Goal: Information Seeking & Learning: Learn about a topic

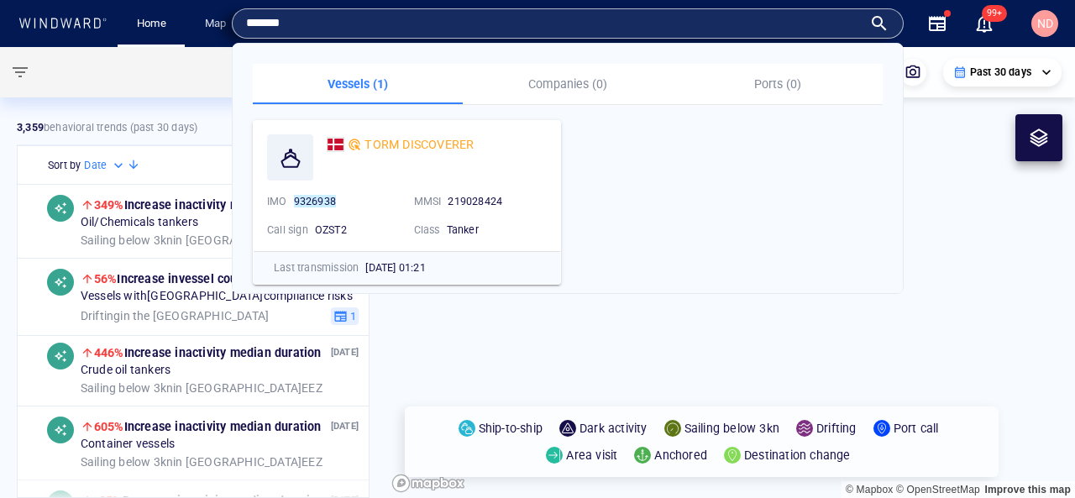
click at [970, 243] on canvas "Map" at bounding box center [730, 272] width 688 height 451
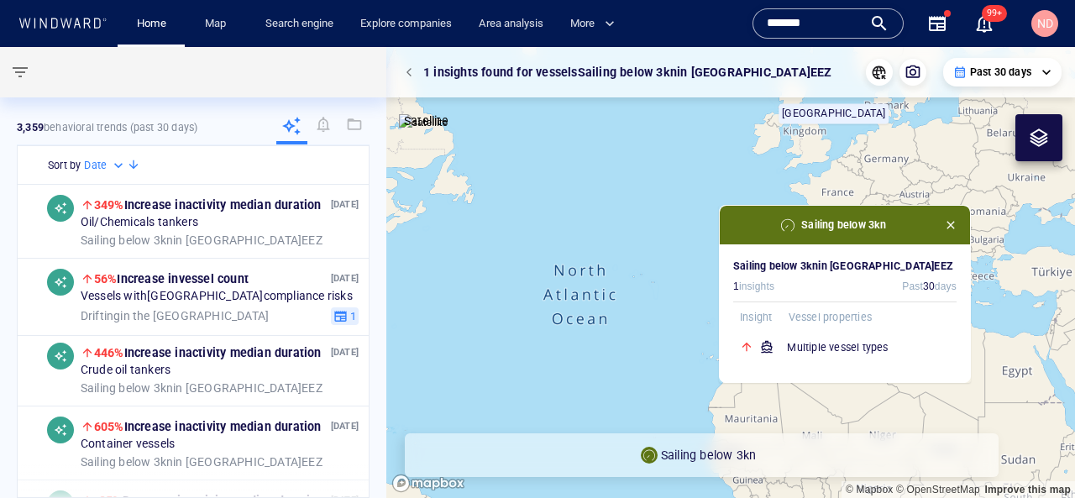
click at [766, 21] on div "*******" at bounding box center [827, 23] width 151 height 30
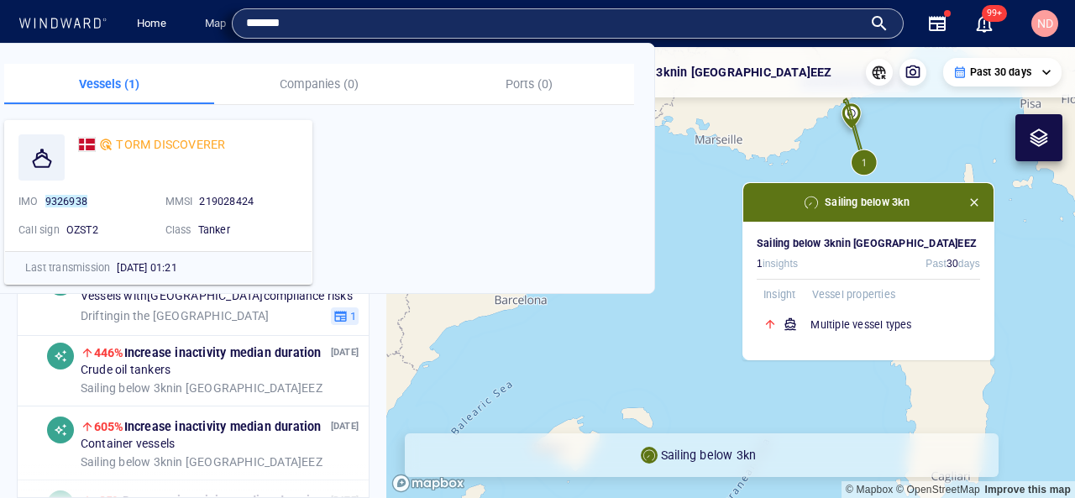
click at [766, 21] on input "*******" at bounding box center [554, 23] width 616 height 25
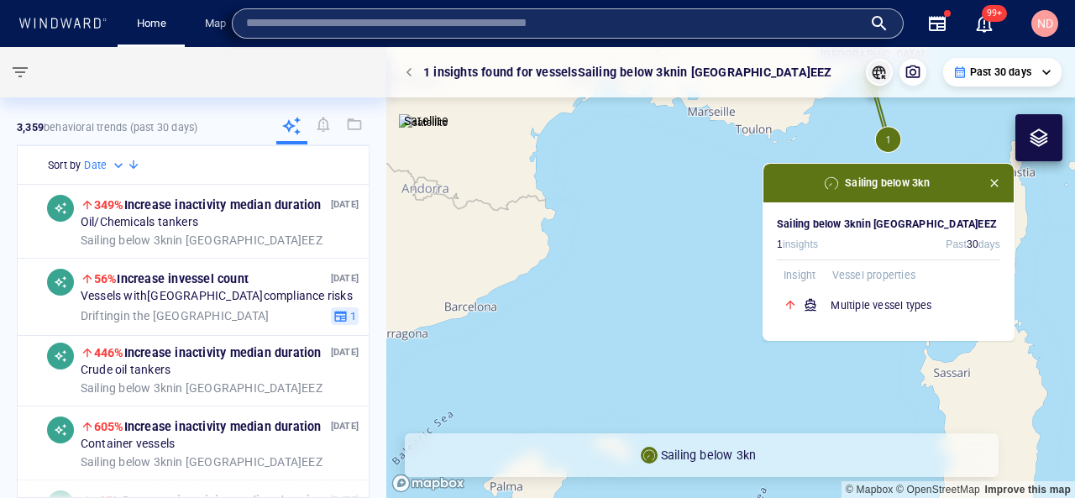
click at [883, 76] on icon "button" at bounding box center [879, 72] width 17 height 17
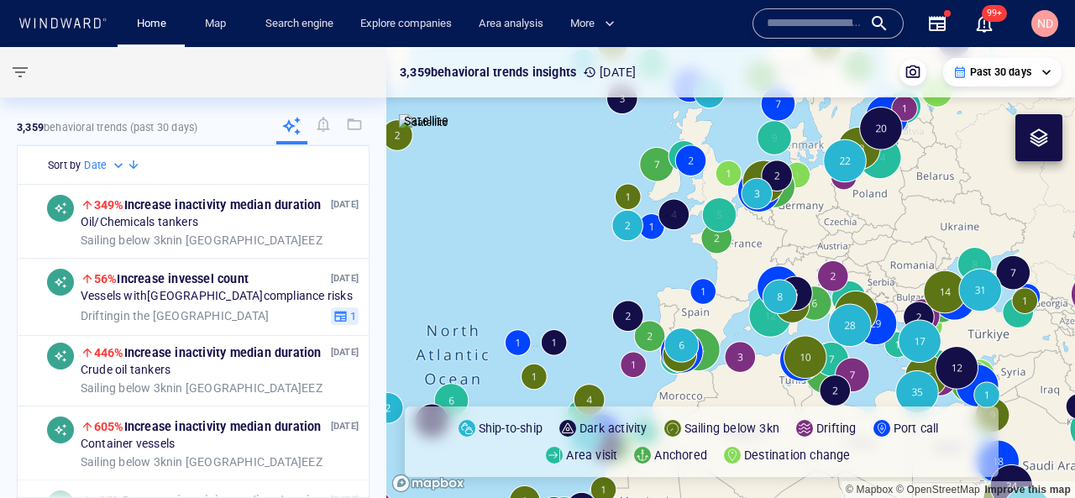
drag, startPoint x: 687, startPoint y: 295, endPoint x: 598, endPoint y: 290, distance: 89.1
click at [598, 290] on canvas "Map" at bounding box center [730, 272] width 688 height 451
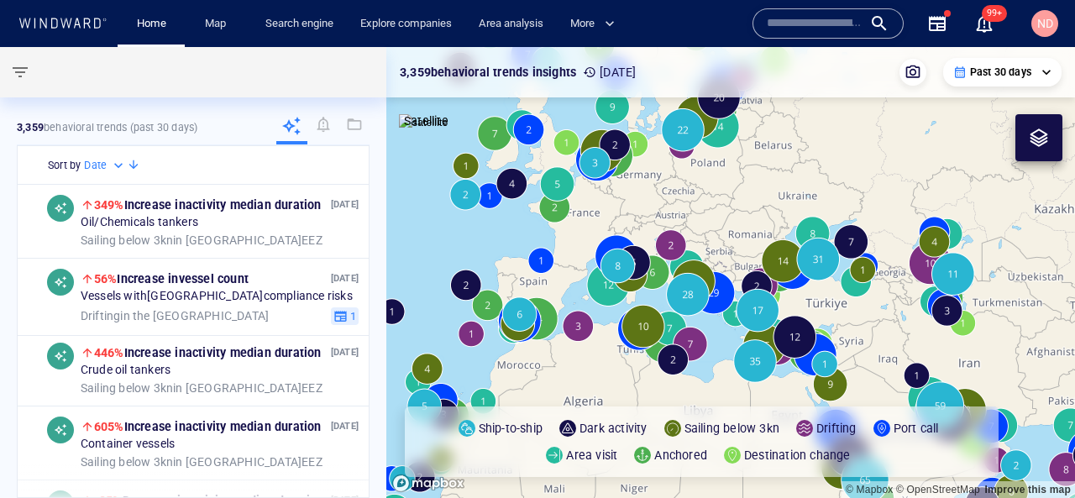
drag, startPoint x: 772, startPoint y: 258, endPoint x: 685, endPoint y: 217, distance: 96.5
click at [685, 217] on canvas "Map" at bounding box center [730, 272] width 688 height 451
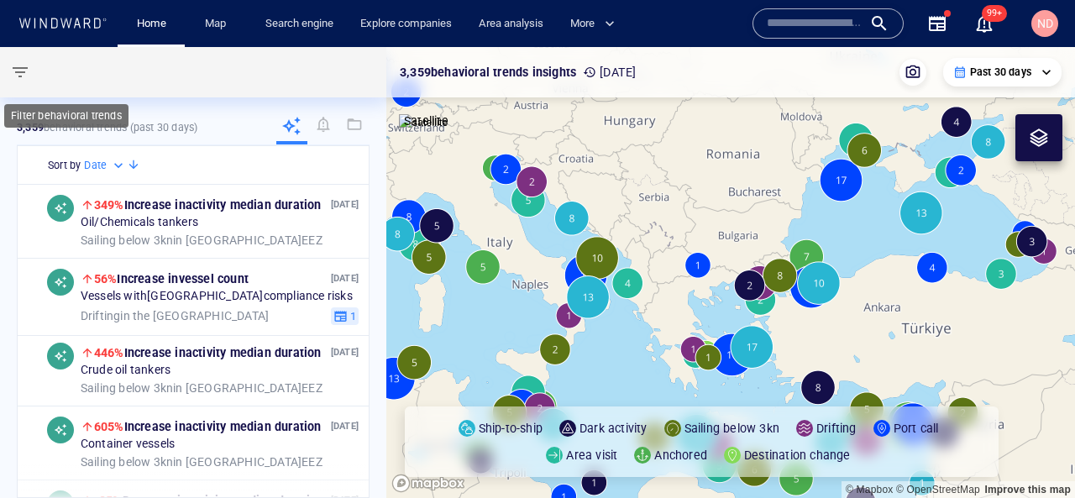
click at [16, 71] on span "button" at bounding box center [20, 72] width 20 height 20
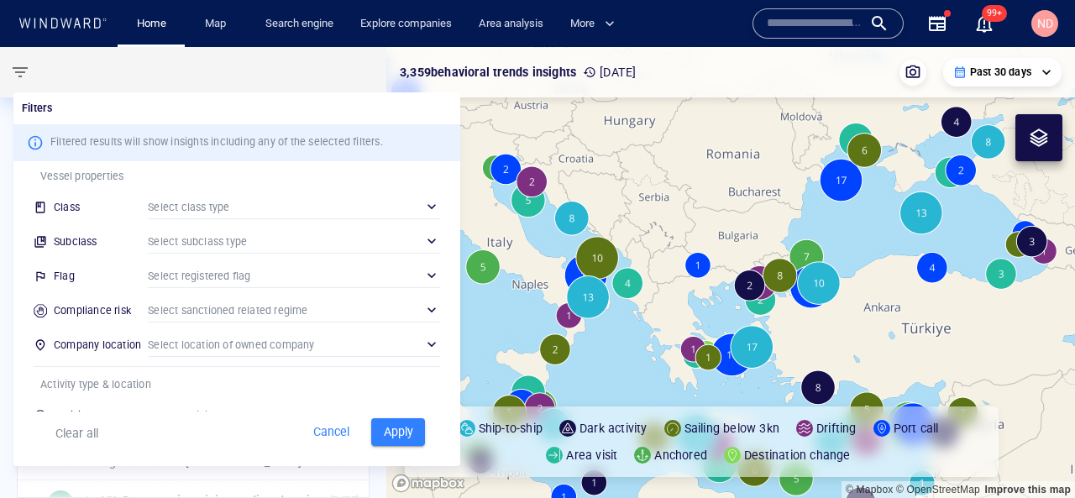
scroll to position [82, 0]
click at [243, 203] on div "​" at bounding box center [294, 204] width 292 height 25
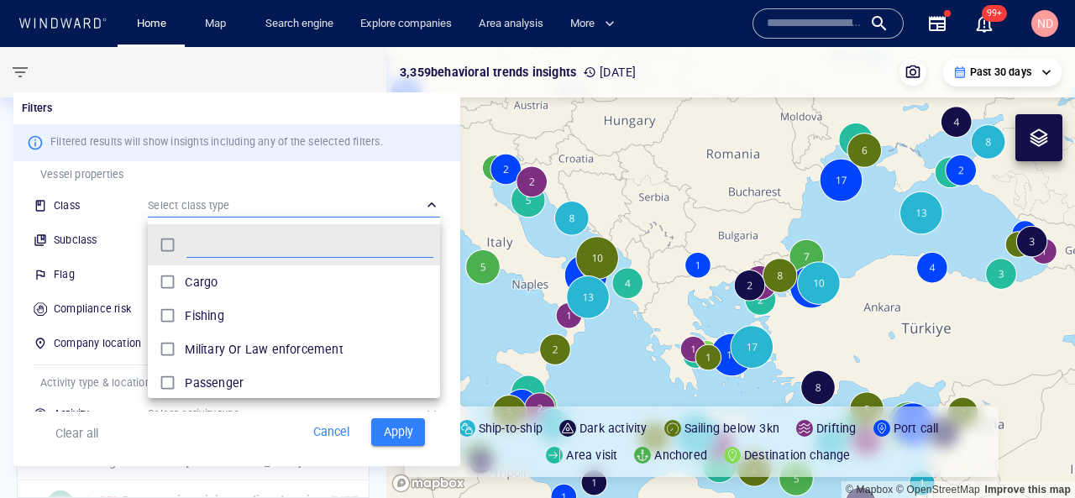
scroll to position [76, 0]
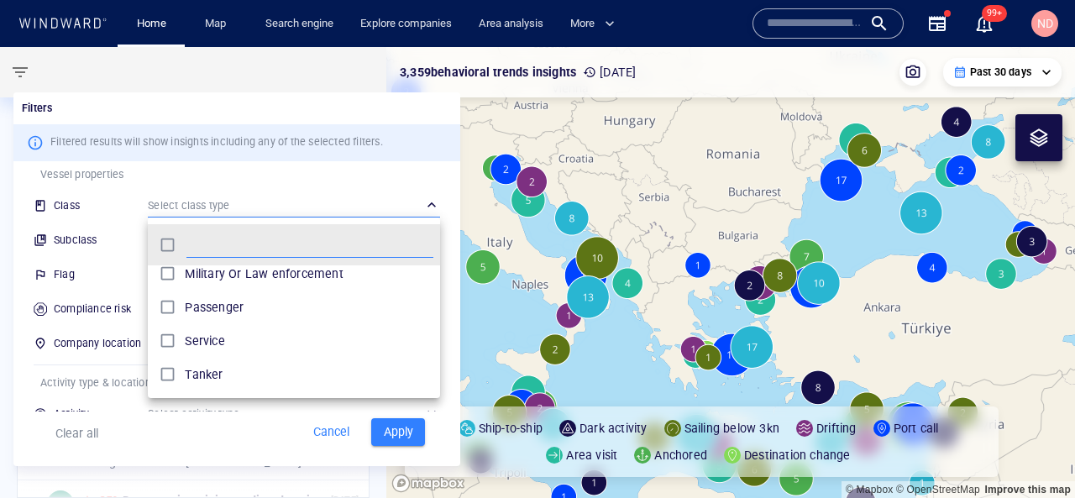
click at [189, 379] on p "Tanker" at bounding box center [204, 374] width 38 height 20
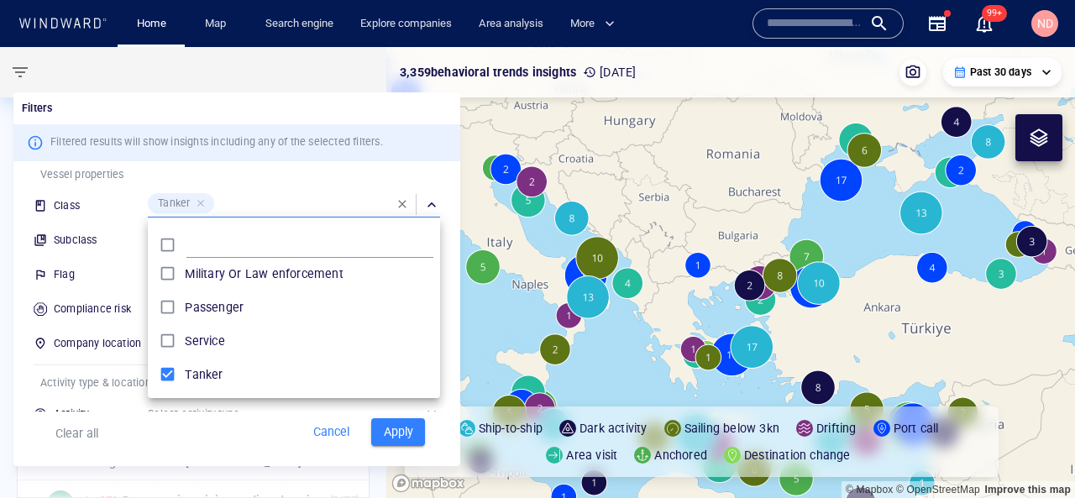
click at [18, 213] on div at bounding box center [537, 249] width 1075 height 498
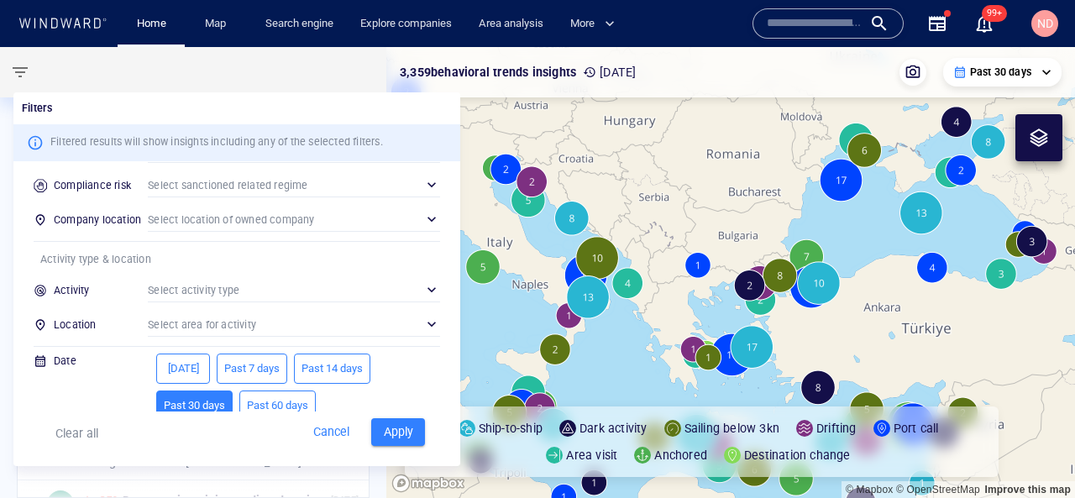
scroll to position [212, 0]
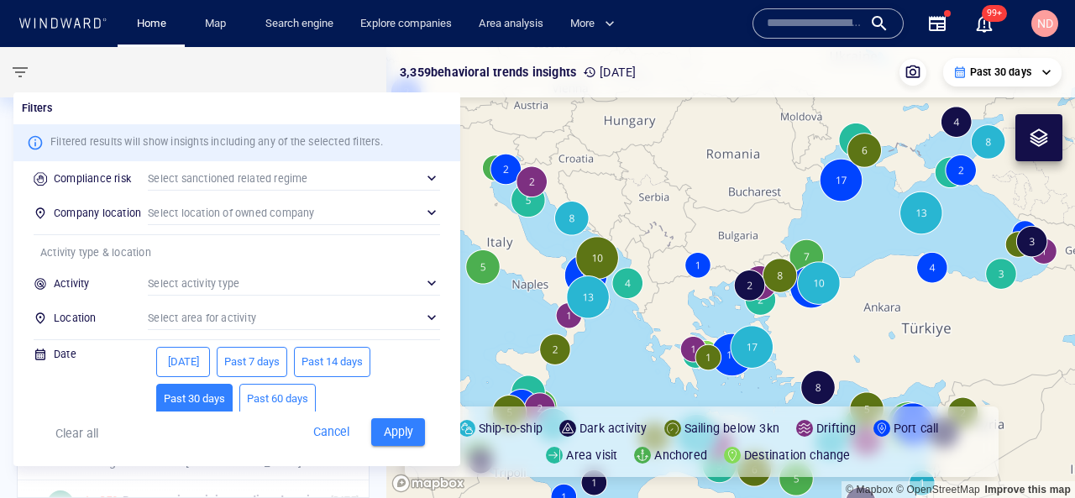
click at [184, 317] on div "​" at bounding box center [294, 317] width 292 height 25
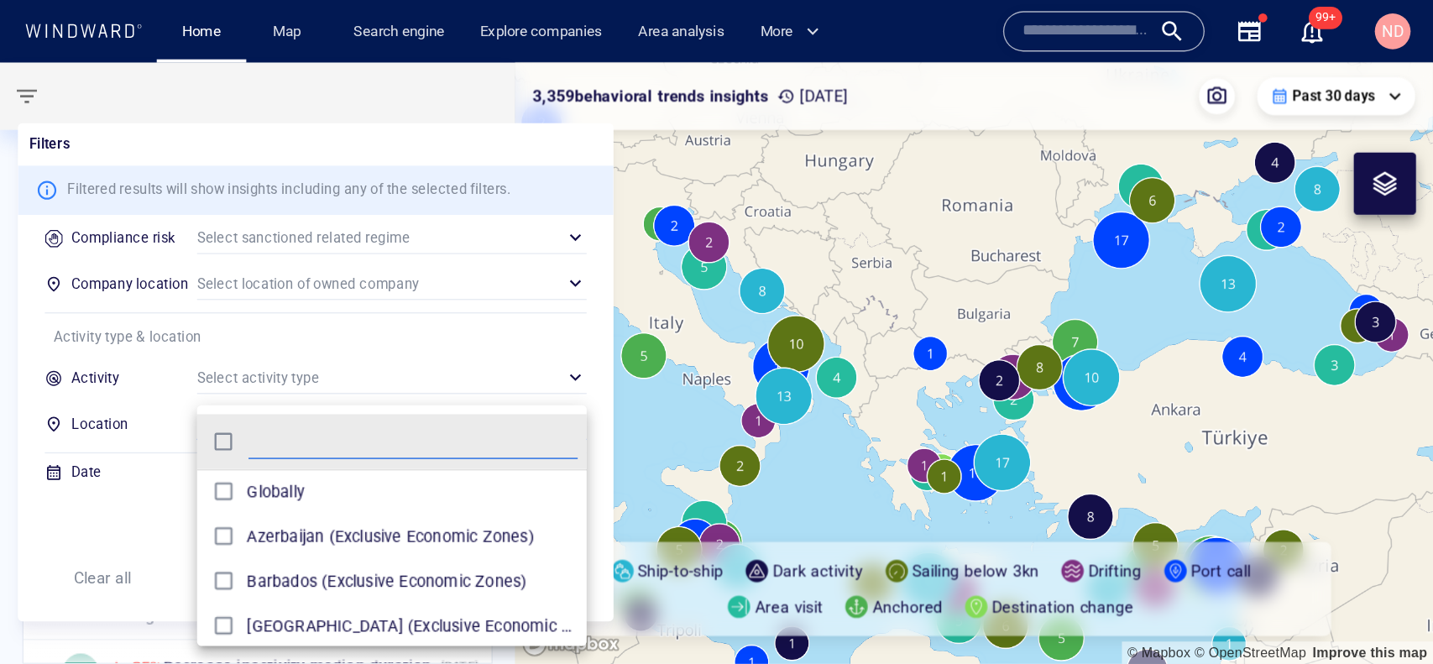
scroll to position [167, 292]
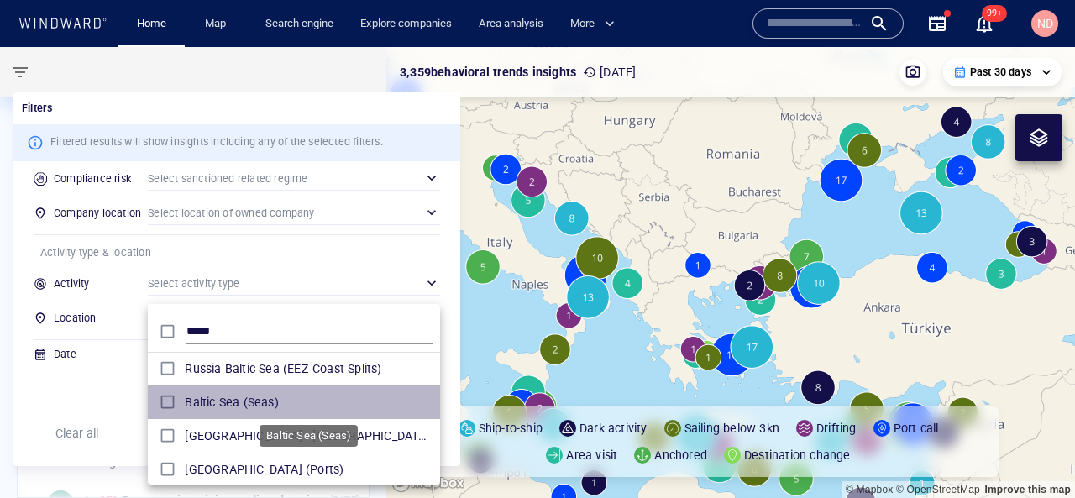
click at [217, 405] on span "Baltic Sea (Seas)" at bounding box center [309, 402] width 249 height 20
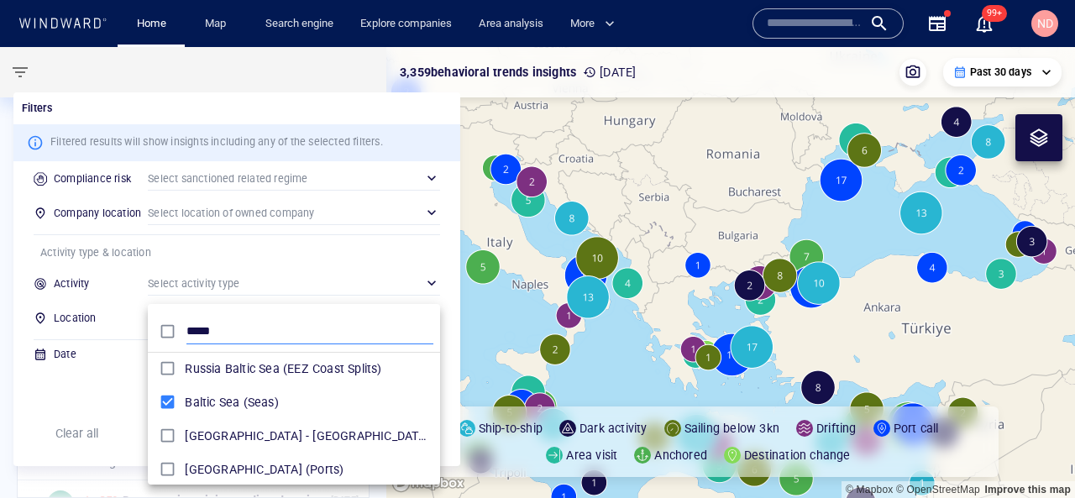
click at [222, 337] on input "*****" at bounding box center [309, 331] width 247 height 25
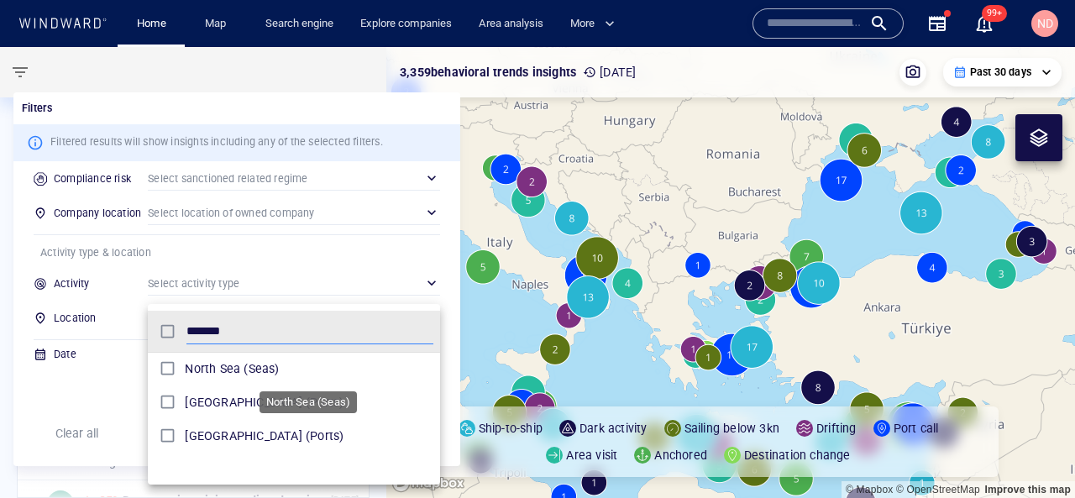
type input "*******"
click at [198, 374] on span "North Sea (Seas)" at bounding box center [309, 368] width 249 height 20
click at [68, 379] on div at bounding box center [537, 249] width 1075 height 498
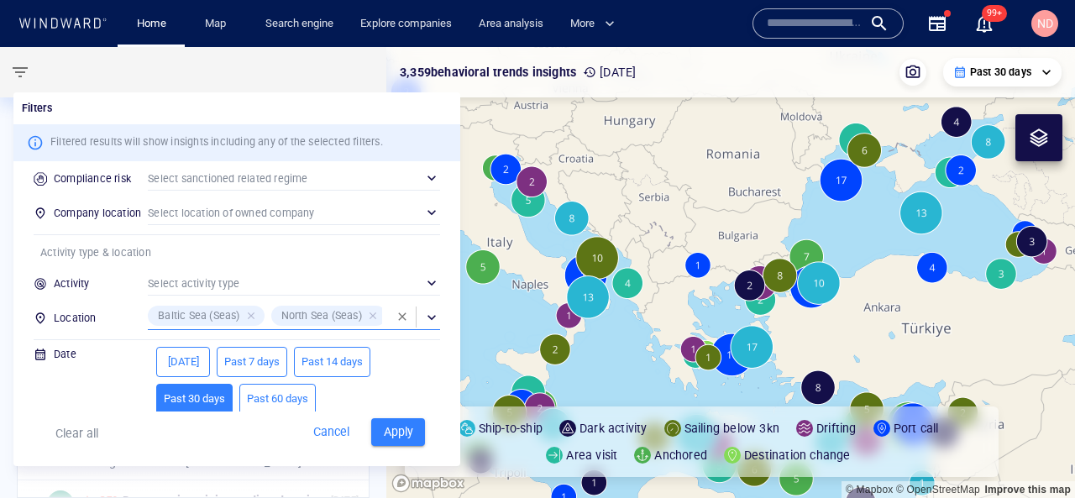
click at [396, 434] on span "Apply" at bounding box center [397, 431] width 37 height 21
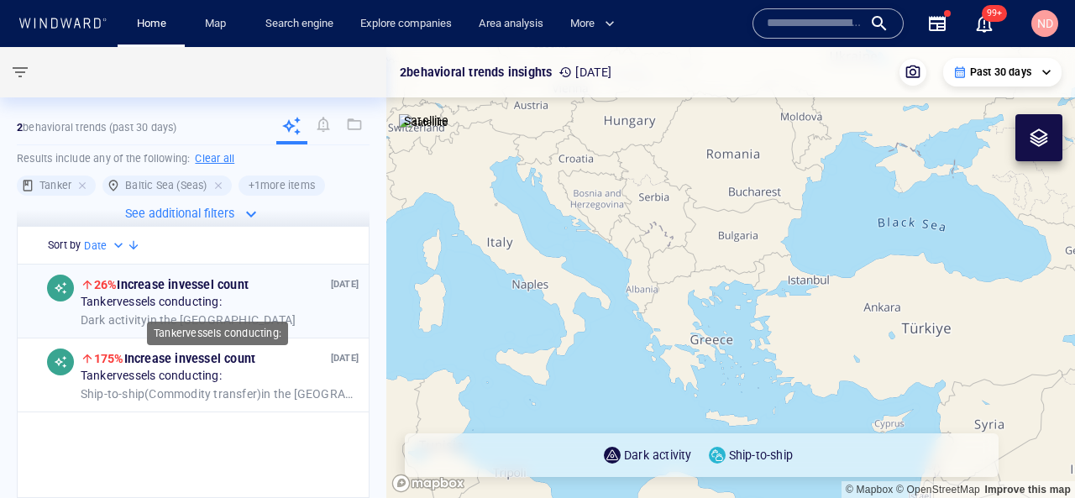
click at [294, 306] on div "Tanker vessels conducting:" at bounding box center [220, 303] width 278 height 15
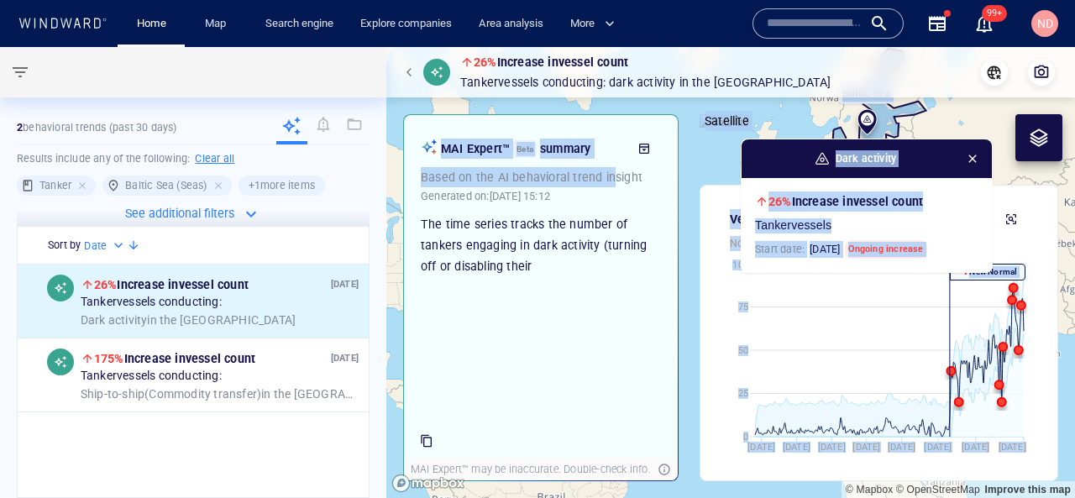
drag, startPoint x: 700, startPoint y: 176, endPoint x: 611, endPoint y: 174, distance: 89.0
click at [610, 174] on div "26% Increase in vessel count Tanker vessels conducting: Dark activity in the Ba…" at bounding box center [730, 272] width 688 height 451
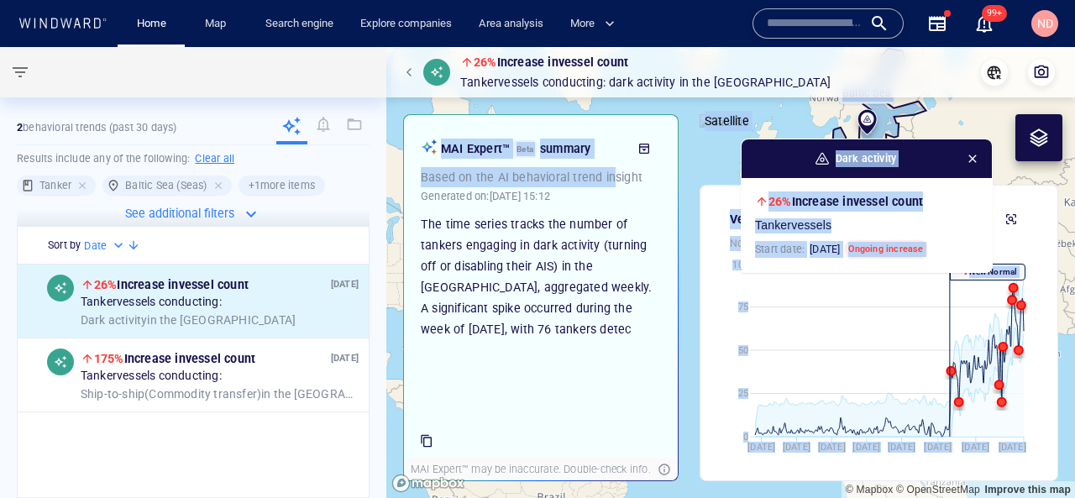
click at [918, 123] on canvas "Map" at bounding box center [730, 272] width 688 height 451
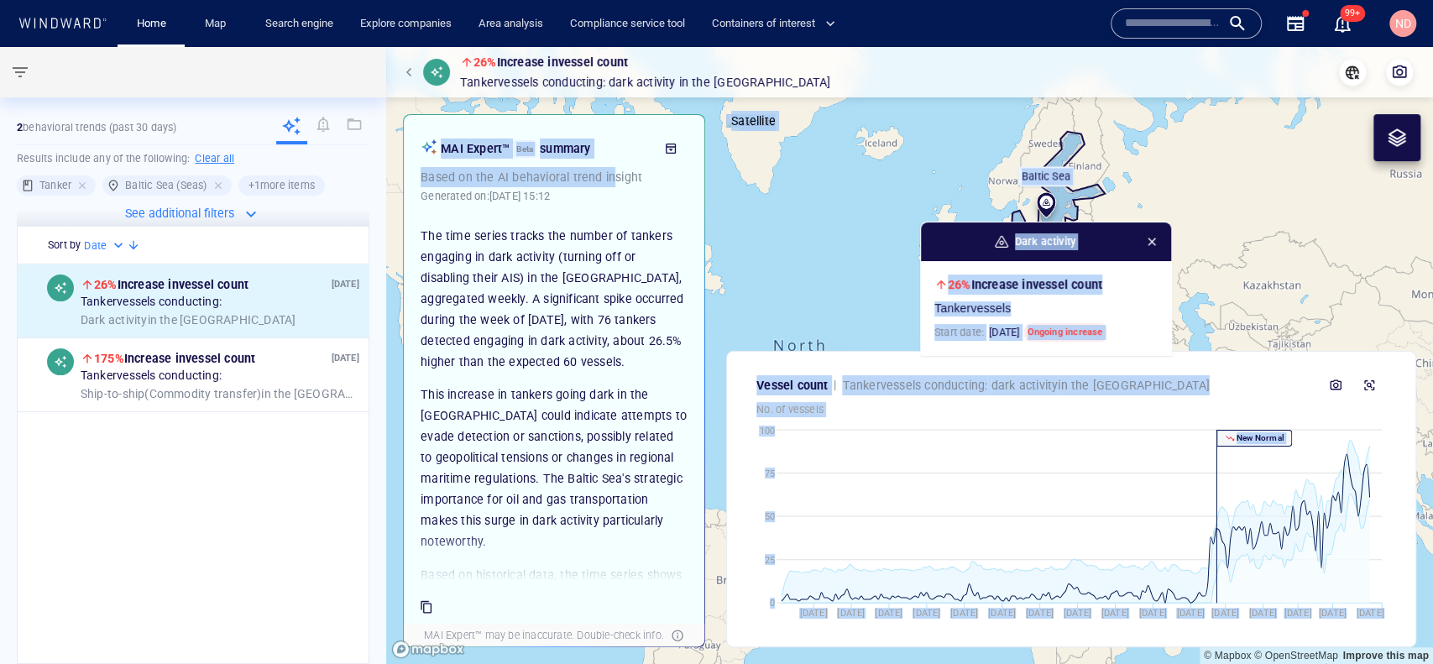
click at [809, 268] on canvas "Map" at bounding box center [909, 355] width 1047 height 617
click at [976, 428] on icon "Nov '21 Feb '22 May '22 Aug '22 Nov '22 Feb '23 May '23 Aug '23 Nov '23 Feb '24…" at bounding box center [1056, 529] width 659 height 207
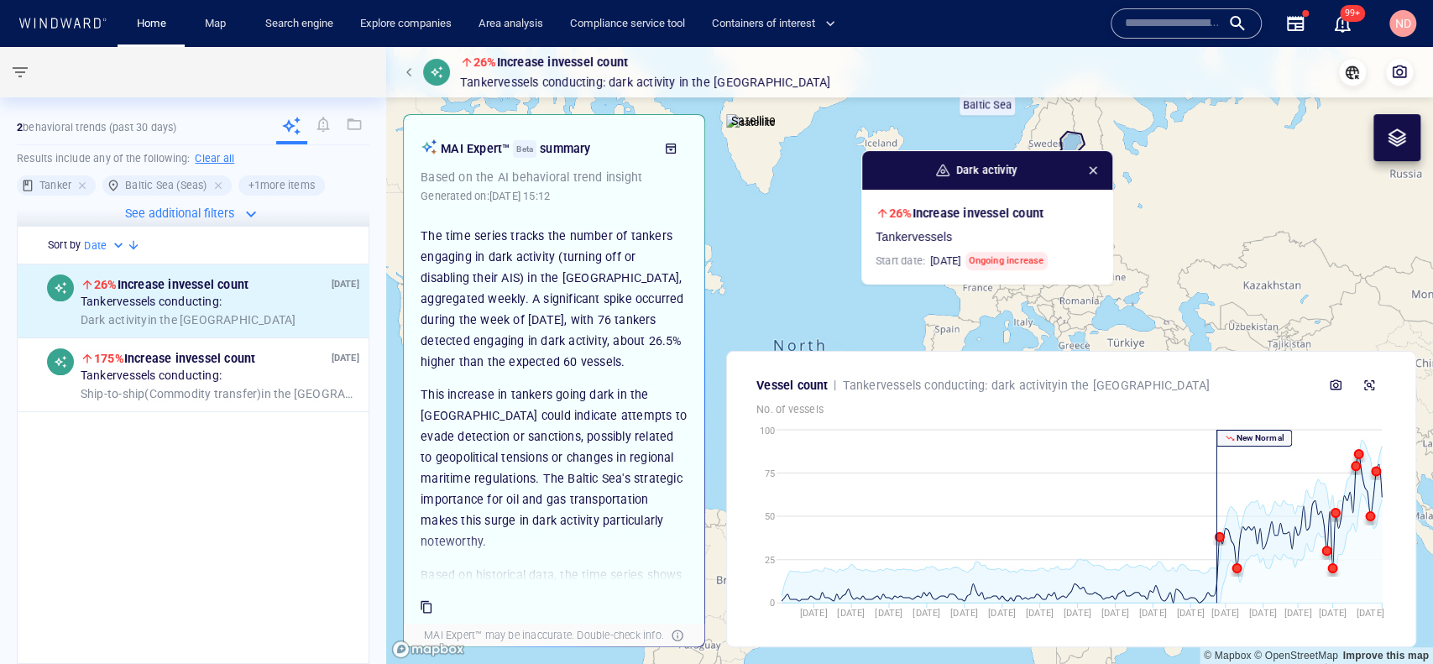
drag, startPoint x: 842, startPoint y: 270, endPoint x: 783, endPoint y: 199, distance: 92.4
click at [783, 199] on canvas "Map" at bounding box center [909, 355] width 1047 height 617
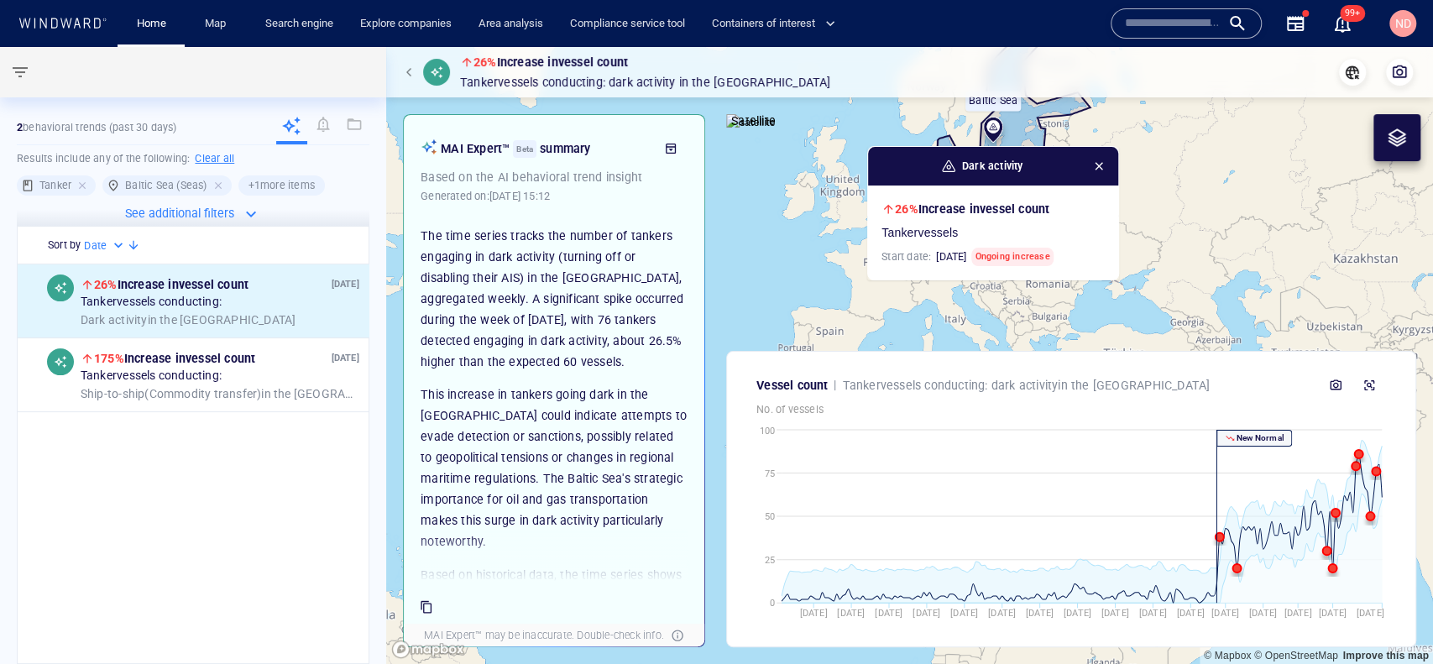
click at [561, 314] on p "The time series tracks the number of tankers engaging in dark activity (turning…" at bounding box center [554, 299] width 267 height 147
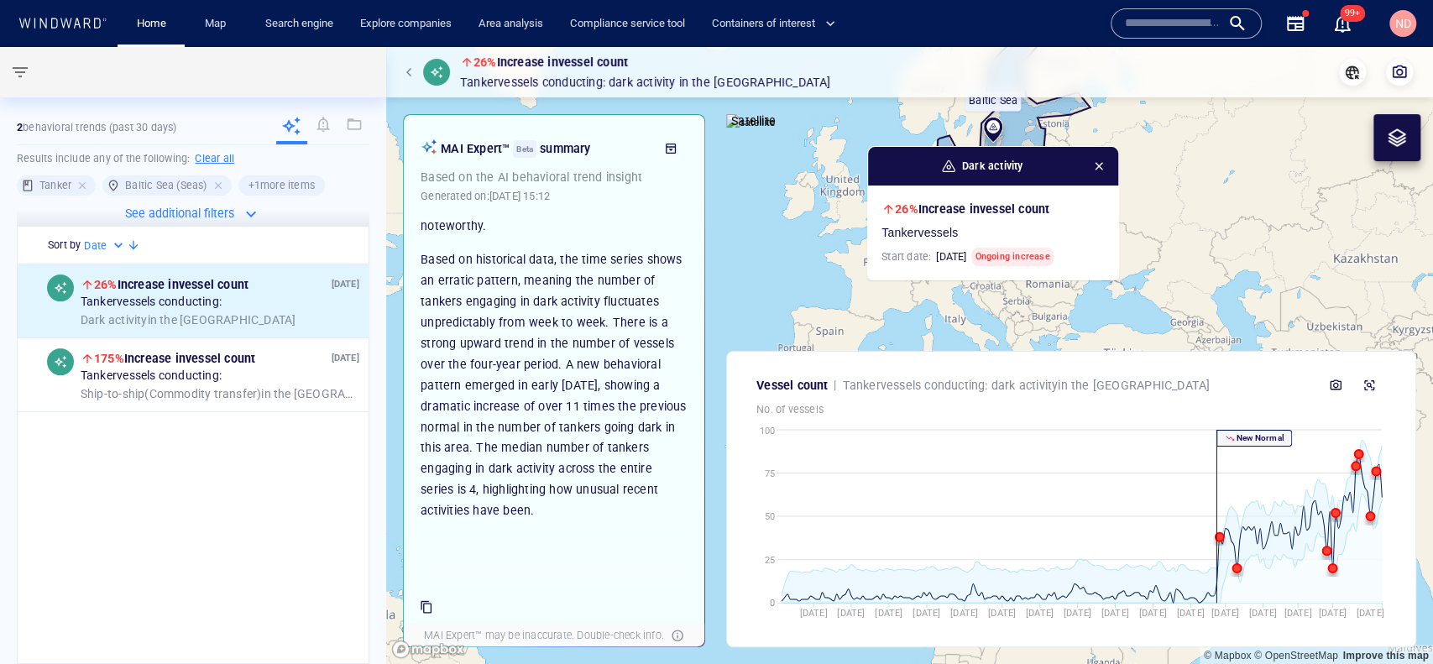
scroll to position [321, 0]
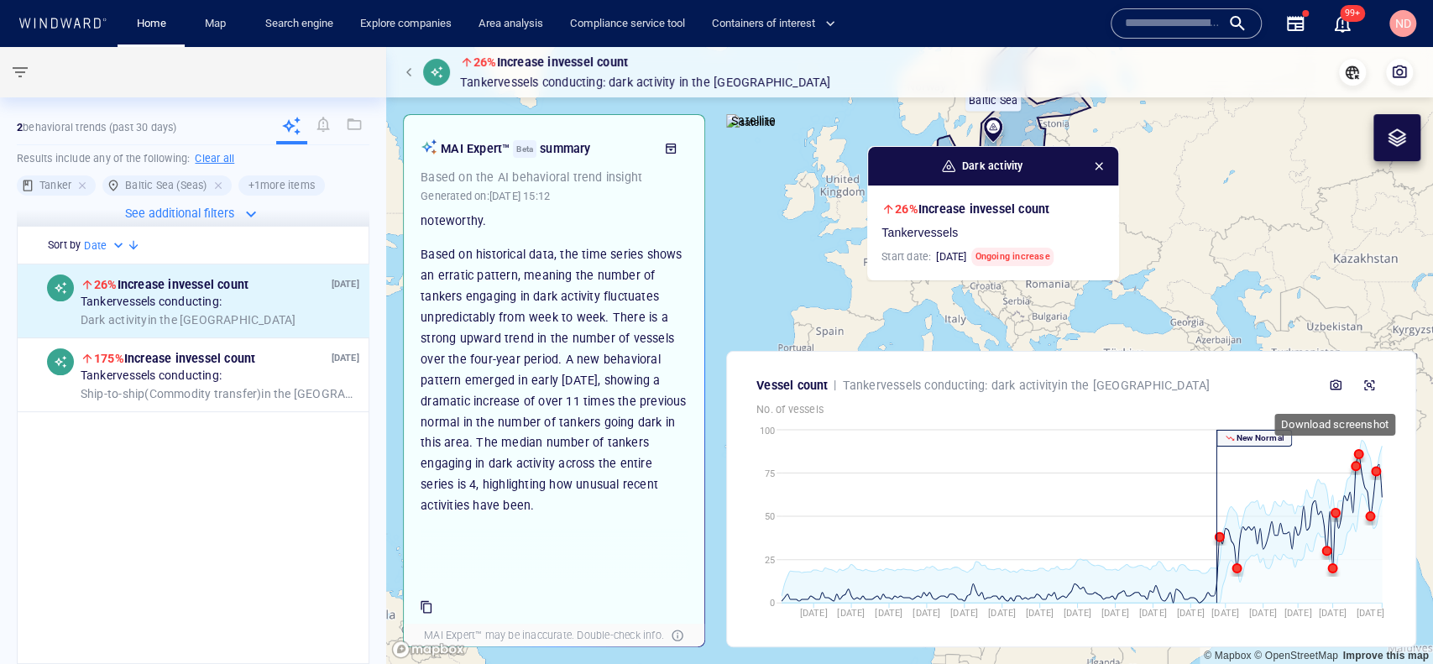
click at [1074, 385] on span "button" at bounding box center [1335, 385] width 13 height 13
click at [1074, 380] on icon "button" at bounding box center [1369, 385] width 13 height 13
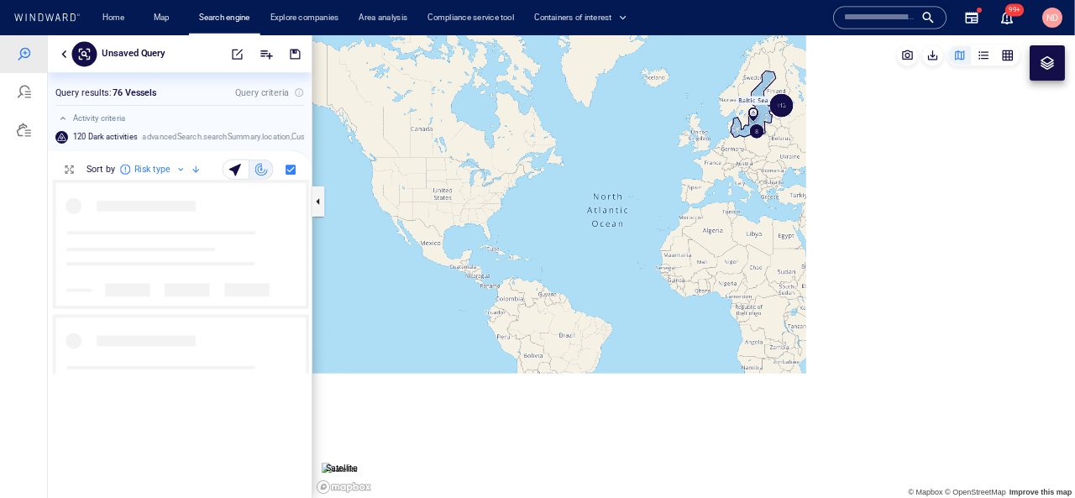
scroll to position [1, 1]
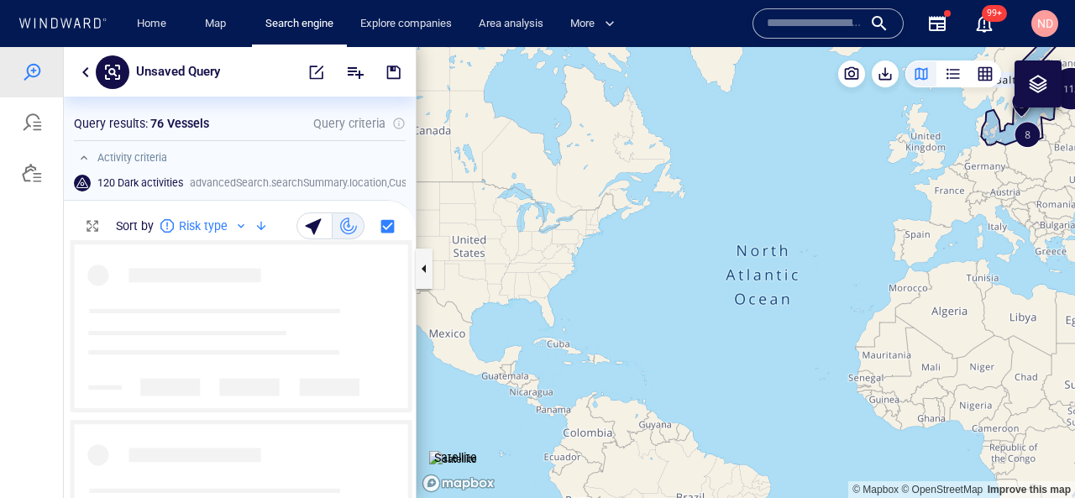
click at [308, 165] on div "120 Dark activities advancedSearch.searchSummary.location , Custom range" at bounding box center [264, 183] width 400 height 37
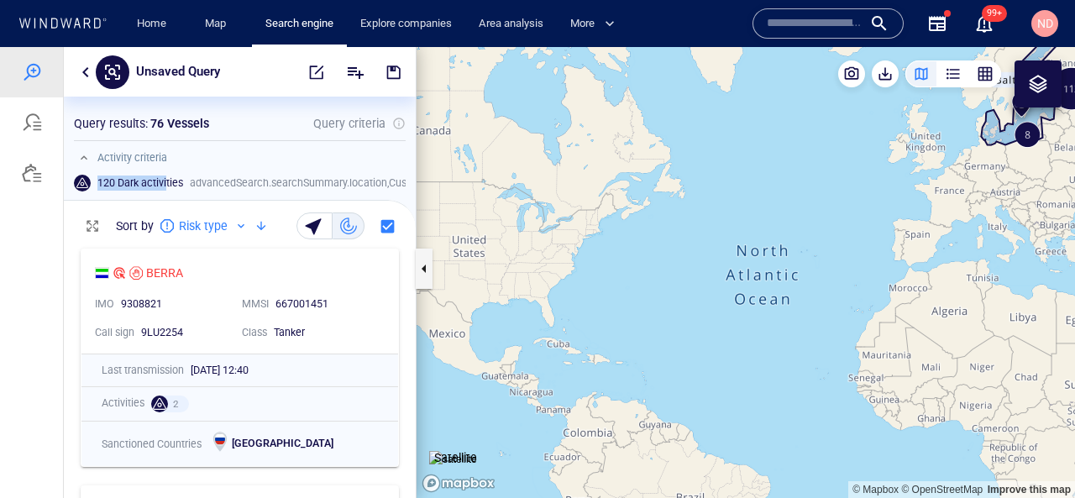
drag, startPoint x: 92, startPoint y: 181, endPoint x: 163, endPoint y: 180, distance: 71.4
click at [164, 181] on div "120 Dark activities advancedSearch.searchSummary.location , Custom range" at bounding box center [264, 183] width 400 height 37
click at [163, 178] on h6 "120 Dark activities" at bounding box center [140, 182] width 86 height 15
drag, startPoint x: 726, startPoint y: 225, endPoint x: 499, endPoint y: 304, distance: 240.8
click at [501, 301] on canvas "Map" at bounding box center [745, 272] width 658 height 451
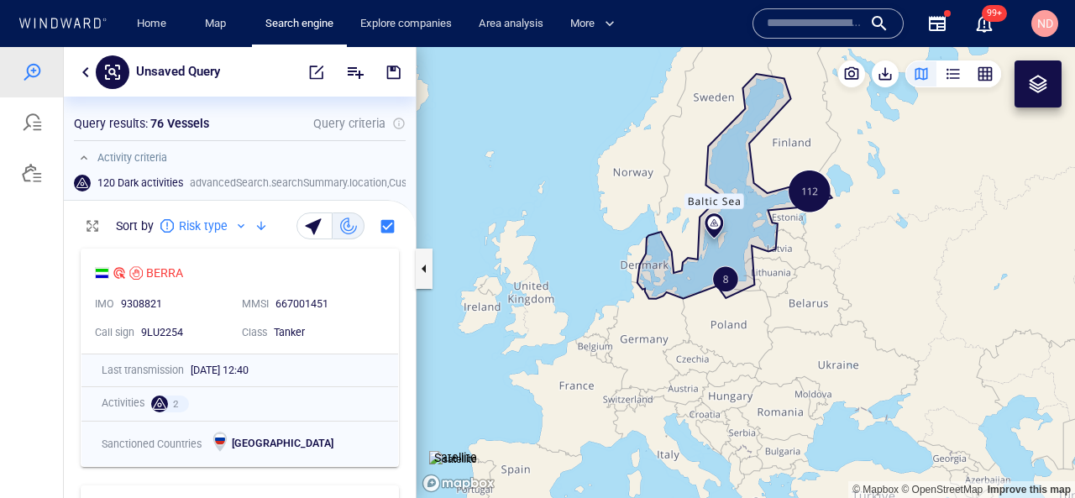
drag, startPoint x: 794, startPoint y: 259, endPoint x: 726, endPoint y: 389, distance: 146.1
click at [726, 390] on canvas "Map" at bounding box center [745, 272] width 658 height 451
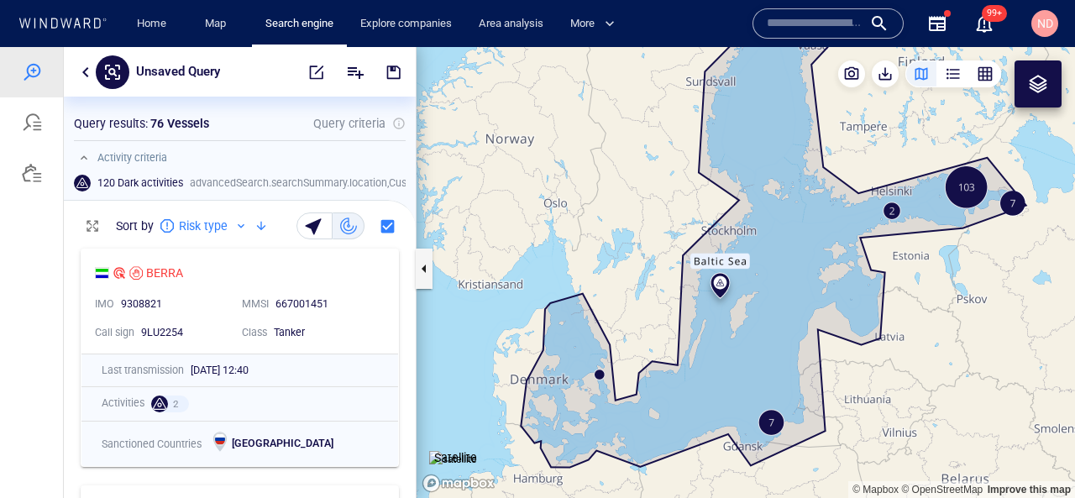
drag, startPoint x: 750, startPoint y: 285, endPoint x: 901, endPoint y: 285, distance: 151.1
click at [901, 285] on canvas "Map" at bounding box center [745, 272] width 658 height 451
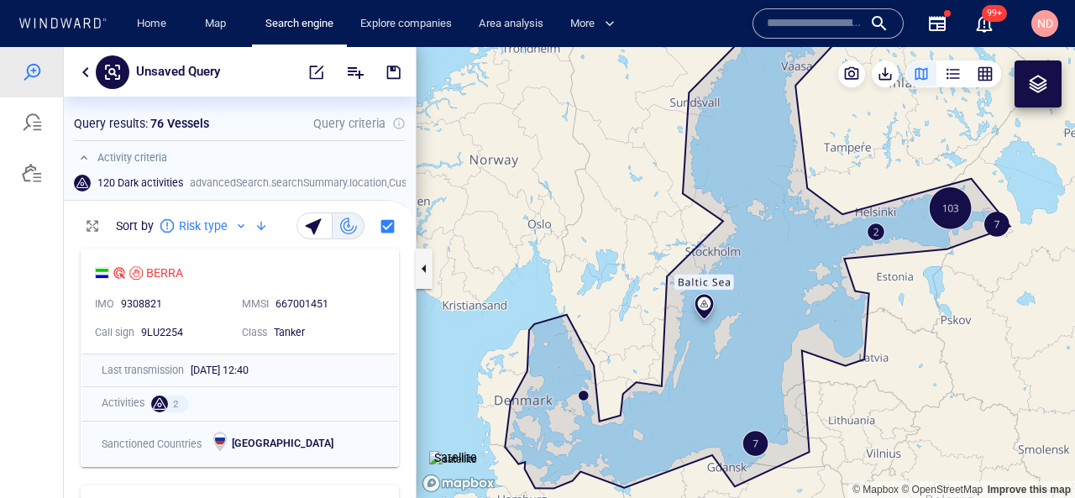
drag, startPoint x: 962, startPoint y: 269, endPoint x: 924, endPoint y: 306, distance: 53.4
click at [924, 306] on canvas "Map" at bounding box center [745, 272] width 658 height 451
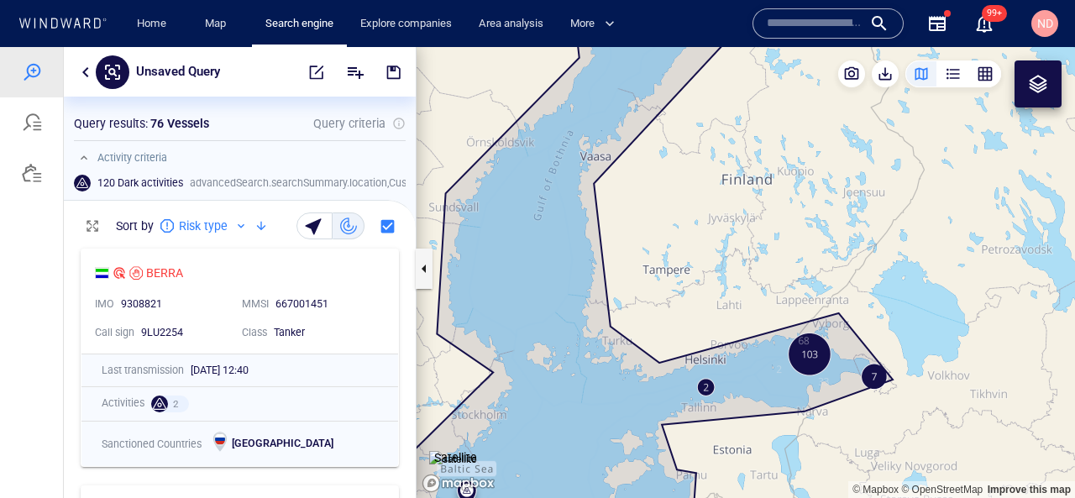
drag, startPoint x: 781, startPoint y: 438, endPoint x: 802, endPoint y: 322, distance: 118.6
click at [801, 325] on canvas "Map" at bounding box center [745, 272] width 658 height 451
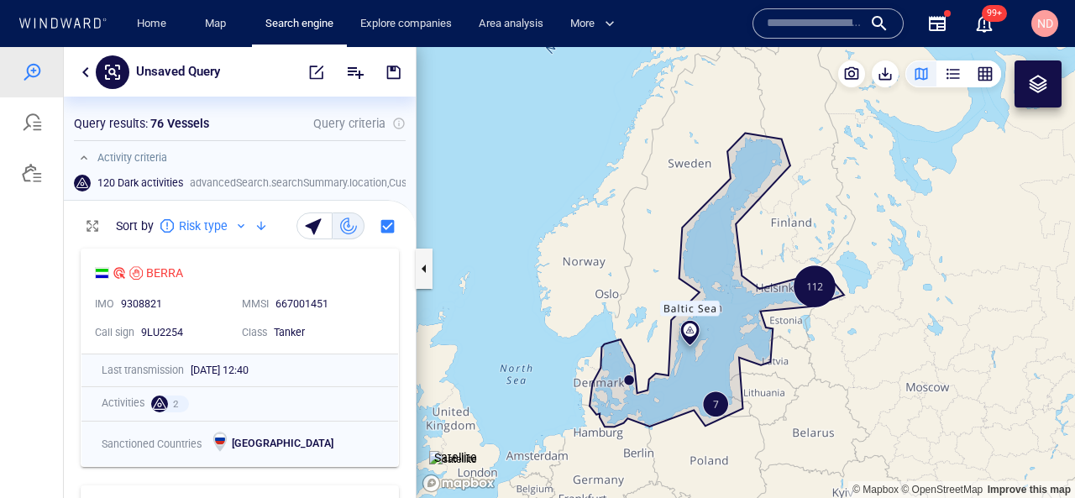
click at [812, 33] on input "text" at bounding box center [815, 23] width 96 height 25
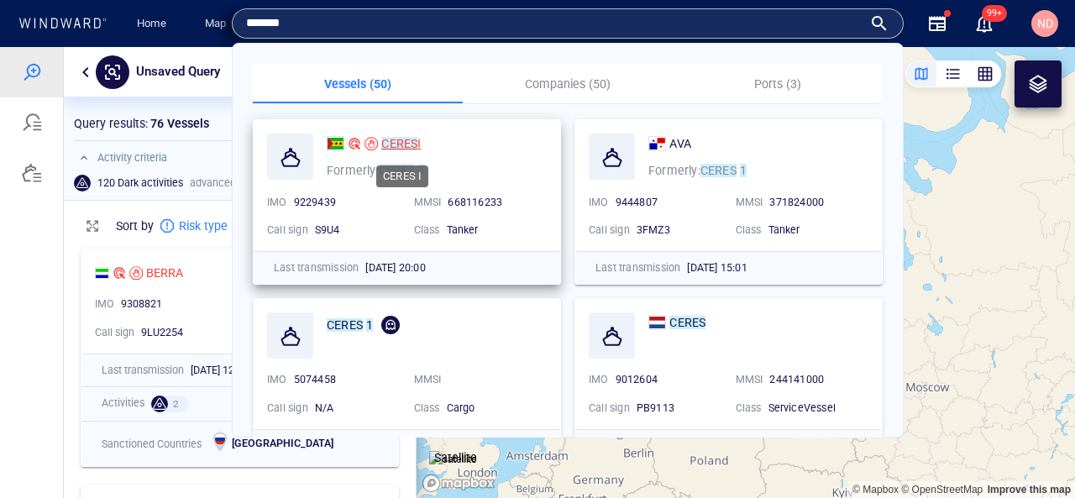
type input "*******"
click at [395, 142] on mark "CERES" at bounding box center [399, 143] width 36 height 13
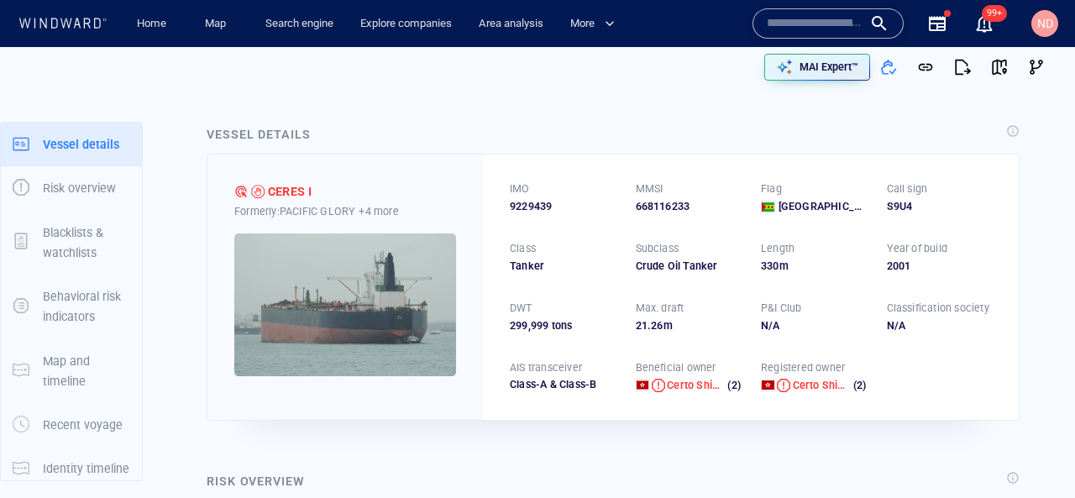
click at [803, 36] on div at bounding box center [827, 23] width 151 height 30
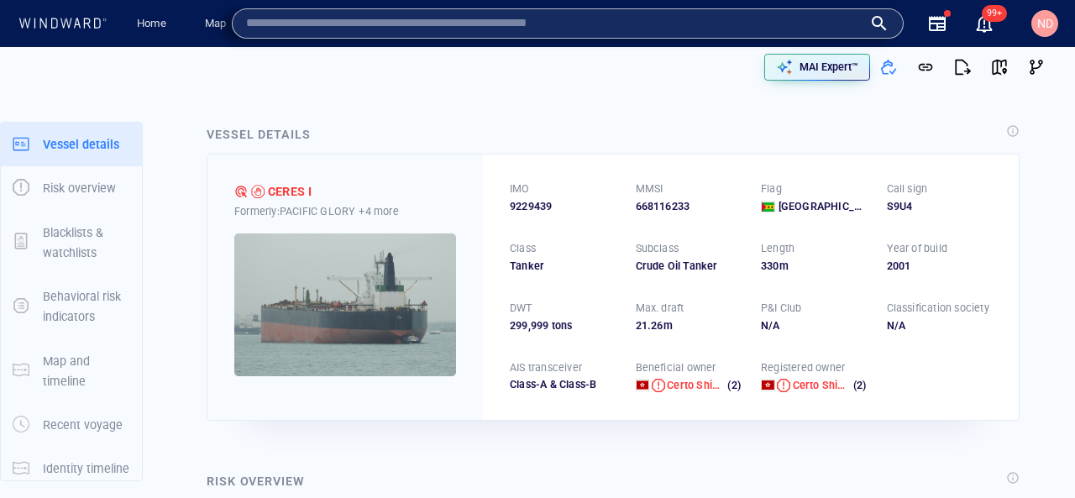
click at [803, 29] on input "text" at bounding box center [554, 23] width 616 height 25
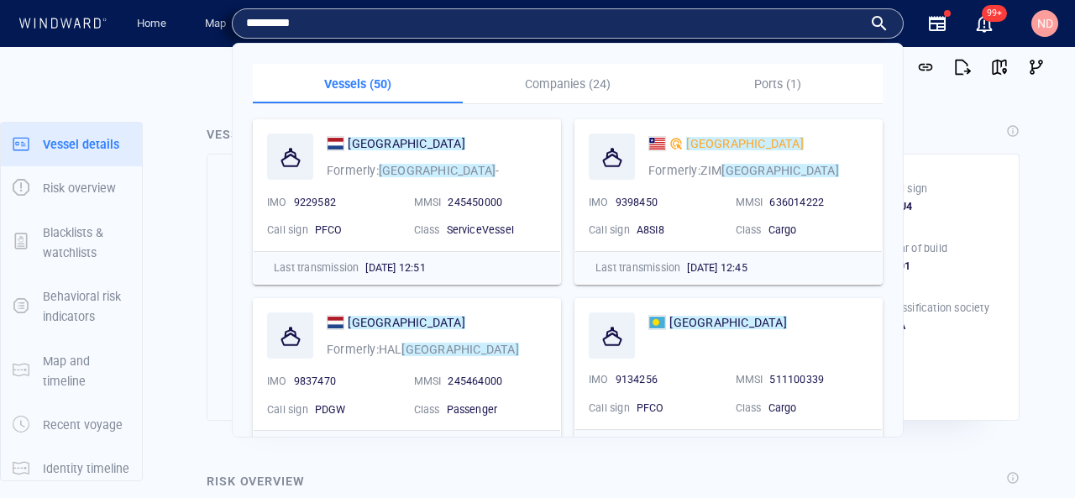
type input "*********"
click at [556, 81] on p "Companies (24)" at bounding box center [568, 84] width 190 height 20
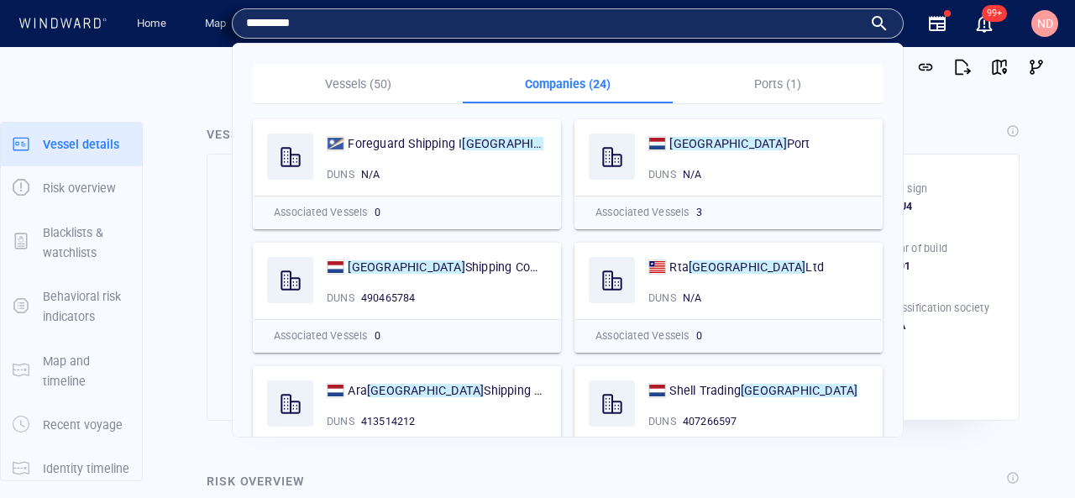
click at [776, 86] on p "Ports (1)" at bounding box center [778, 84] width 190 height 20
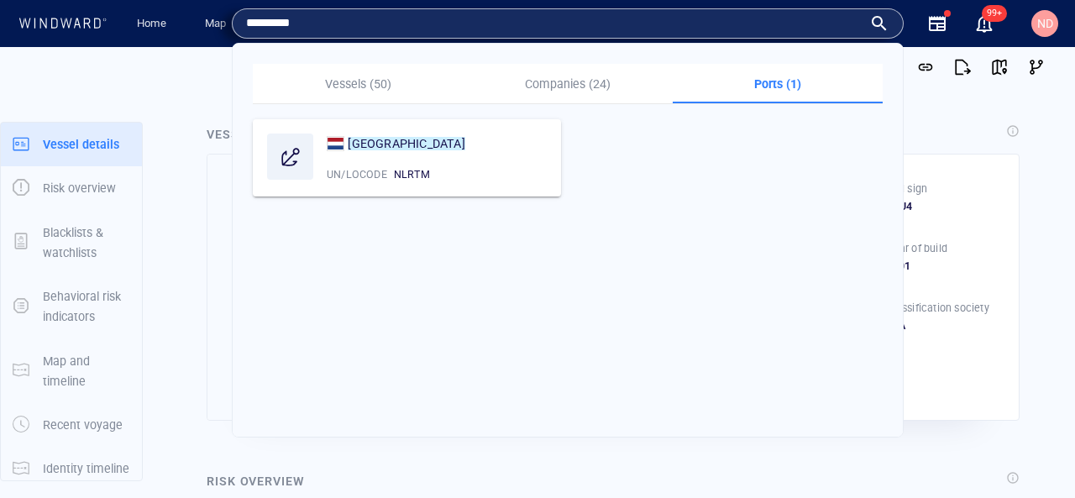
click at [958, 144] on div "Vessel details" at bounding box center [612, 135] width 819 height 29
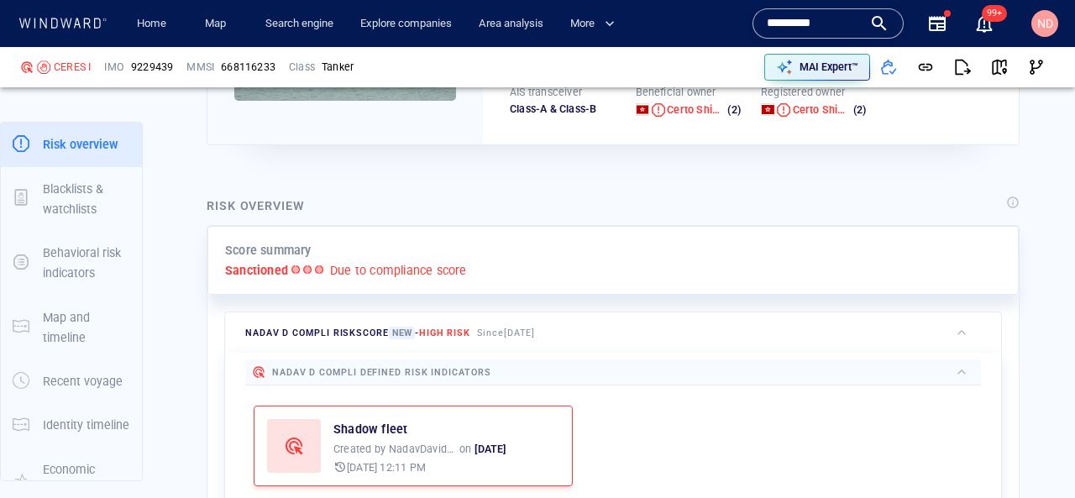
scroll to position [278, 0]
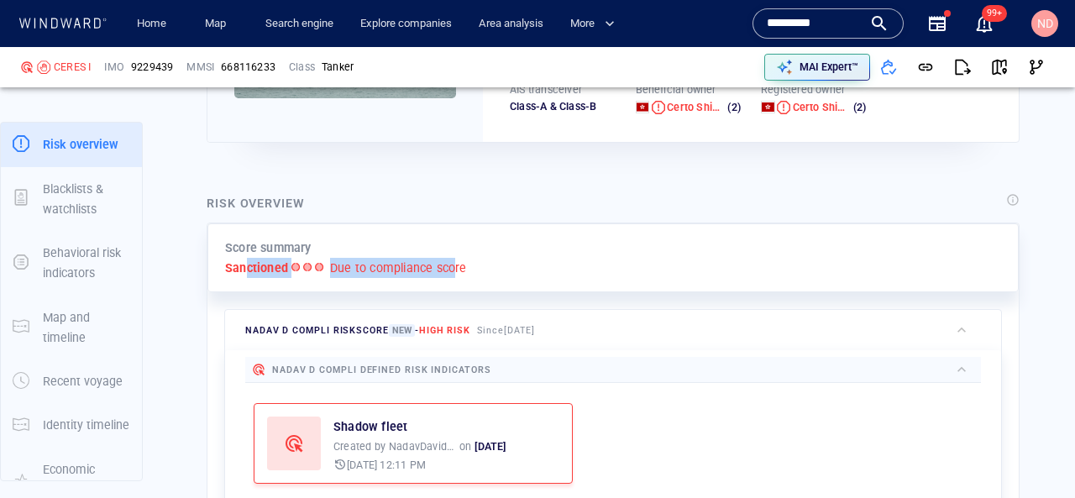
drag, startPoint x: 244, startPoint y: 268, endPoint x: 453, endPoint y: 268, distance: 209.1
click at [453, 268] on div "Sanctioned Due to compliance score" at bounding box center [613, 268] width 776 height 20
click at [453, 268] on p "Due to compliance score" at bounding box center [398, 268] width 137 height 20
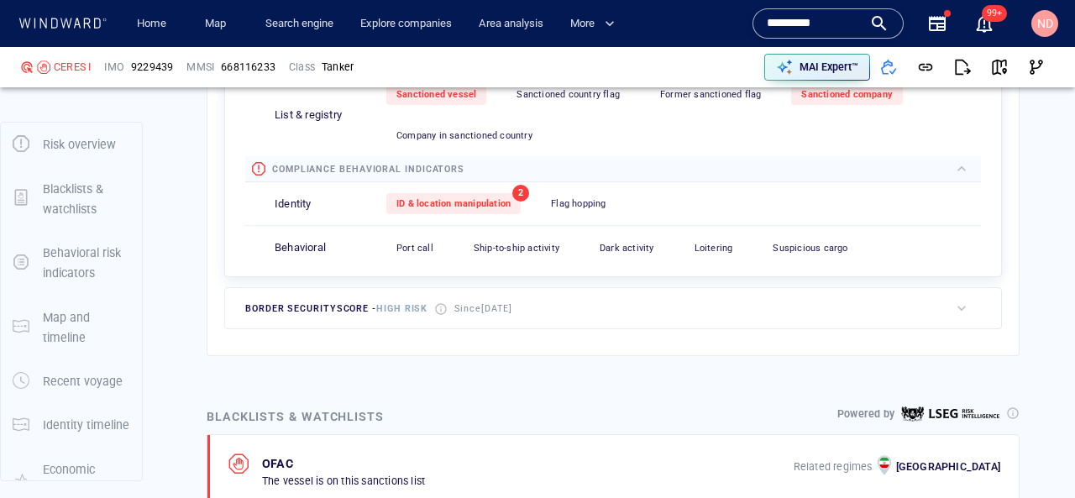
scroll to position [830, 0]
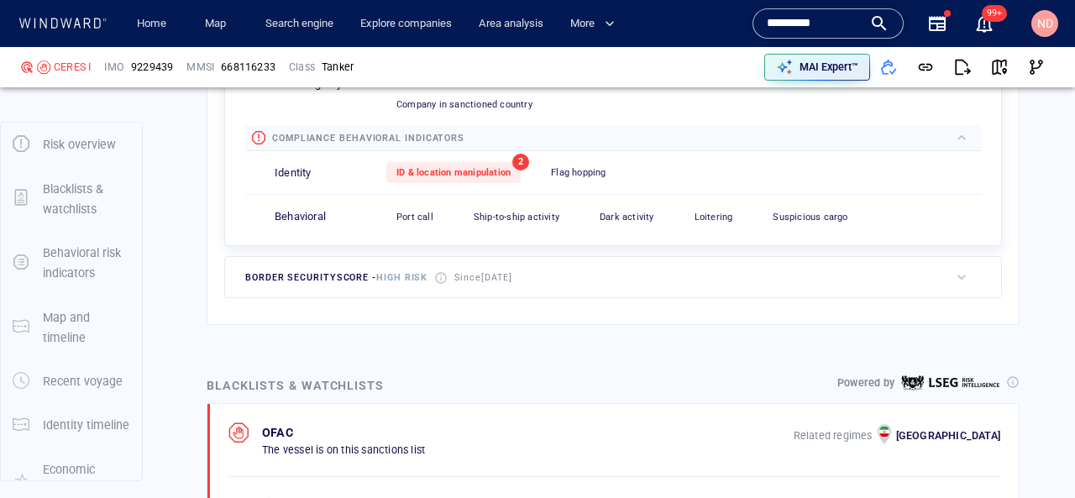
click at [332, 275] on span "border security score - High risk" at bounding box center [336, 277] width 182 height 11
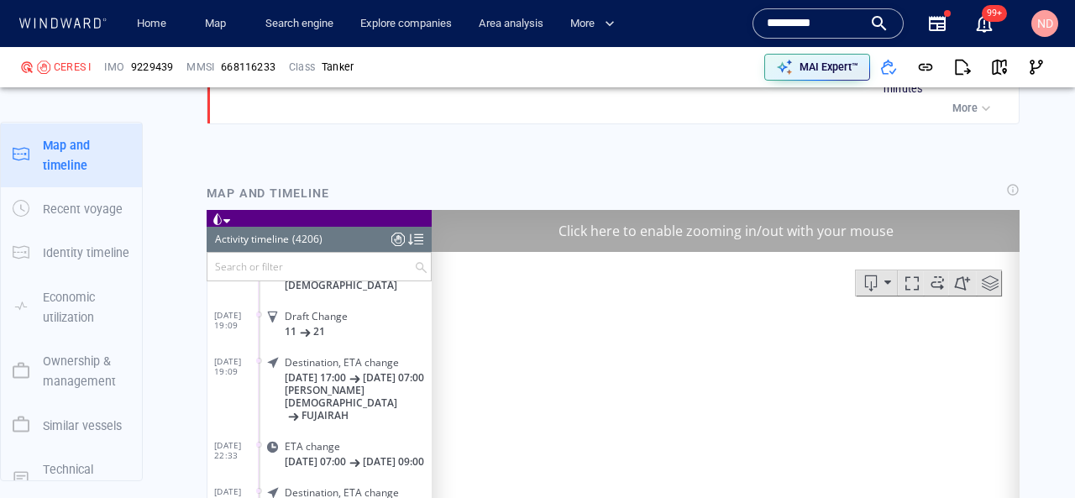
scroll to position [2028, 0]
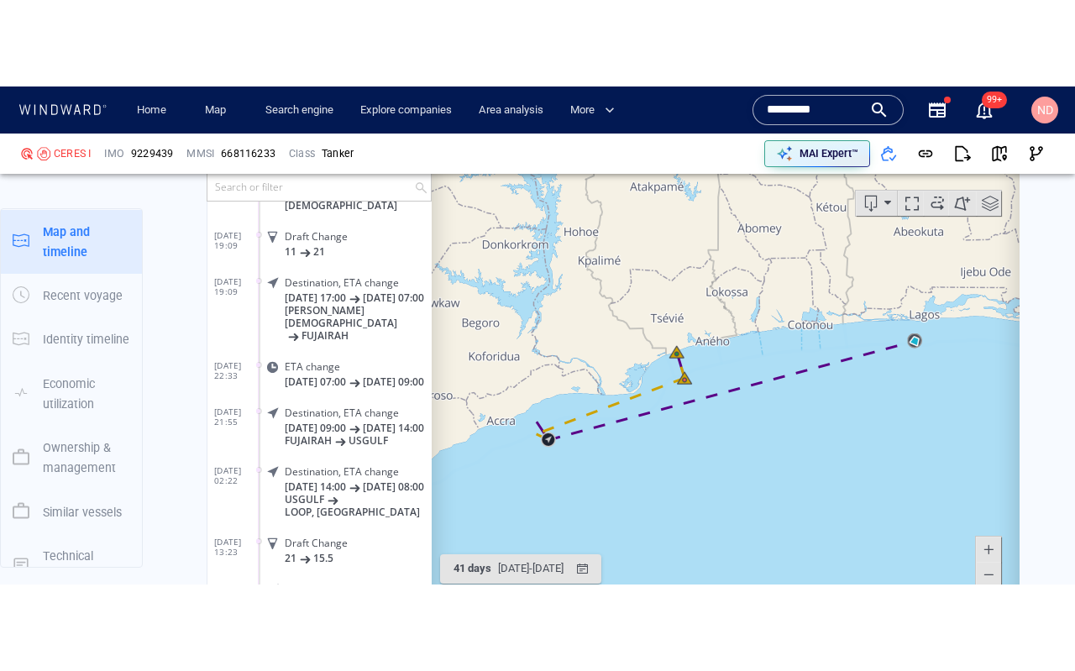
scroll to position [2180, 0]
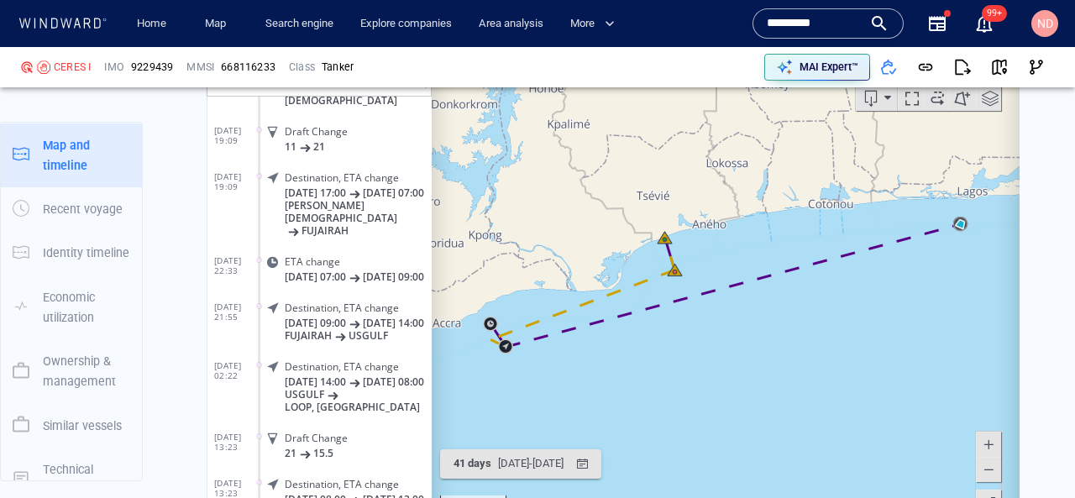
click at [992, 493] on span at bounding box center [989, 502] width 17 height 25
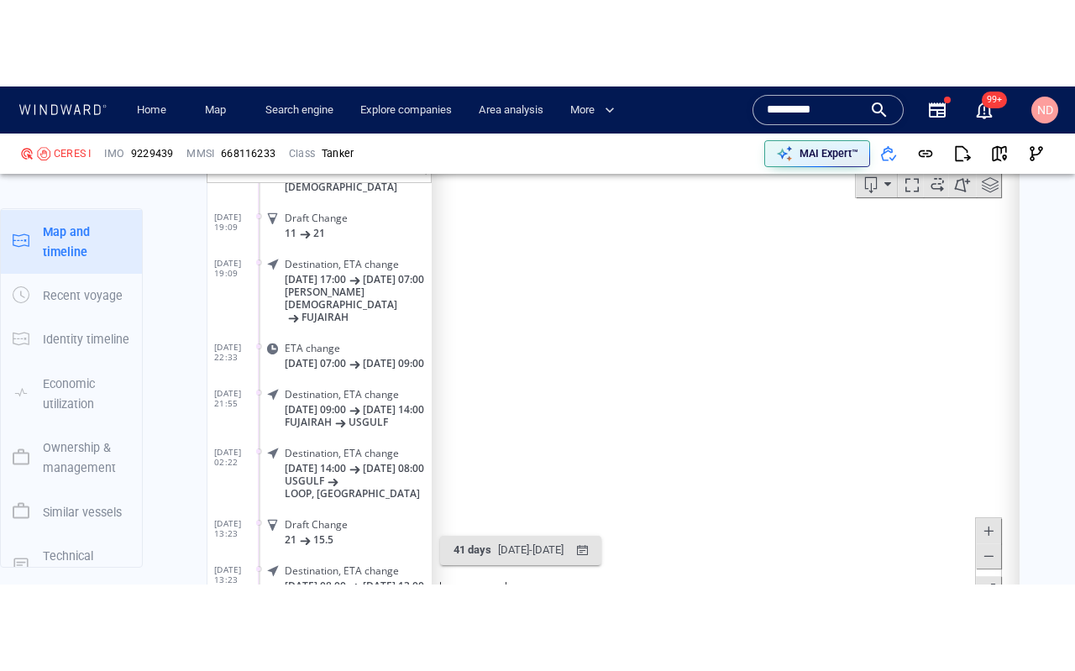
scroll to position [160, 0]
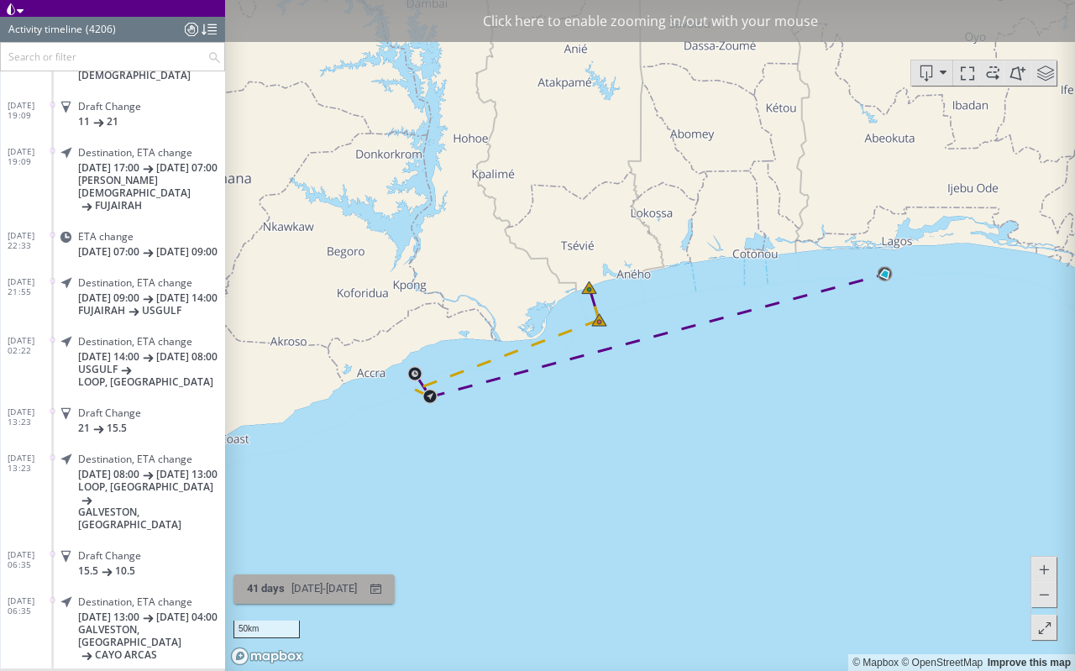
click at [329, 497] on div "15/04/2025 - 27/05/2025" at bounding box center [324, 589] width 72 height 26
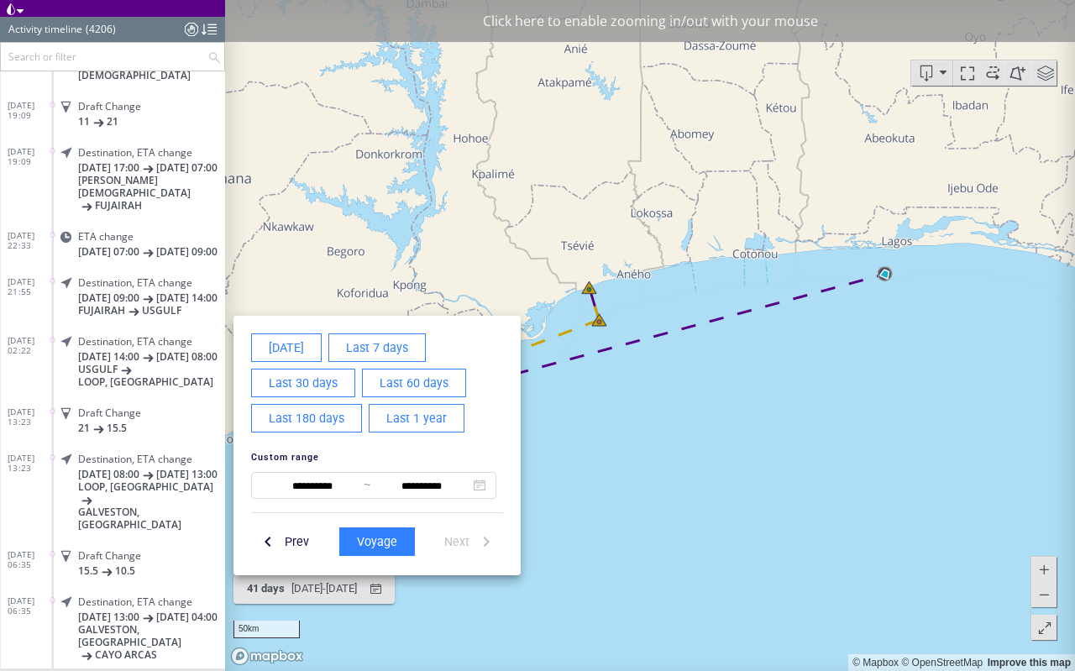
click at [343, 421] on button "Last 180 days" at bounding box center [306, 418] width 111 height 29
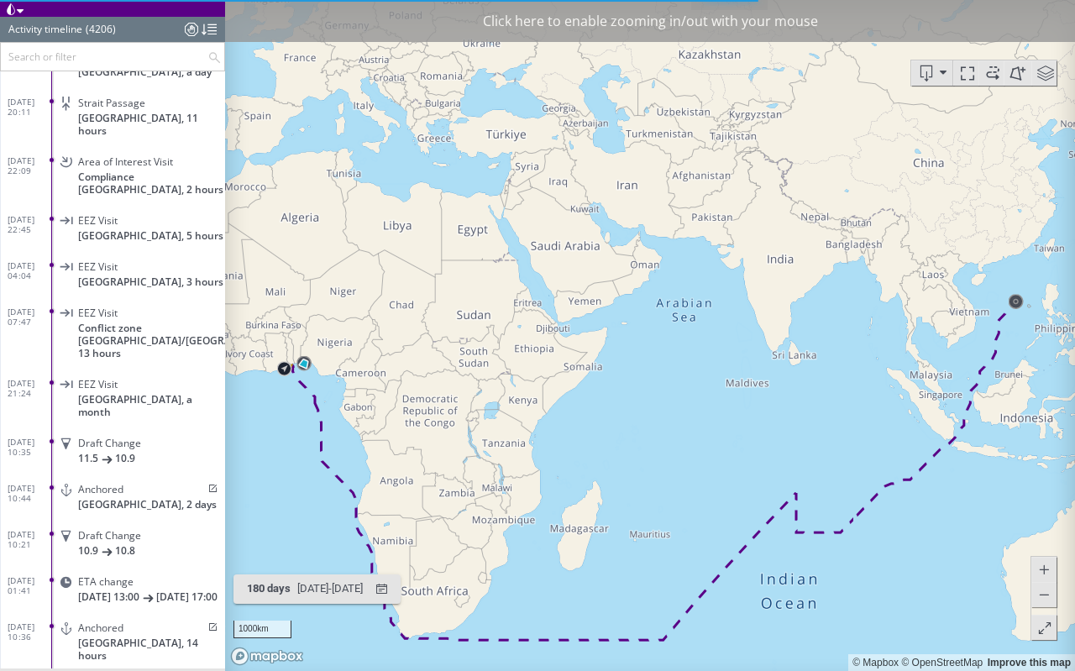
scroll to position [191059, 0]
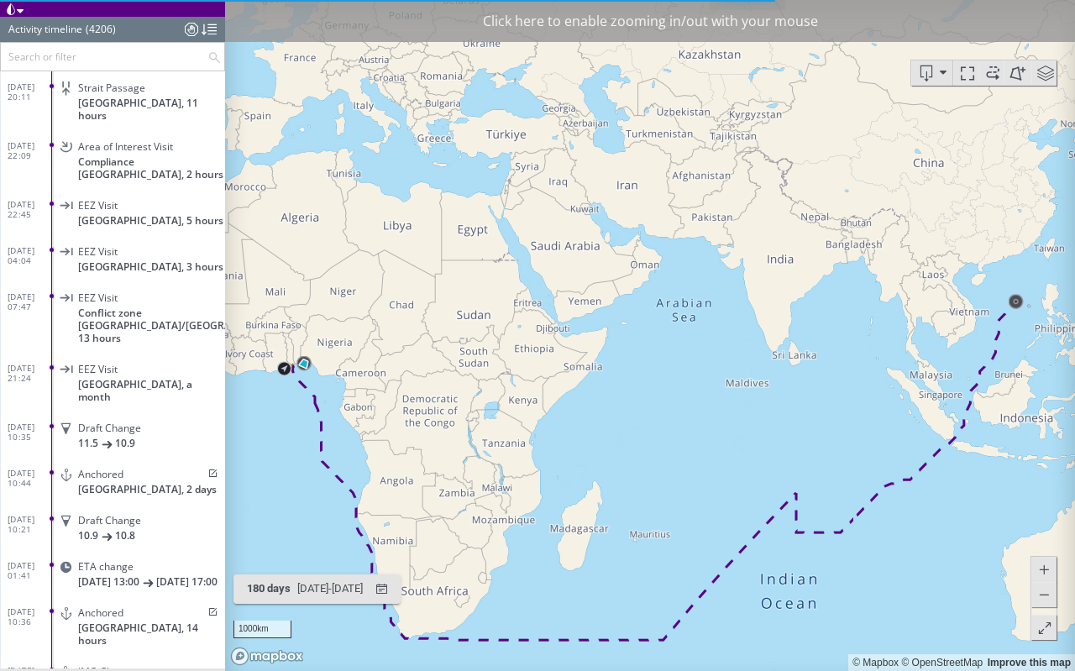
click at [157, 57] on input "text" at bounding box center [104, 57] width 207 height 28
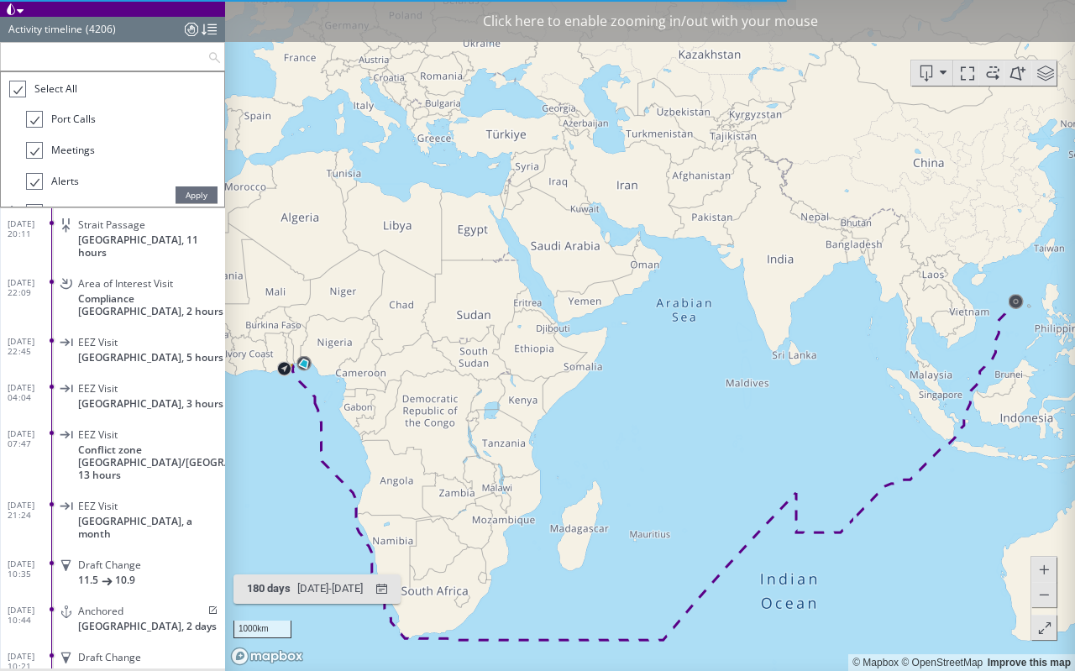
click at [64, 92] on span "Select All" at bounding box center [55, 88] width 43 height 14
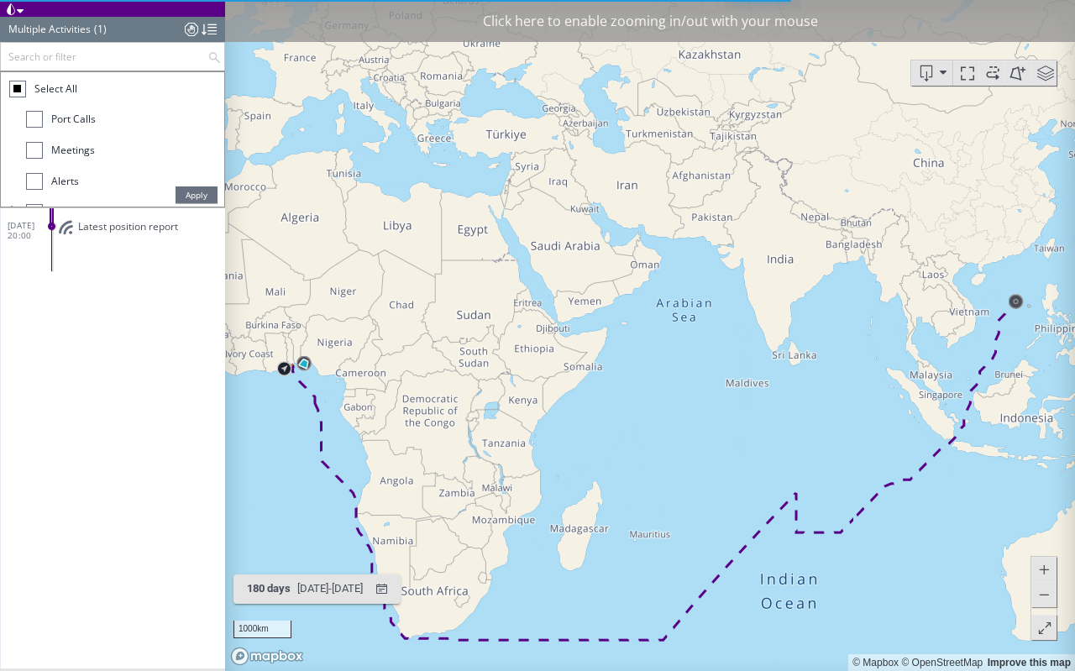
scroll to position [0, 0]
click at [62, 115] on span "Port Calls" at bounding box center [73, 120] width 44 height 14
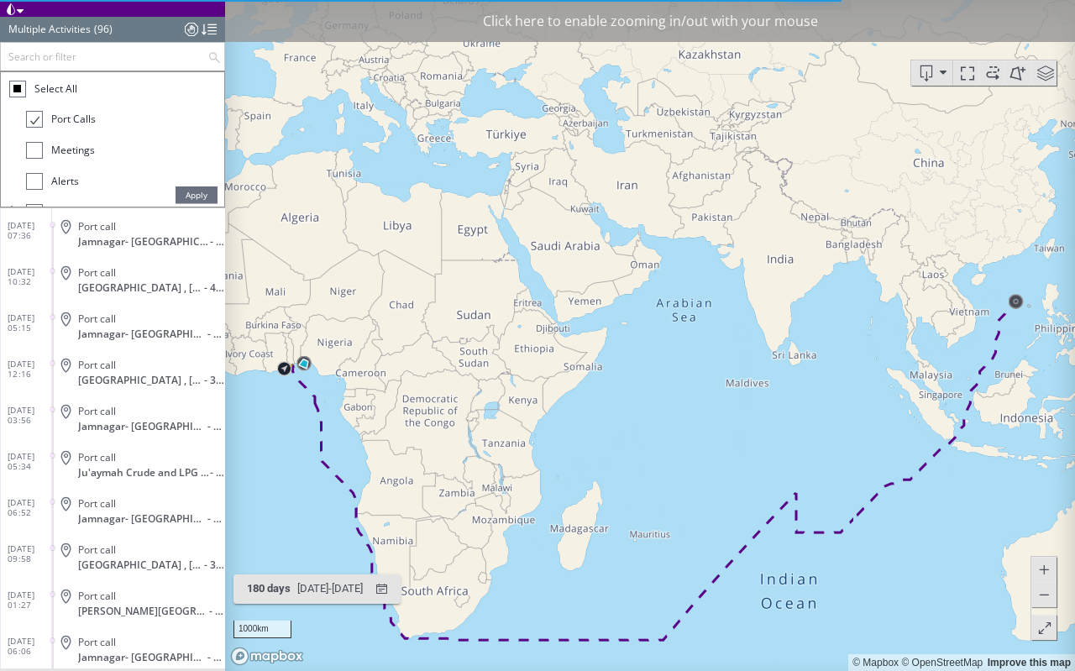
click at [33, 115] on div at bounding box center [33, 119] width 17 height 19
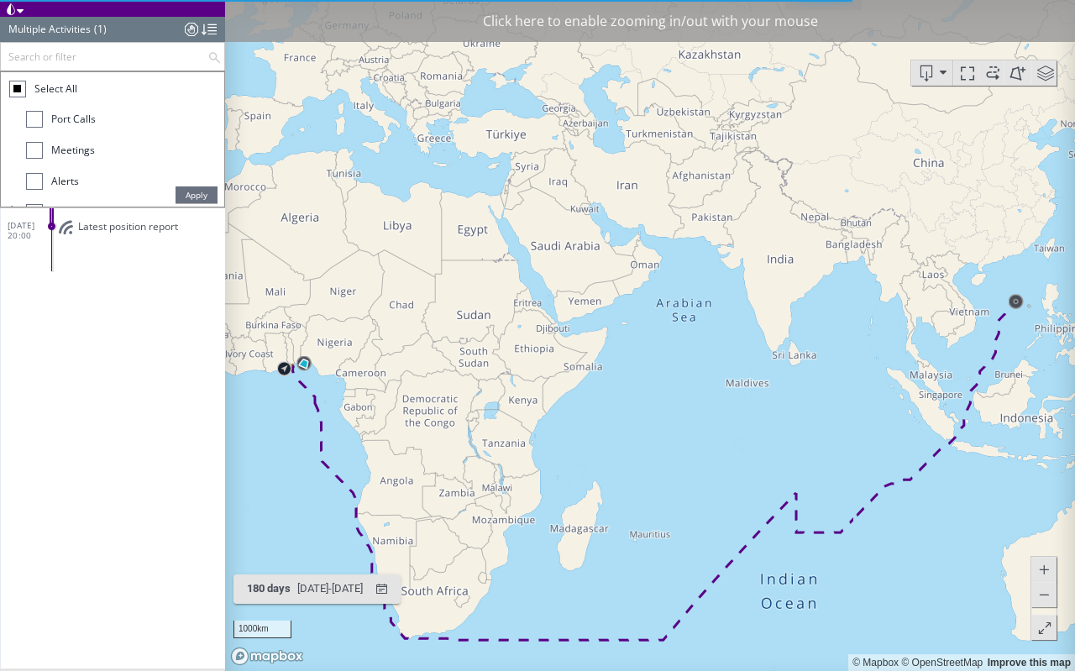
click at [19, 93] on div at bounding box center [17, 89] width 17 height 17
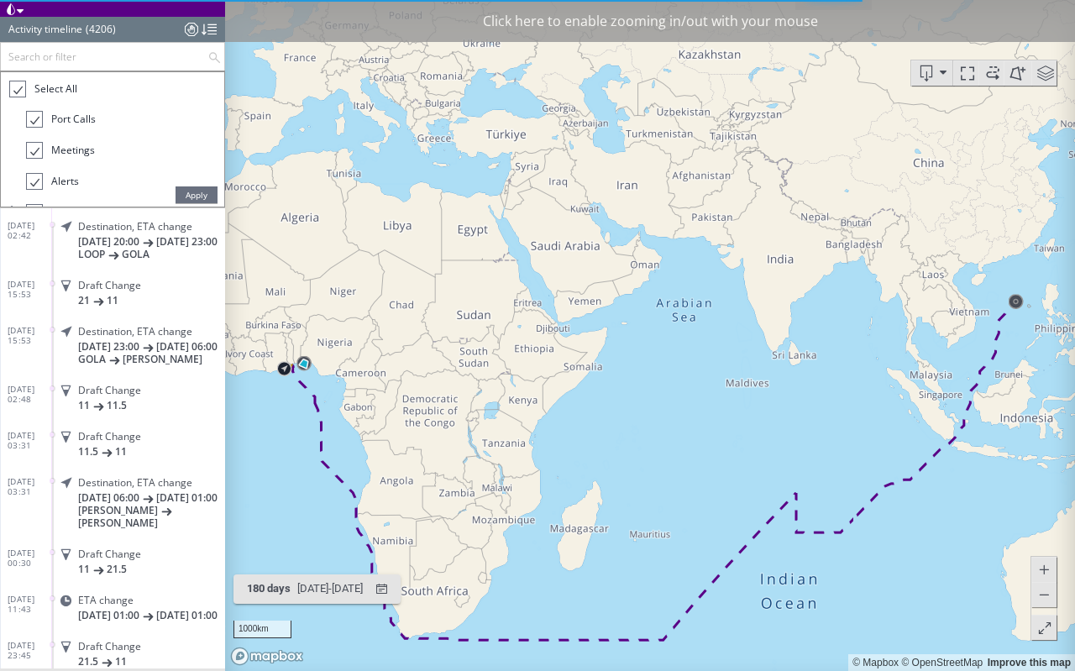
click at [49, 65] on input "text" at bounding box center [104, 57] width 207 height 28
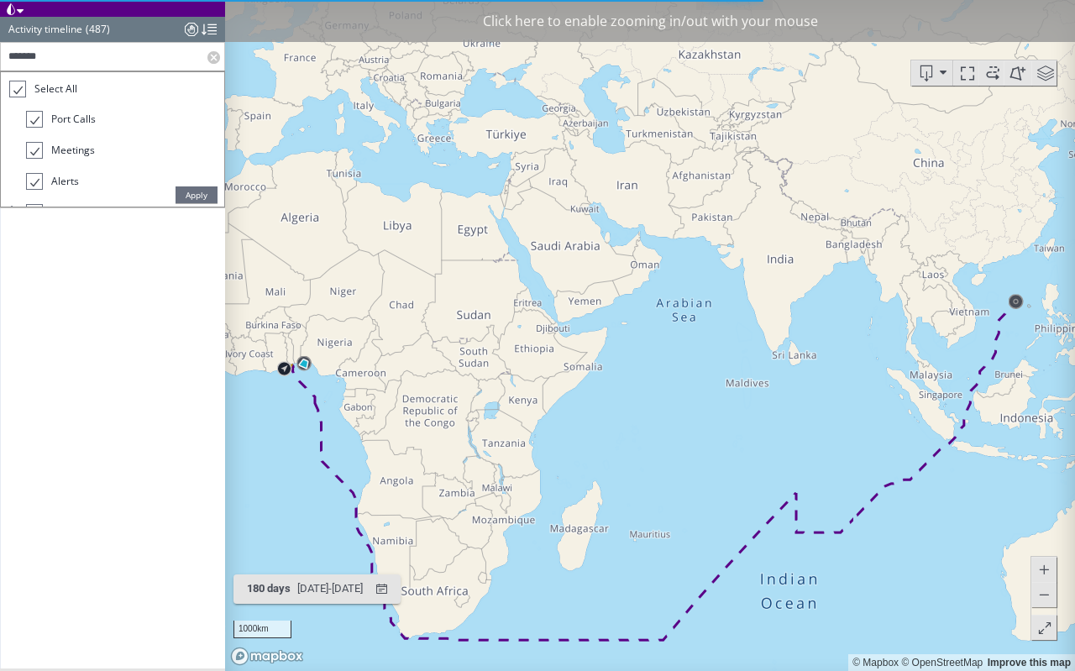
scroll to position [22028, 0]
type input "*********"
click at [185, 196] on span "Apply" at bounding box center [196, 194] width 42 height 17
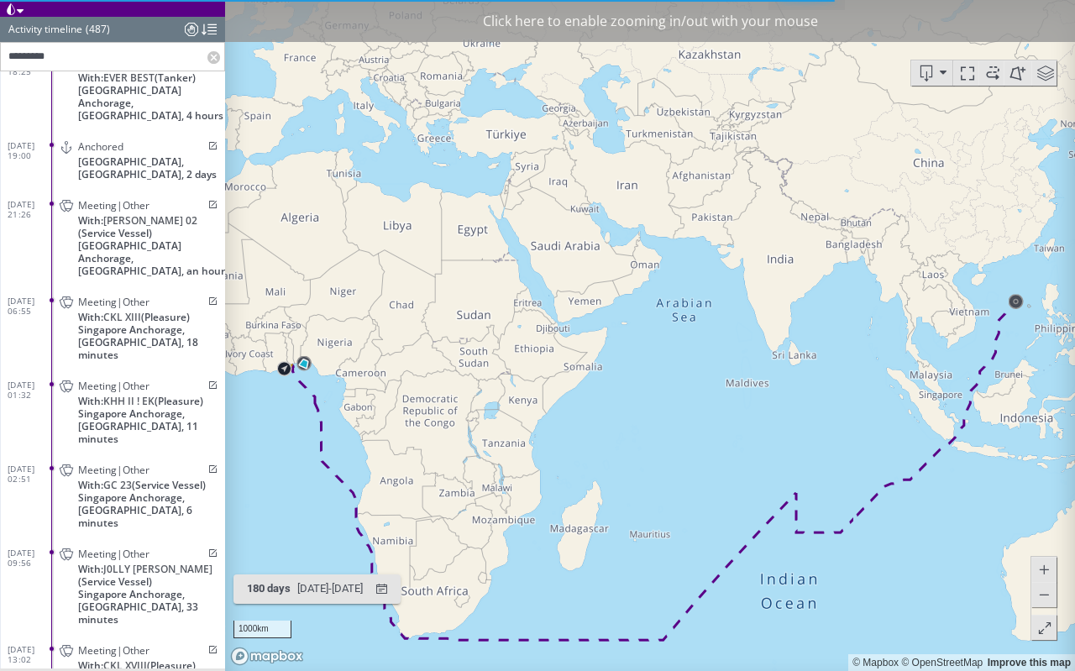
scroll to position [22292, 0]
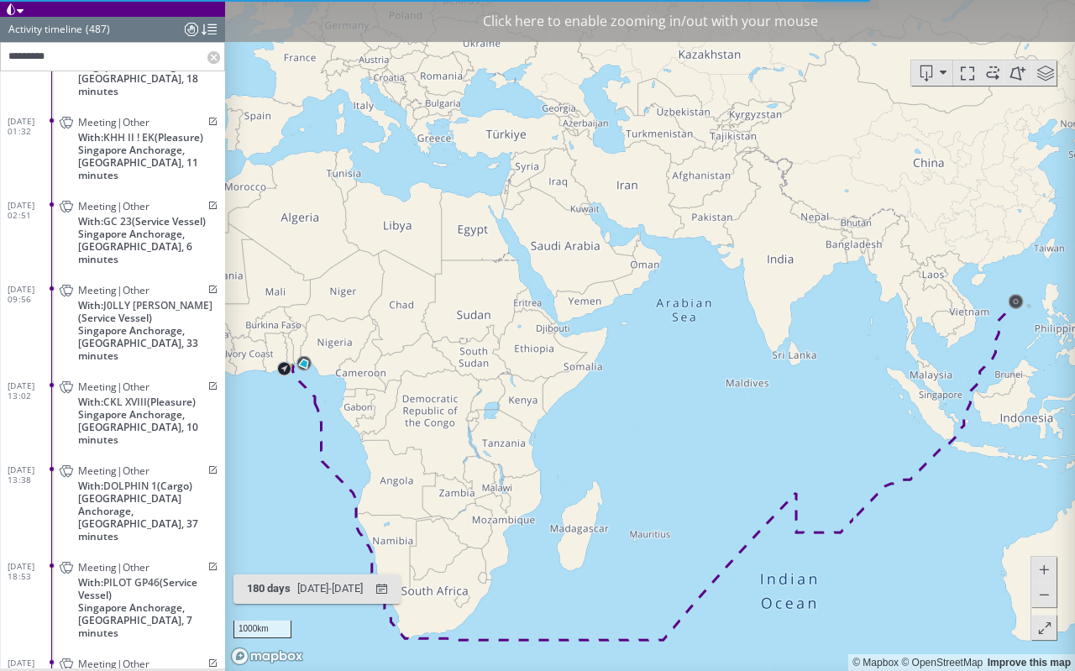
click at [214, 58] on label at bounding box center [215, 57] width 17 height 28
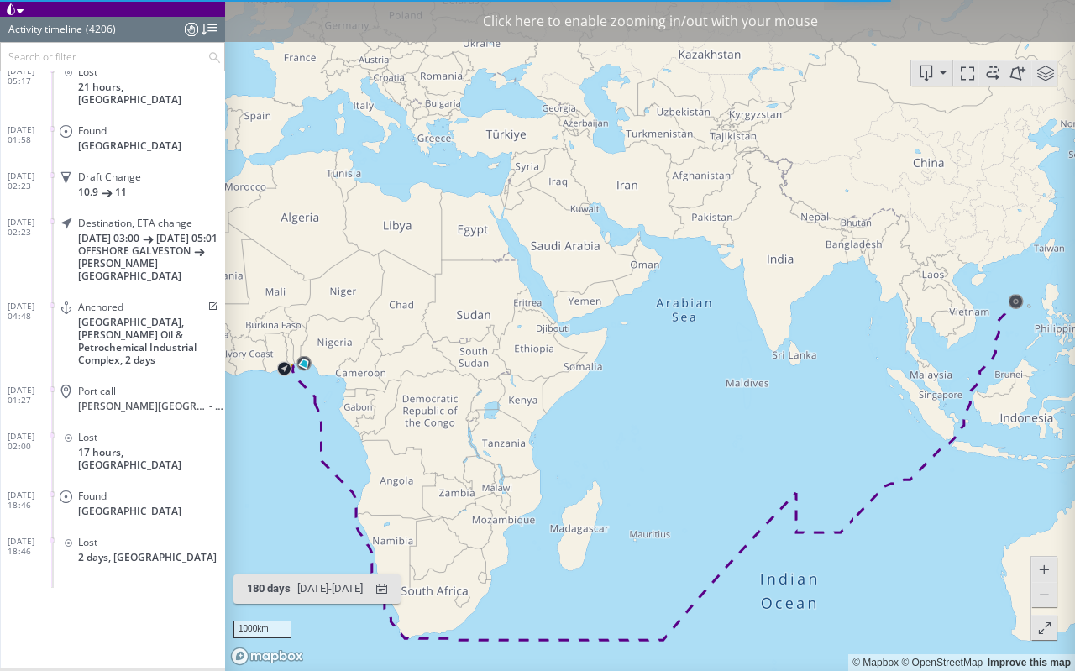
click at [186, 24] on div at bounding box center [191, 29] width 13 height 25
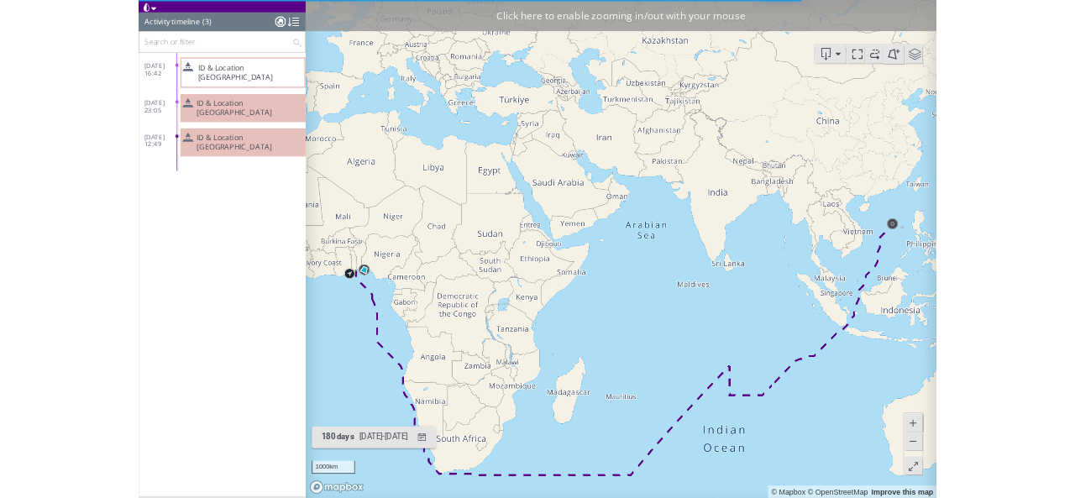
scroll to position [0, 0]
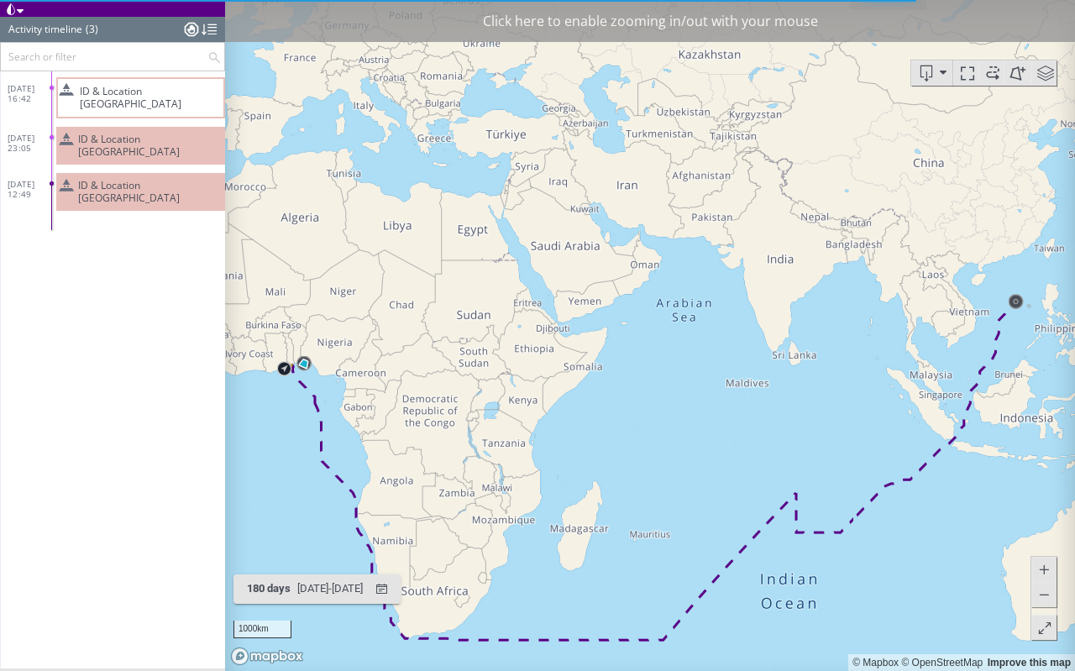
click at [191, 28] on div at bounding box center [191, 29] width 13 height 25
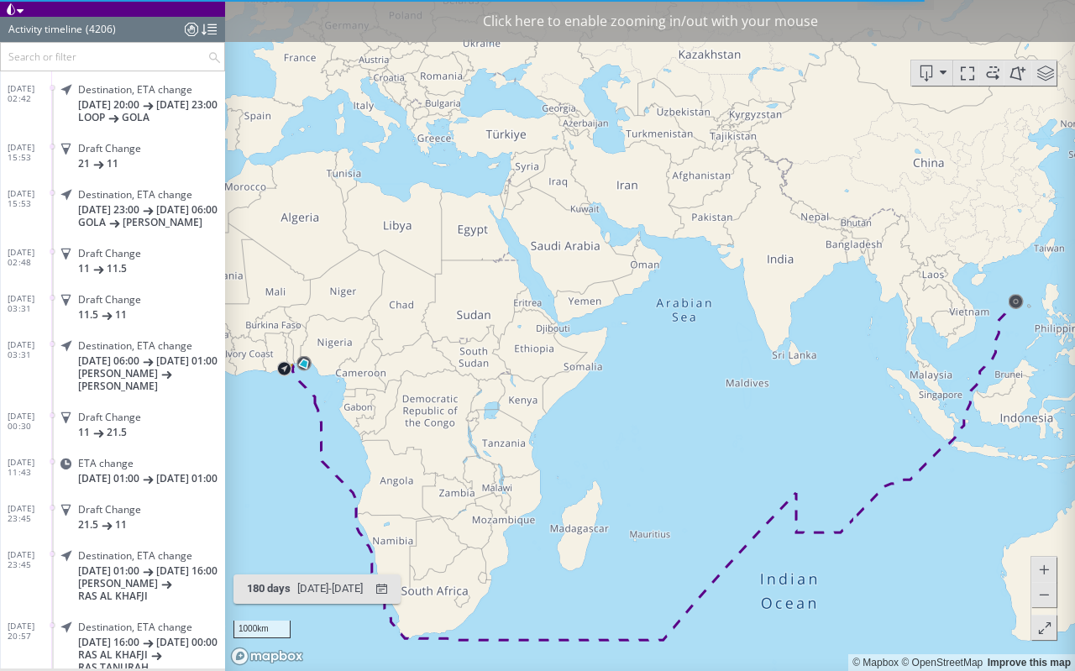
drag, startPoint x: 639, startPoint y: 317, endPoint x: 646, endPoint y: 238, distance: 80.0
click at [646, 238] on canvas "Map" at bounding box center [650, 335] width 850 height 671
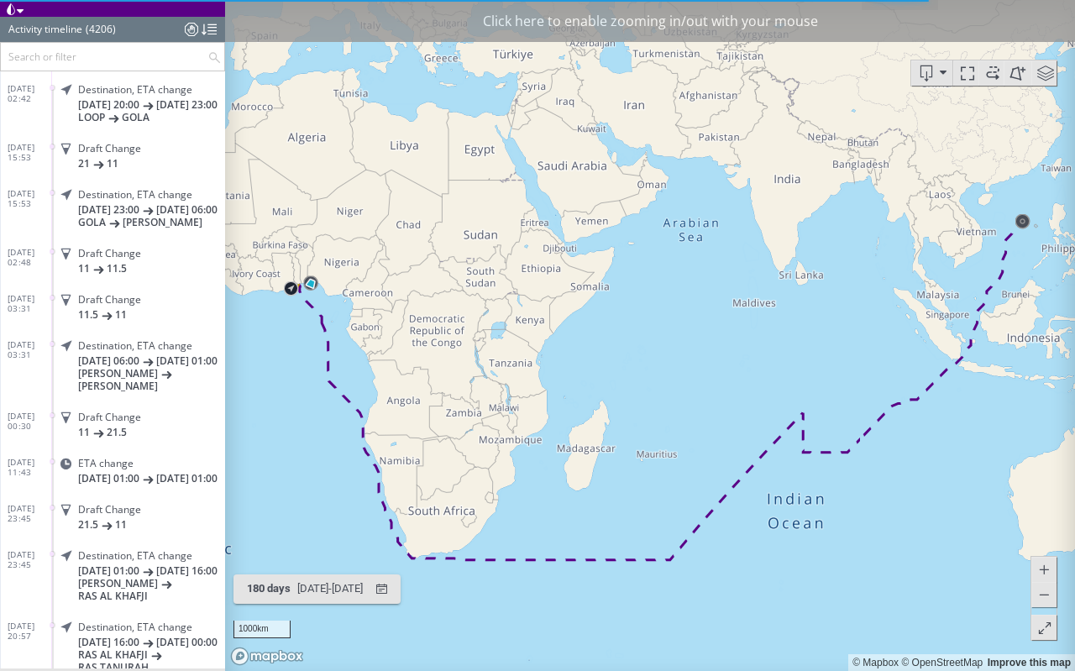
click at [992, 73] on span at bounding box center [992, 72] width 25 height 25
click at [760, 15] on div "Click here to enable zooming in/out with your mouse" at bounding box center [650, 21] width 850 height 42
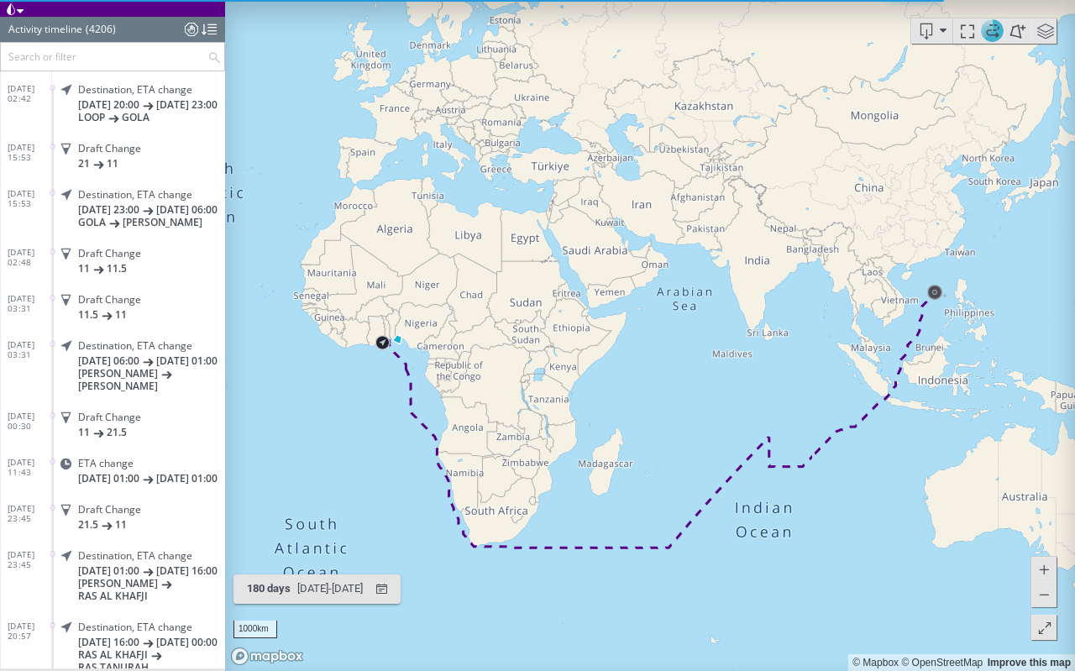
drag, startPoint x: 736, startPoint y: 291, endPoint x: 717, endPoint y: 348, distance: 60.3
click at [717, 348] on canvas "Map" at bounding box center [650, 335] width 850 height 671
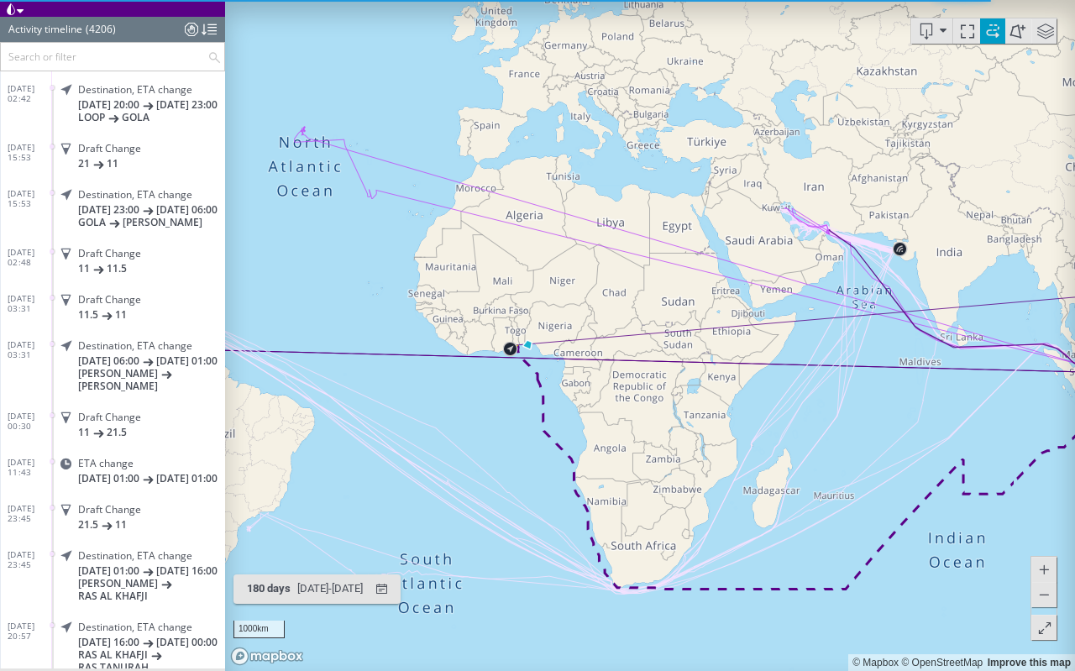
drag, startPoint x: 629, startPoint y: 389, endPoint x: 945, endPoint y: 389, distance: 316.5
click at [945, 389] on canvas "Map" at bounding box center [650, 335] width 850 height 671
drag, startPoint x: 560, startPoint y: 414, endPoint x: 751, endPoint y: 467, distance: 197.8
click at [747, 465] on canvas "Map" at bounding box center [650, 335] width 850 height 671
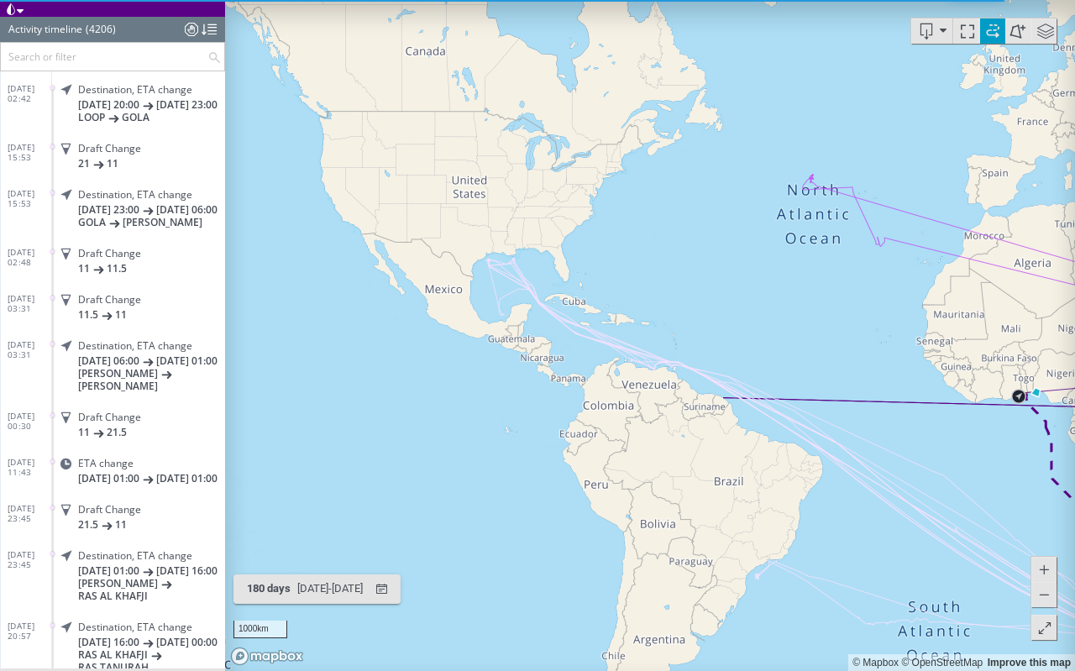
drag, startPoint x: 751, startPoint y: 467, endPoint x: 557, endPoint y: 442, distance: 194.6
click at [558, 442] on canvas "Map" at bounding box center [650, 335] width 850 height 671
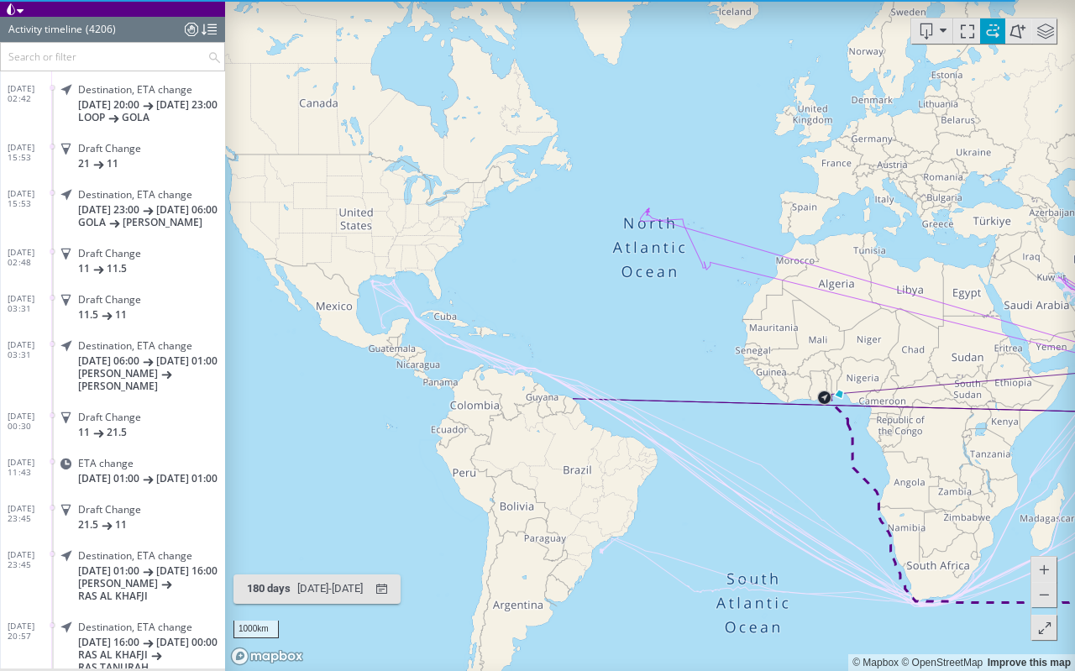
click at [1037, 497] on span at bounding box center [1044, 627] width 17 height 25
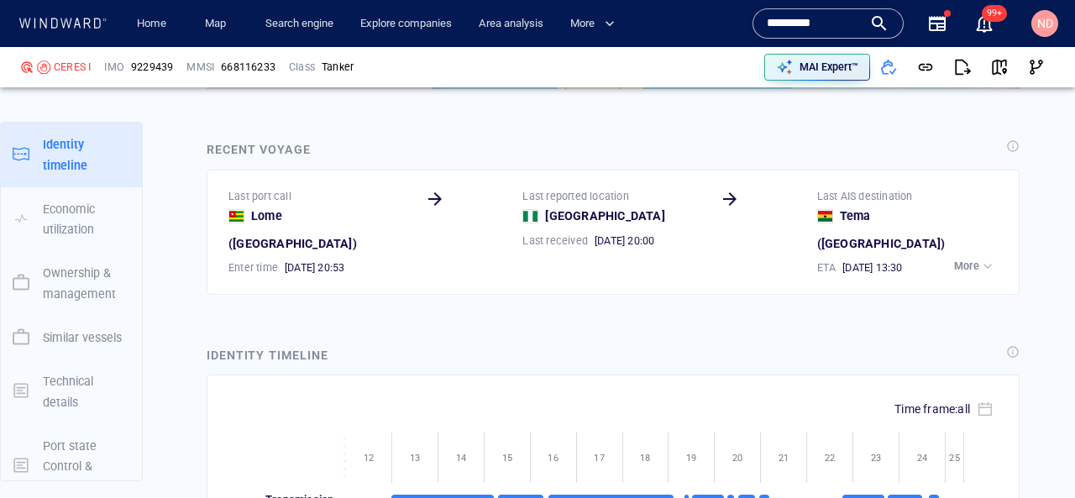
scroll to position [2646, 0]
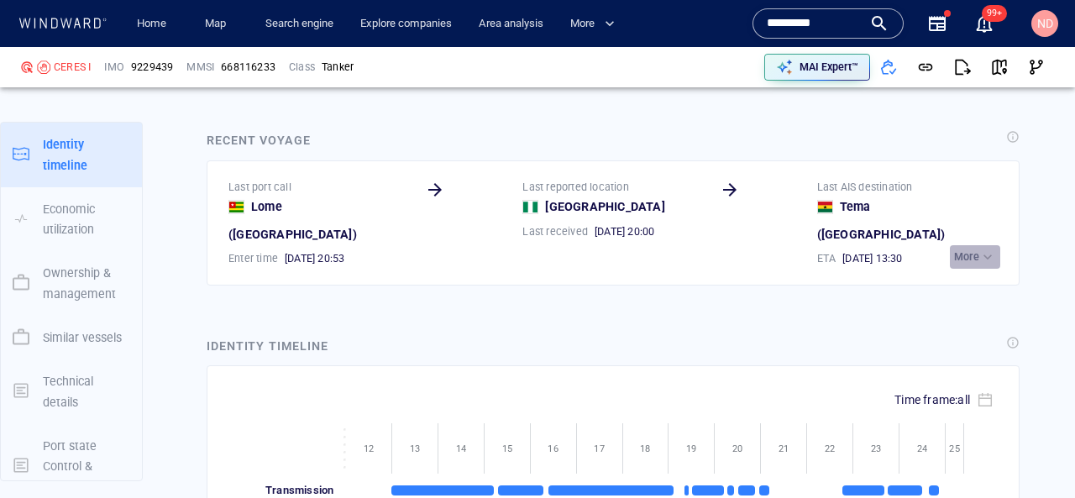
click at [984, 249] on div "button" at bounding box center [987, 257] width 17 height 17
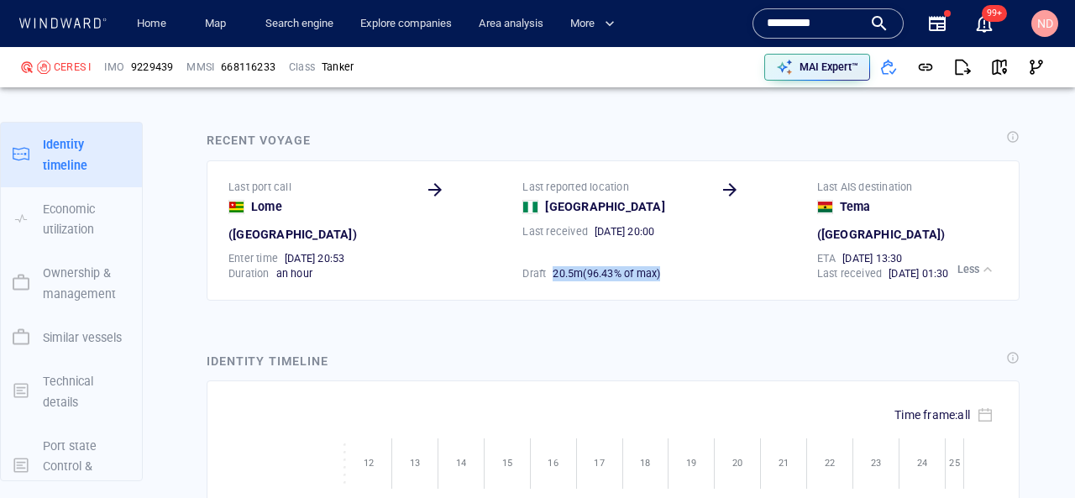
drag, startPoint x: 547, startPoint y: 241, endPoint x: 700, endPoint y: 241, distance: 153.6
click at [702, 263] on div "Draft 20 . 5 m ( 96.43% of max )" at bounding box center [614, 274] width 190 height 22
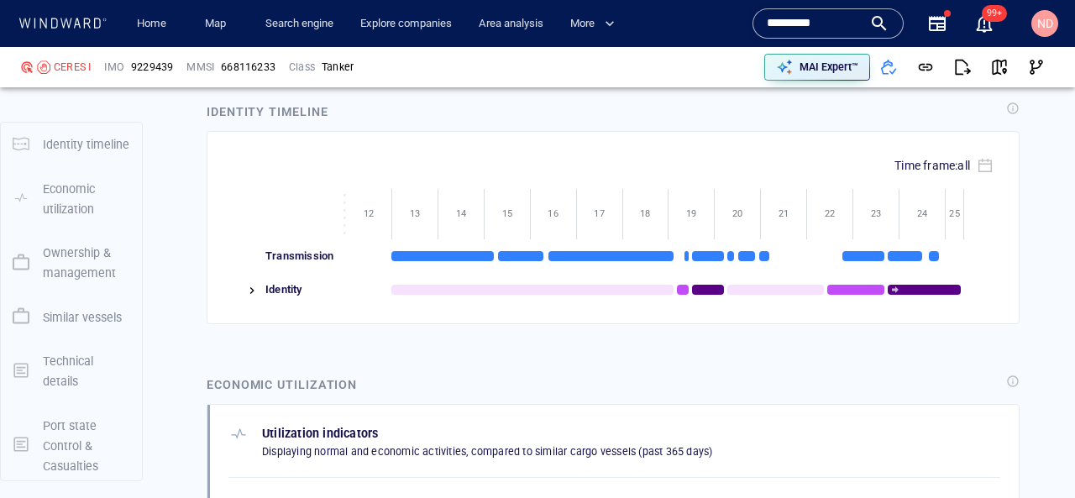
scroll to position [332, 0]
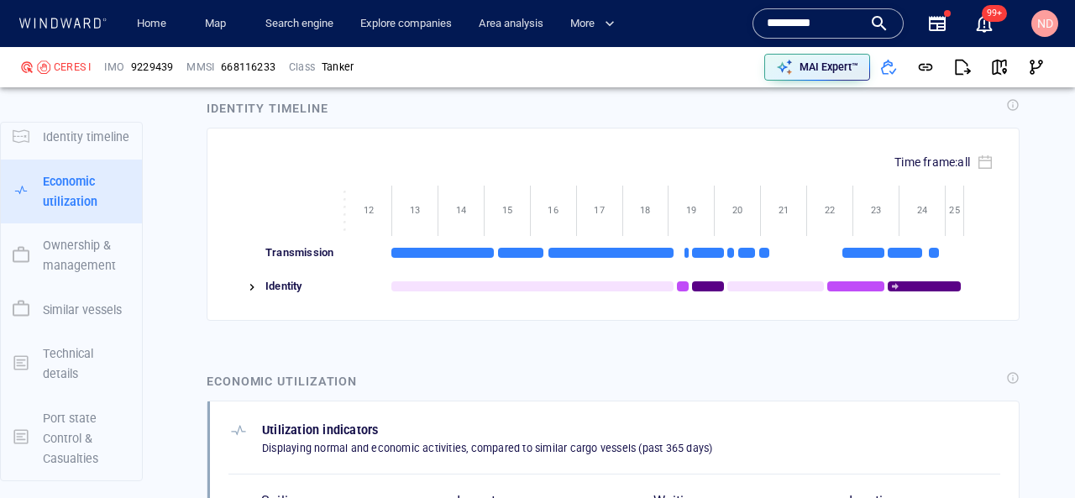
click at [240, 270] on div at bounding box center [244, 287] width 32 height 34
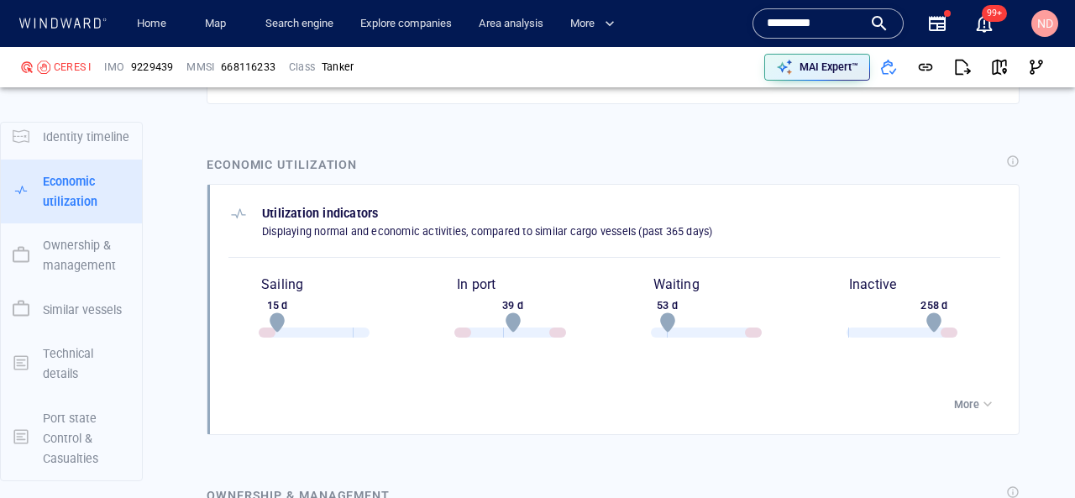
scroll to position [3566, 0]
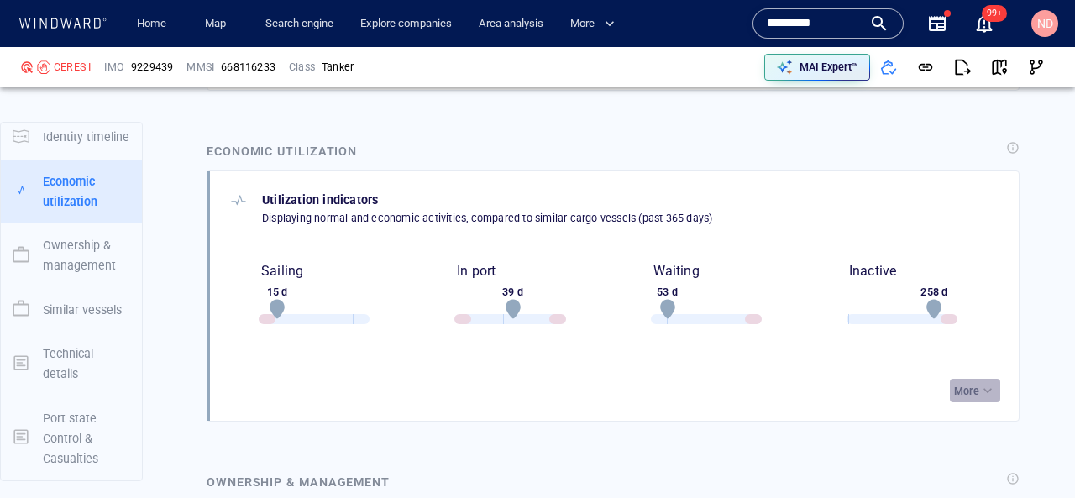
click at [966, 384] on p "More" at bounding box center [966, 391] width 25 height 15
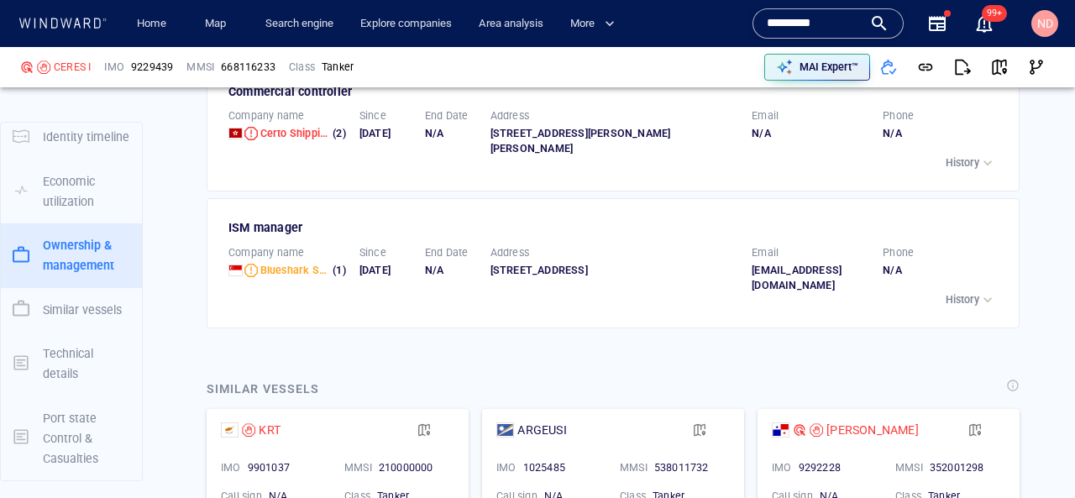
scroll to position [4702, 0]
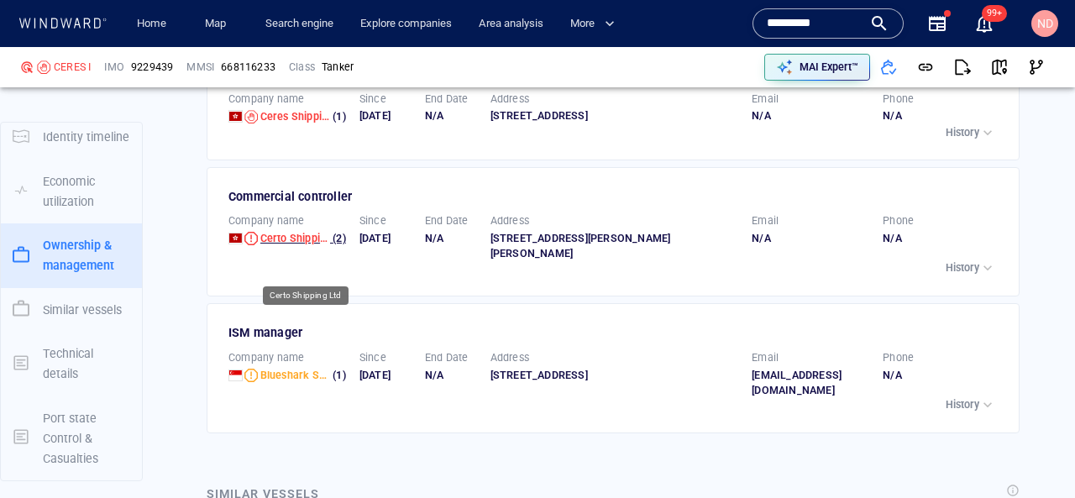
click at [270, 244] on span "Certo Shipping Ltd" at bounding box center [305, 238] width 91 height 13
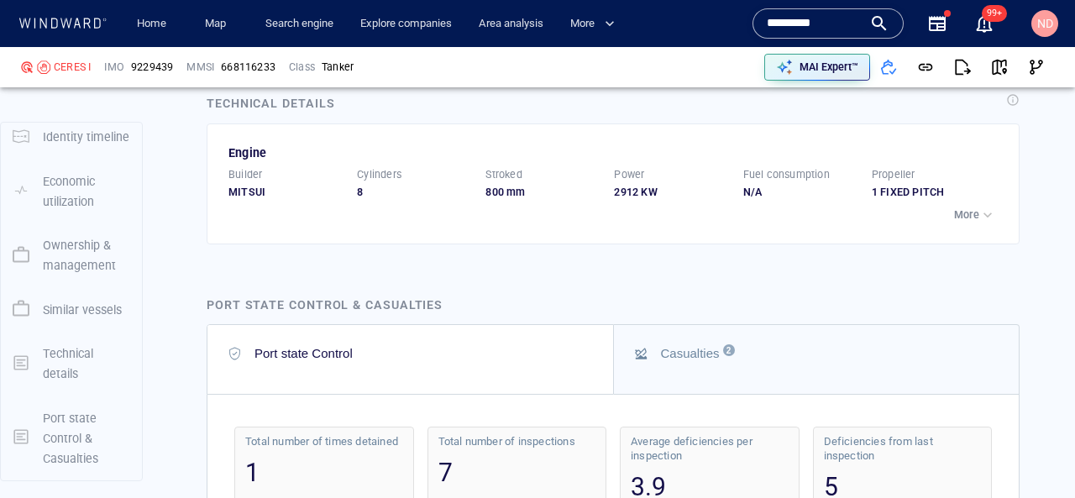
scroll to position [5345, 0]
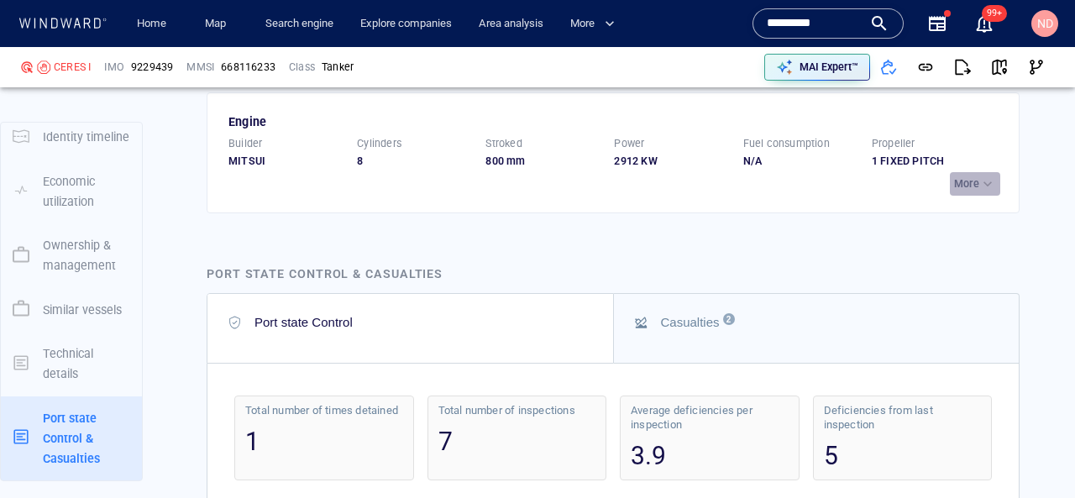
click at [998, 196] on button "More" at bounding box center [975, 184] width 50 height 24
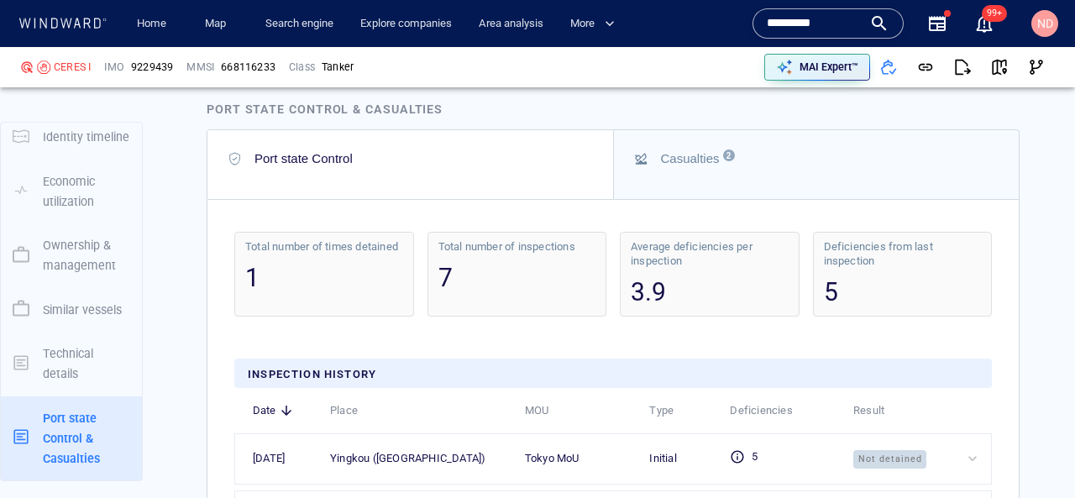
scroll to position [6167, 0]
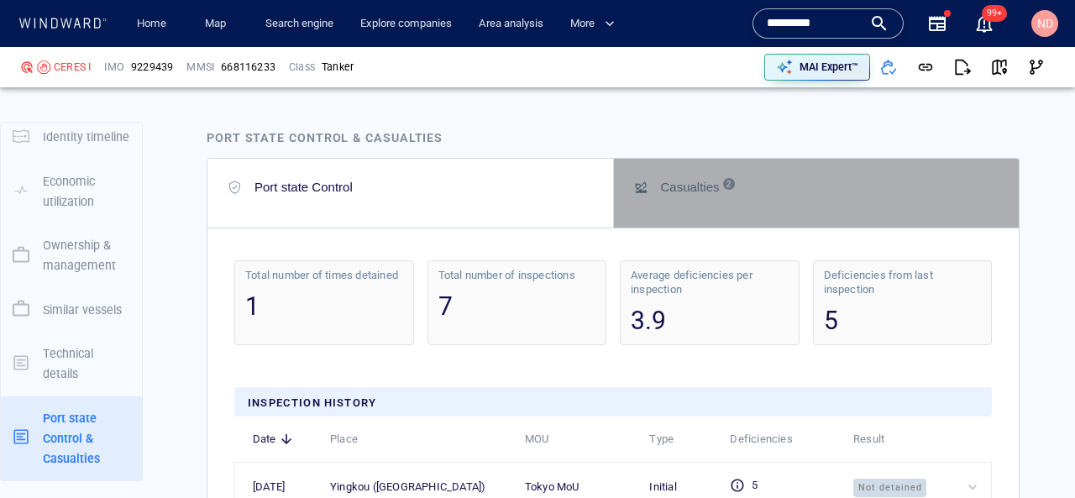
click at [739, 228] on button "Casualties 2" at bounding box center [817, 193] width 406 height 69
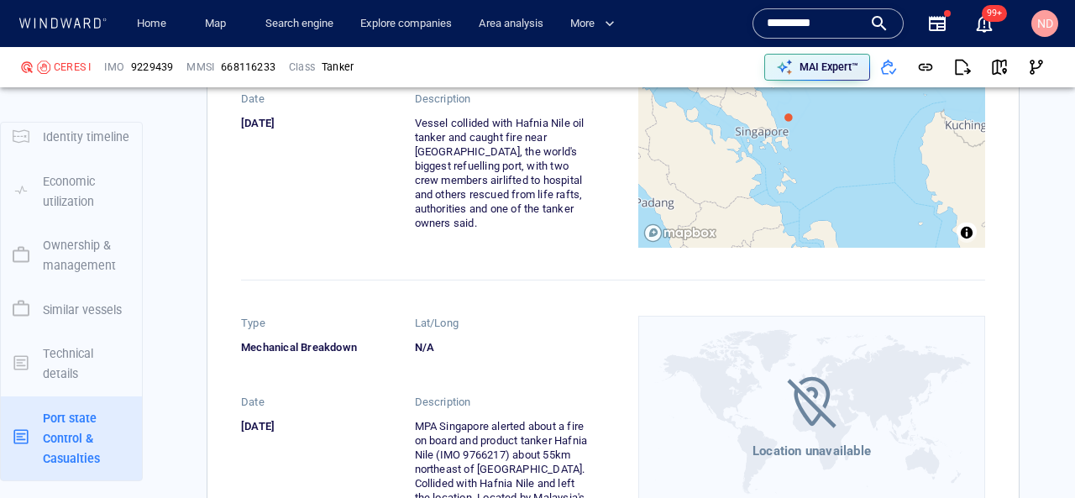
scroll to position [6409, 0]
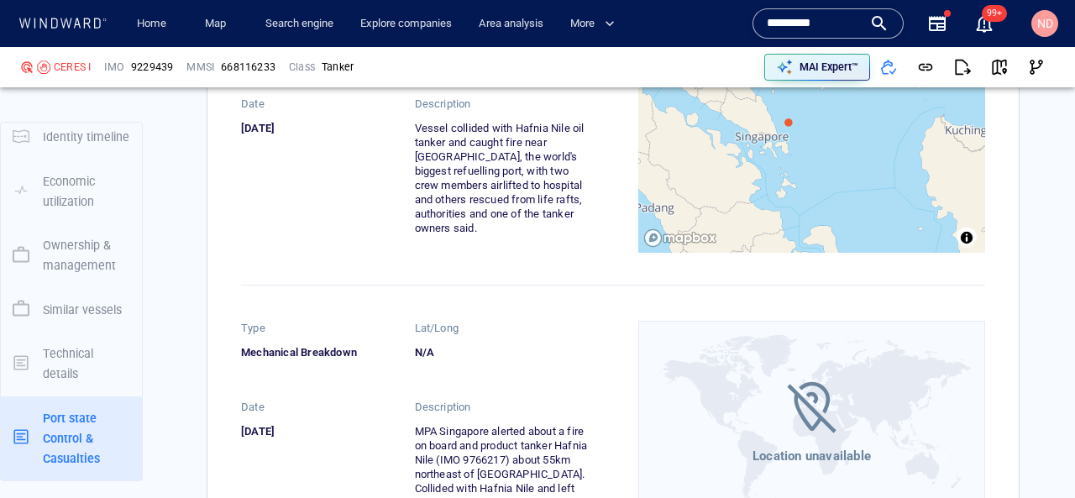
drag, startPoint x: 370, startPoint y: 189, endPoint x: 495, endPoint y: 228, distance: 130.4
click at [495, 228] on div "Type Collision Lat/Long 104.66234, 1.79264 Date 19/07/2024 Description Vessel c…" at bounding box center [414, 135] width 347 height 235
click at [495, 228] on div "Vessel collided with Hafnia Nile oil tanker and caught fire near Singapore, the…" at bounding box center [502, 178] width 174 height 114
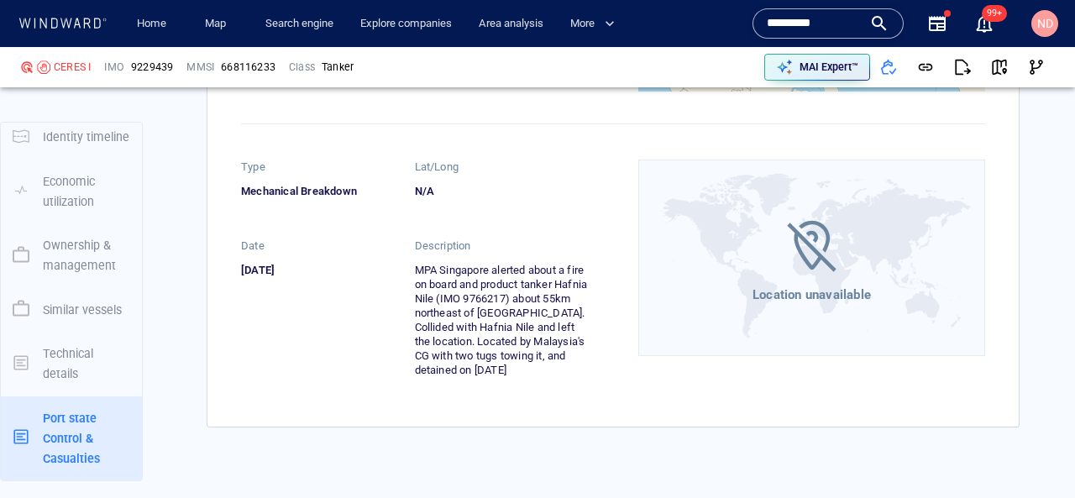
scroll to position [6583, 0]
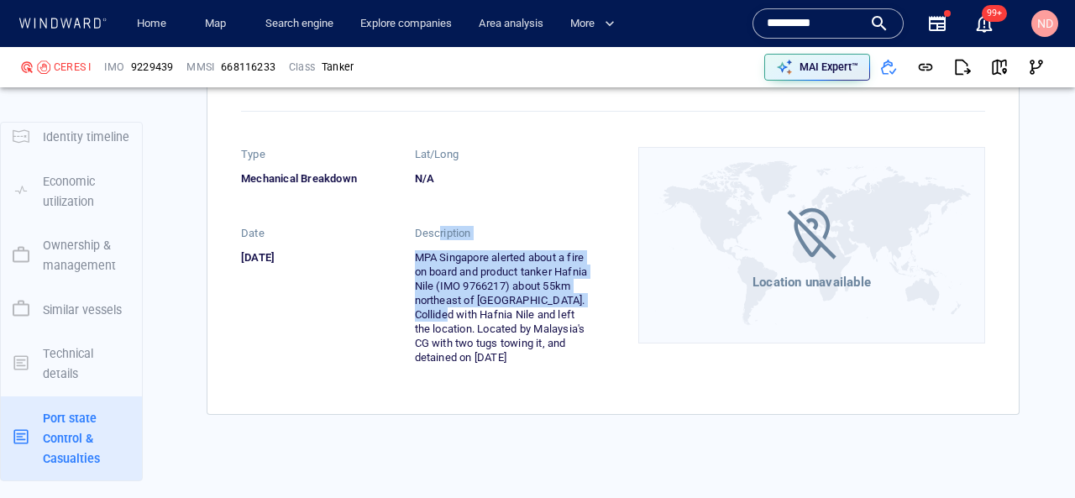
drag, startPoint x: 440, startPoint y: 264, endPoint x: 474, endPoint y: 344, distance: 87.3
click at [473, 344] on div "Description MPA Singapore alerted about a fire on board and product tanker Hafn…" at bounding box center [502, 304] width 174 height 156
click at [474, 344] on div "MPA Singapore alerted about a fire on board and product tanker Hafnia Nile (IMO…" at bounding box center [502, 307] width 174 height 114
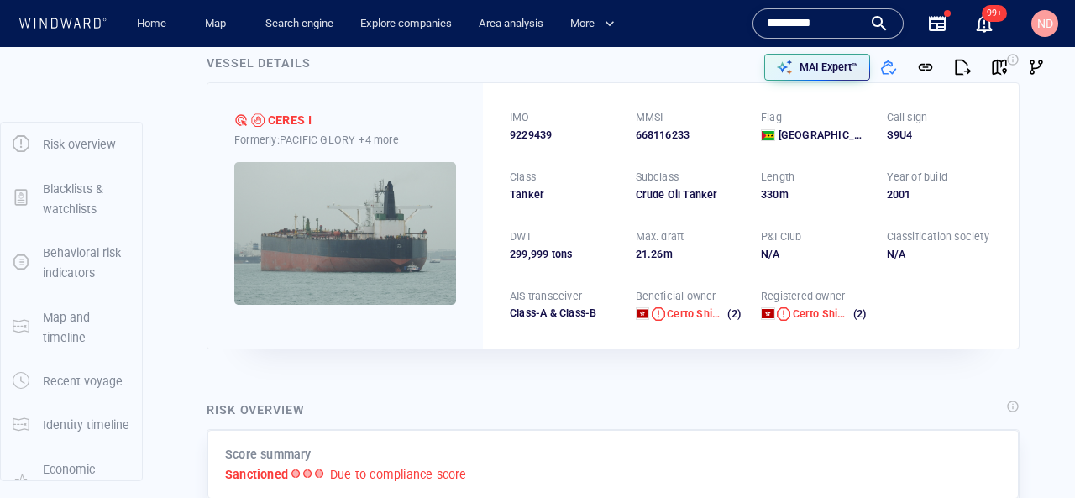
scroll to position [0, 0]
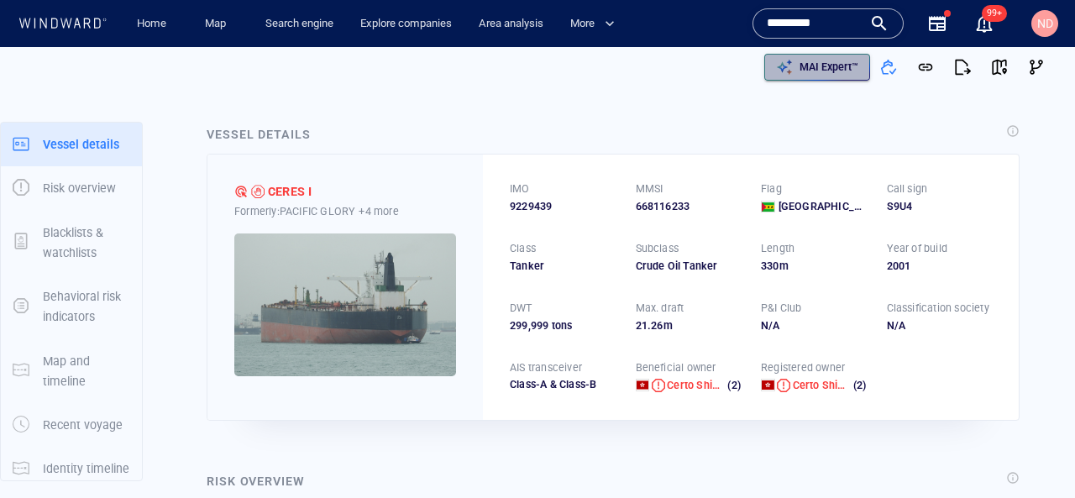
click at [798, 65] on div "MAI Expert™" at bounding box center [828, 67] width 65 height 22
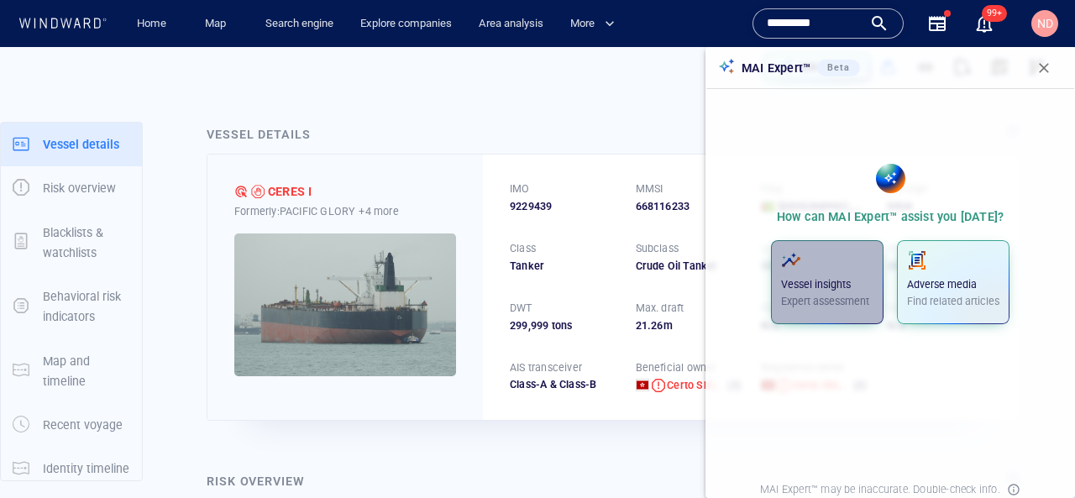
click at [843, 291] on p "Vessel insights" at bounding box center [827, 284] width 92 height 15
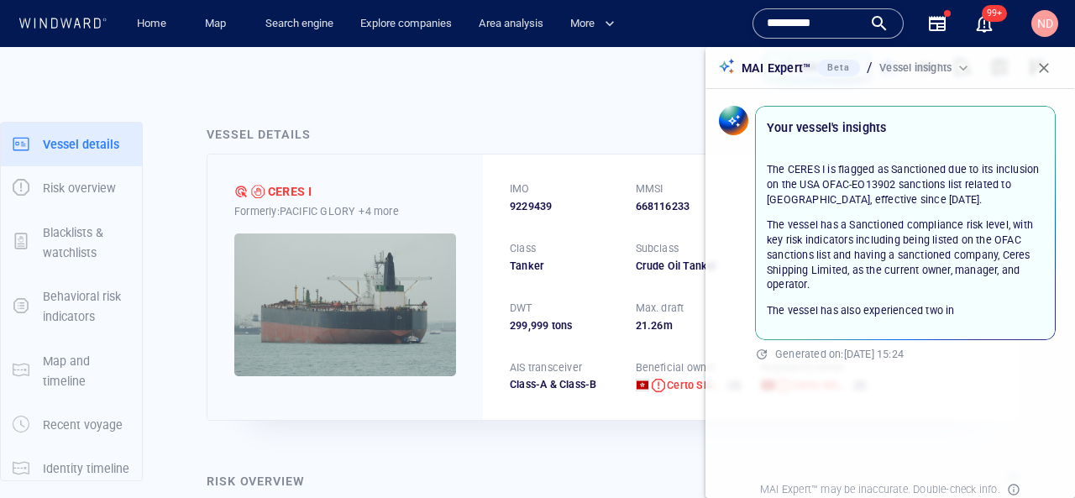
click at [877, 148] on div "The CERES I is flagged as Sanctioned due to its inclusion on the USA OFAC-EO139…" at bounding box center [904, 239] width 297 height 197
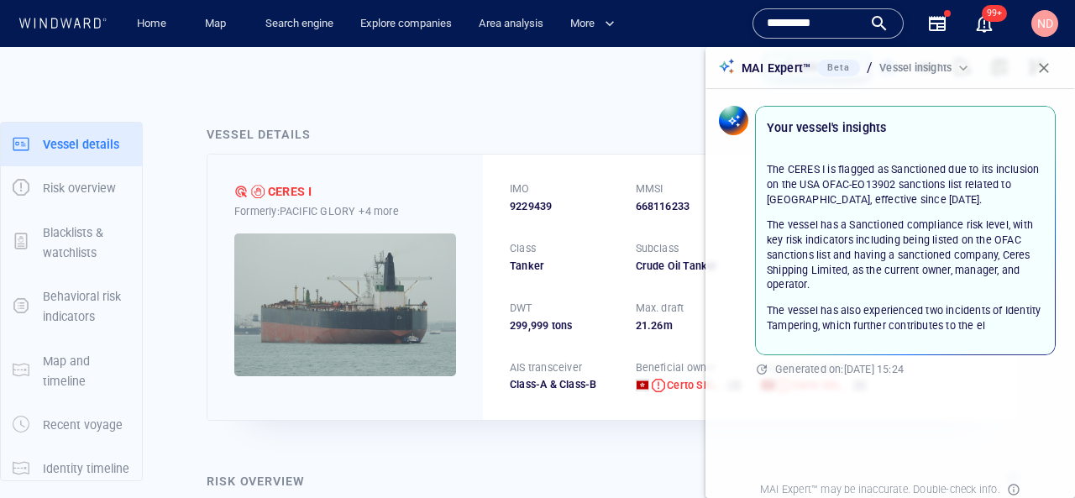
click at [877, 176] on p "The CERES I is flagged as Sanctioned due to its inclusion on the USA OFAC-EO139…" at bounding box center [905, 184] width 277 height 45
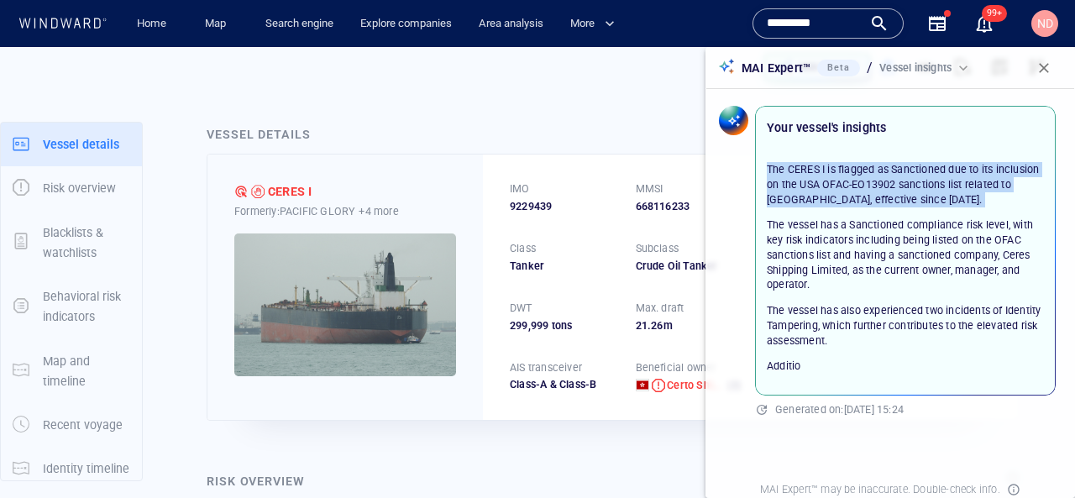
click at [877, 176] on p "The CERES I is flagged as Sanctioned due to its inclusion on the USA OFAC-EO139…" at bounding box center [905, 184] width 277 height 45
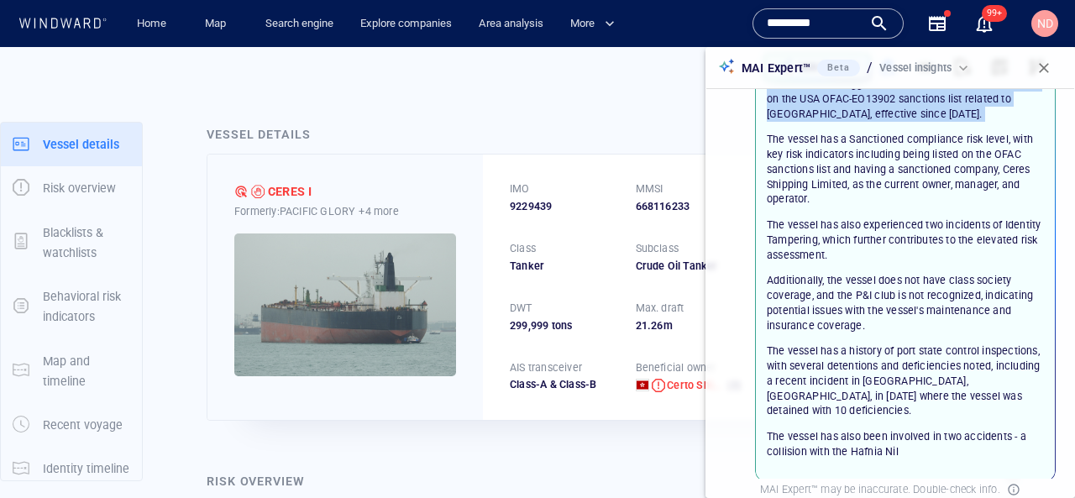
scroll to position [69, 0]
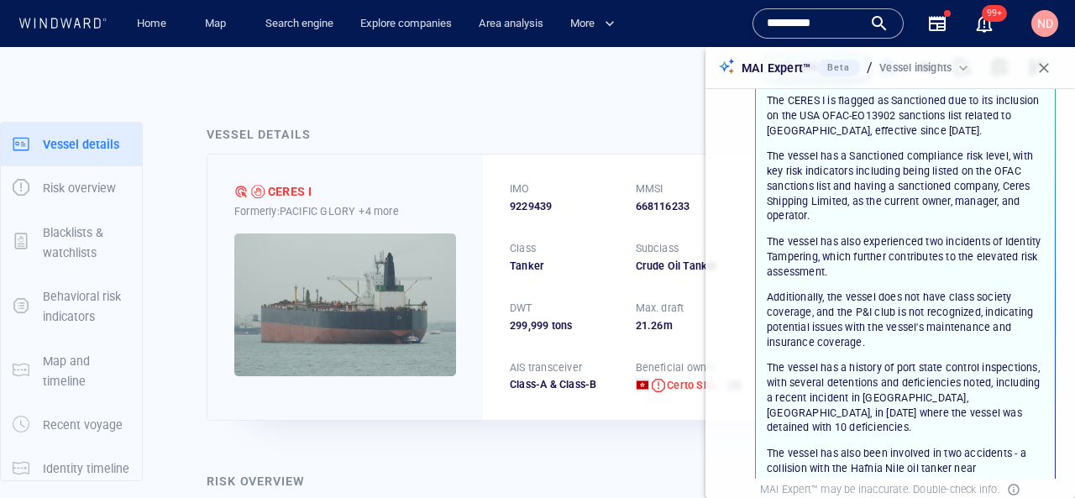
click at [948, 175] on p "The vessel has a Sanctioned compliance risk level, with key risk indicators inc…" at bounding box center [905, 186] width 277 height 75
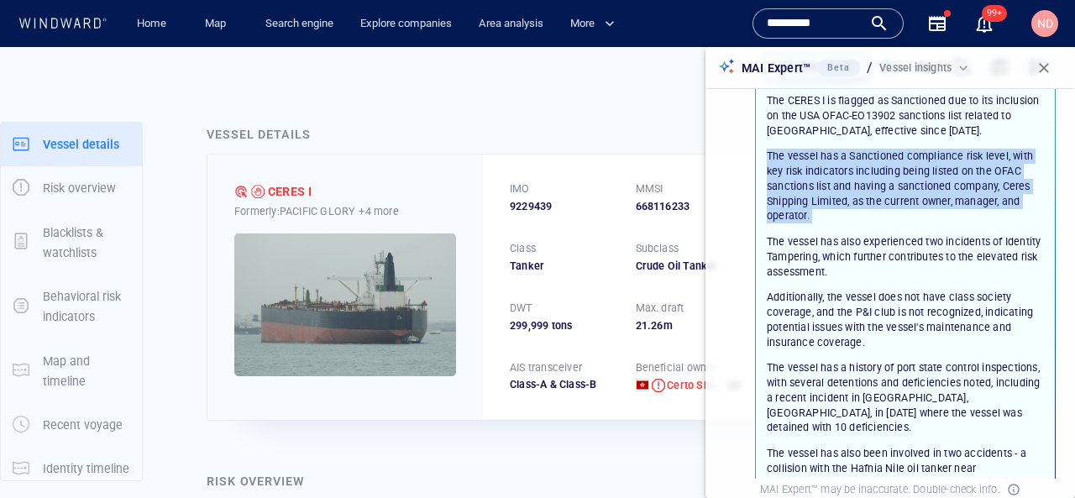
click at [948, 175] on p "The vessel has a Sanctioned compliance risk level, with key risk indicators inc…" at bounding box center [905, 186] width 277 height 75
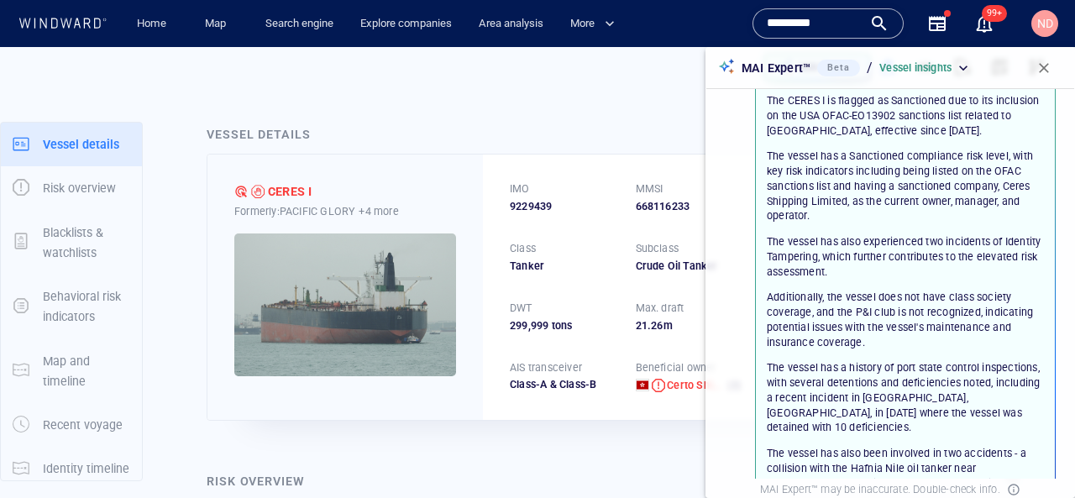
click at [780, 186] on p "The vessel has a Sanctioned compliance risk level, with key risk indicators inc…" at bounding box center [905, 186] width 277 height 75
drag, startPoint x: 780, startPoint y: 186, endPoint x: 813, endPoint y: 186, distance: 32.7
click at [813, 186] on p "The vessel has a Sanctioned compliance risk level, with key risk indicators inc…" at bounding box center [905, 186] width 277 height 75
drag, startPoint x: 873, startPoint y: 186, endPoint x: 936, endPoint y: 186, distance: 63.0
click at [936, 186] on p "The vessel has a Sanctioned compliance risk level, with key risk indicators inc…" at bounding box center [905, 186] width 277 height 75
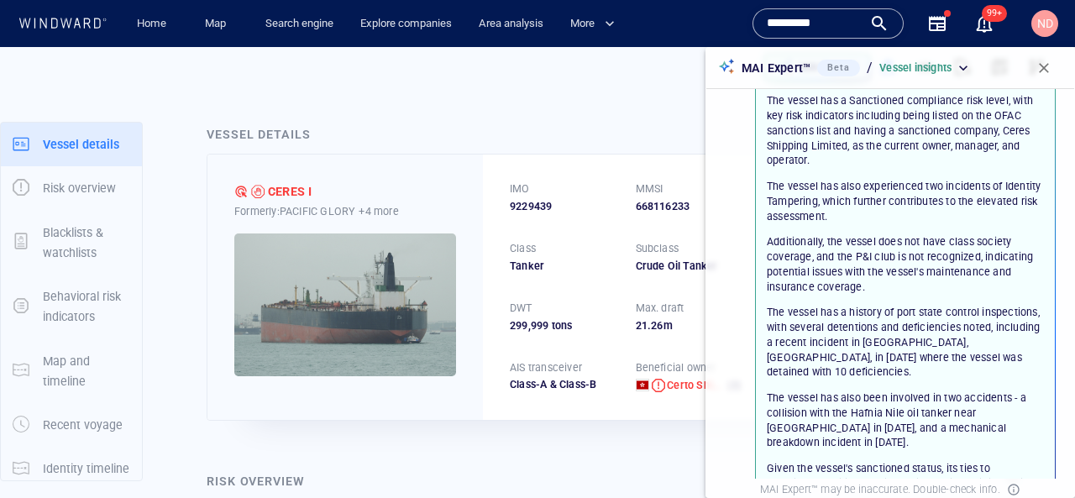
scroll to position [128, 0]
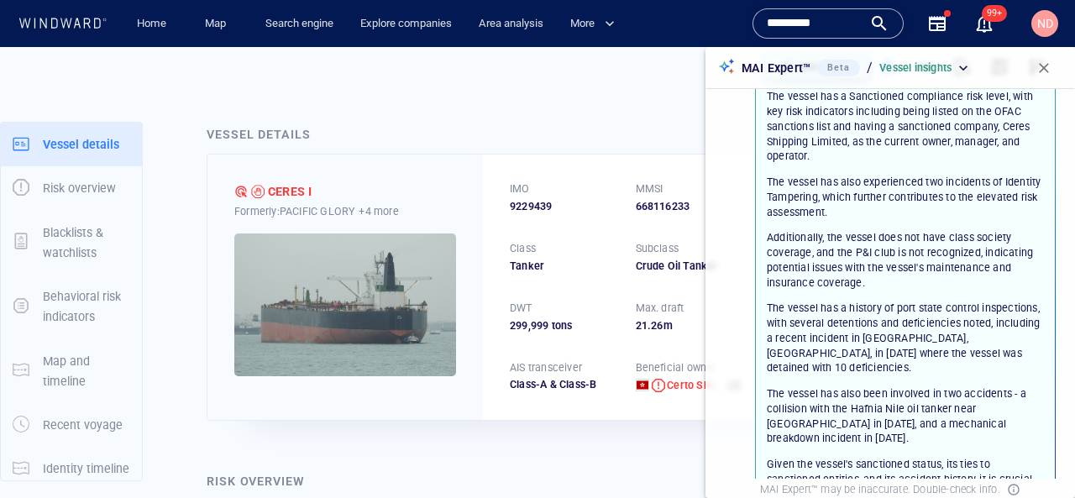
click at [792, 199] on p "The vessel has also experienced two incidents of Identity Tampering, which furt…" at bounding box center [905, 197] width 277 height 45
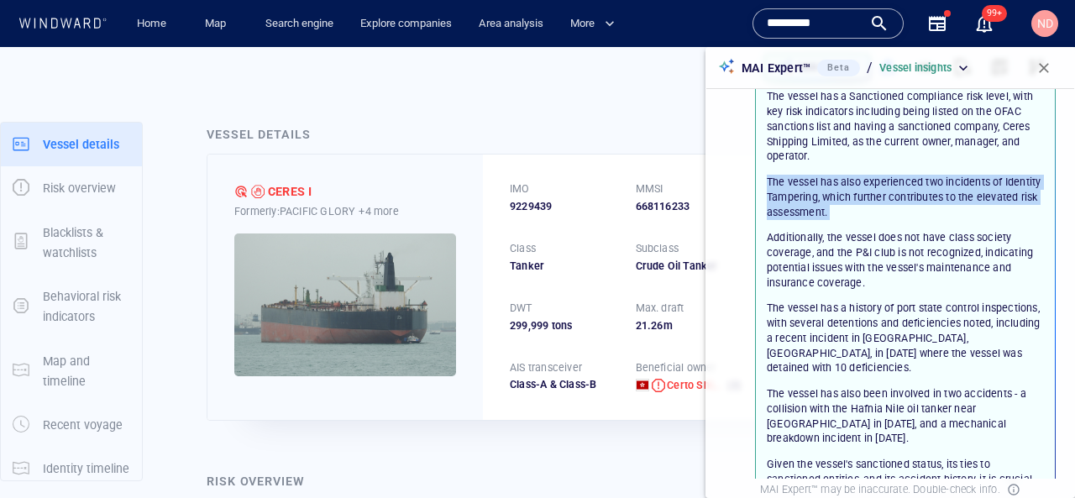
click at [792, 199] on p "The vessel has also experienced two incidents of Identity Tampering, which furt…" at bounding box center [905, 197] width 277 height 45
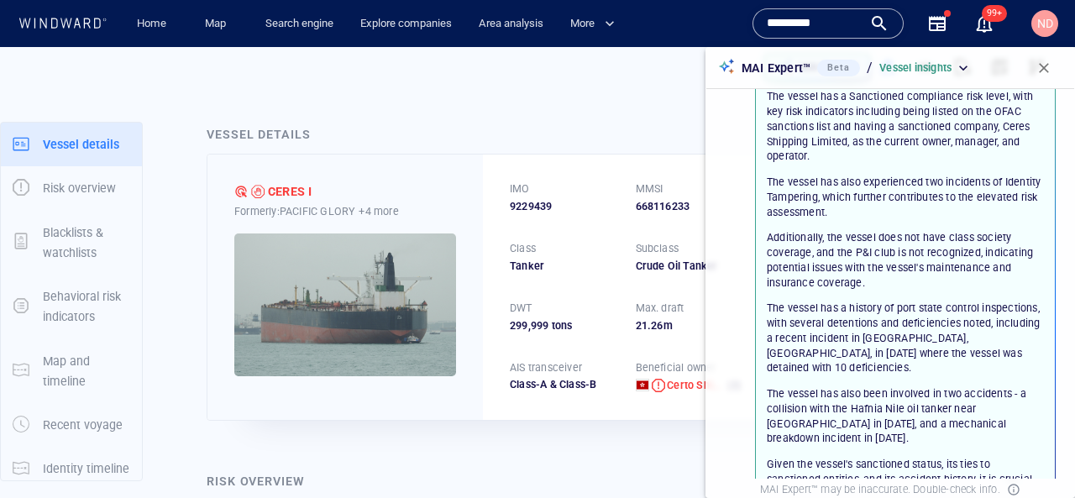
click at [833, 252] on p "Additionally, the vessel does not have class society coverage, and the P&I club…" at bounding box center [905, 260] width 277 height 60
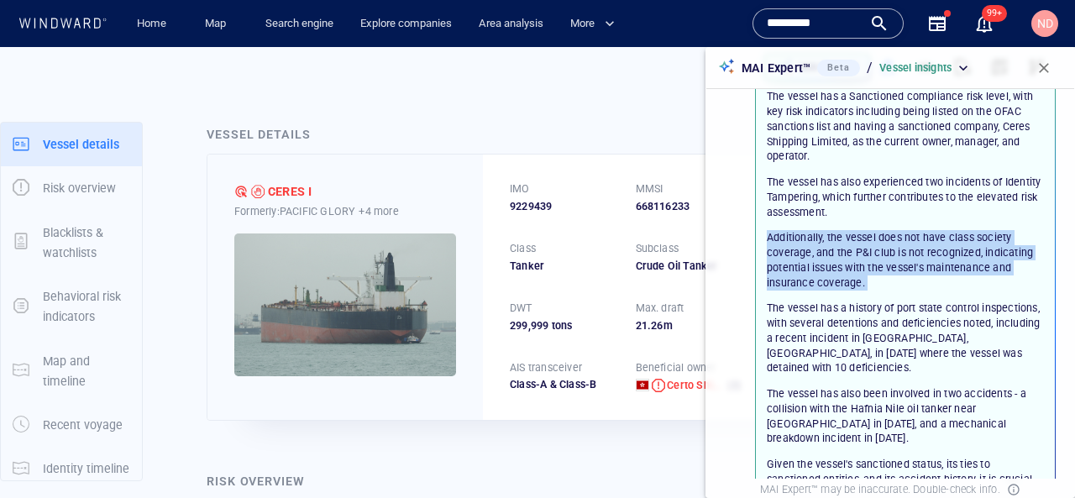
click at [833, 252] on p "Additionally, the vessel does not have class society coverage, and the P&I club…" at bounding box center [905, 260] width 277 height 60
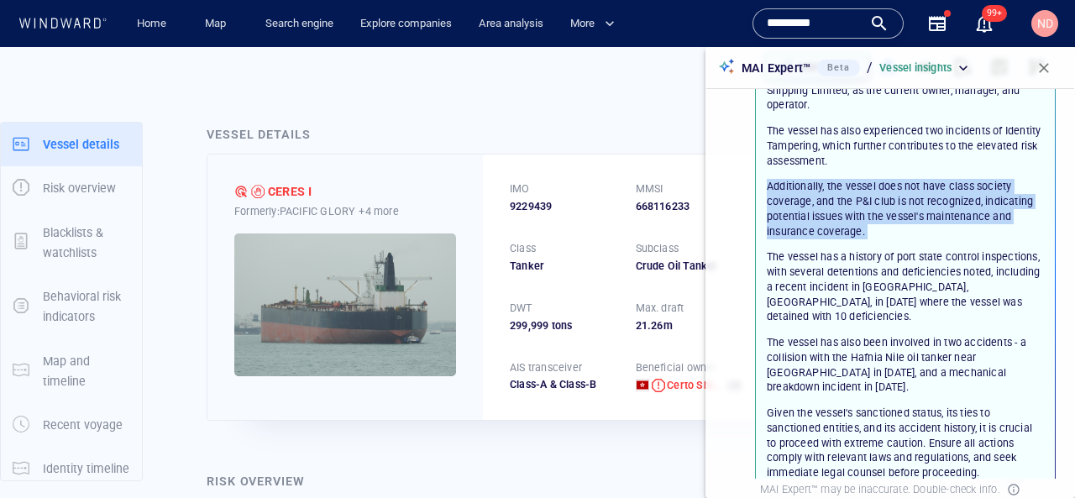
scroll to position [186, 0]
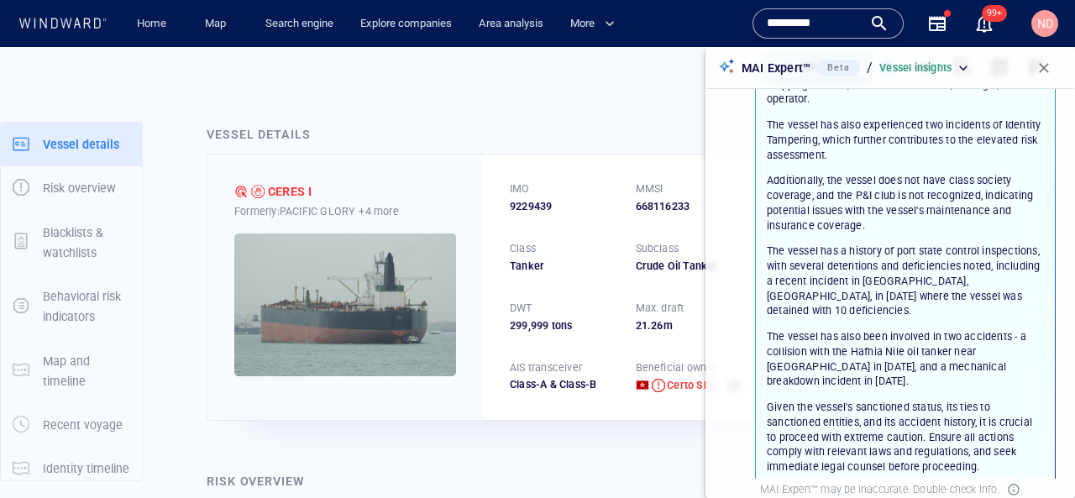
click at [898, 263] on p "The vessel has a history of port state control inspections, with several detent…" at bounding box center [905, 280] width 277 height 75
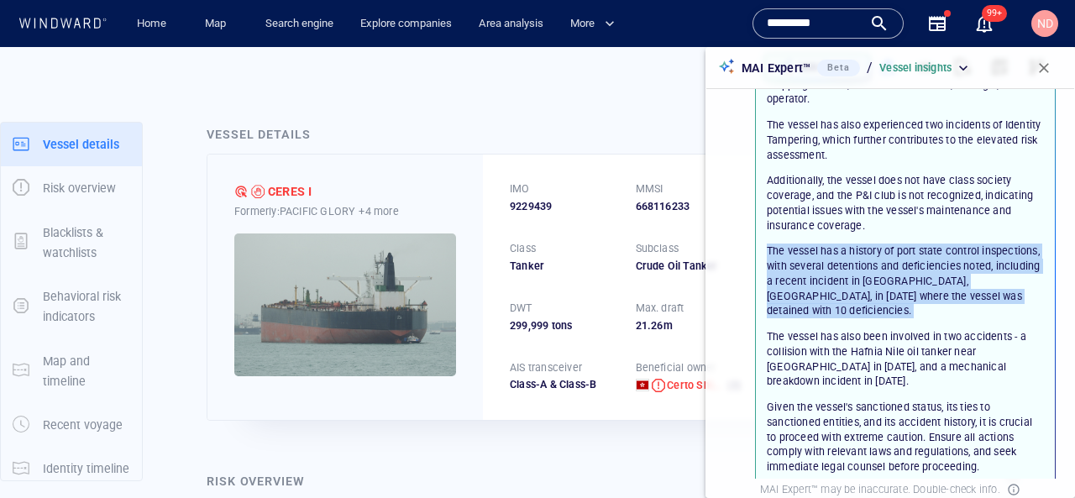
click at [898, 263] on p "The vessel has a history of port state control inspections, with several detent…" at bounding box center [905, 280] width 277 height 75
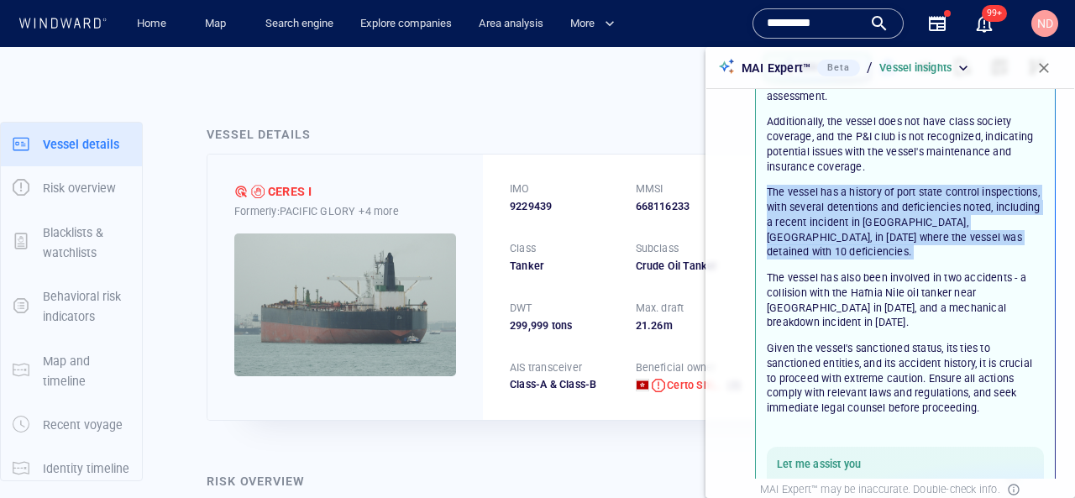
scroll to position [250, 0]
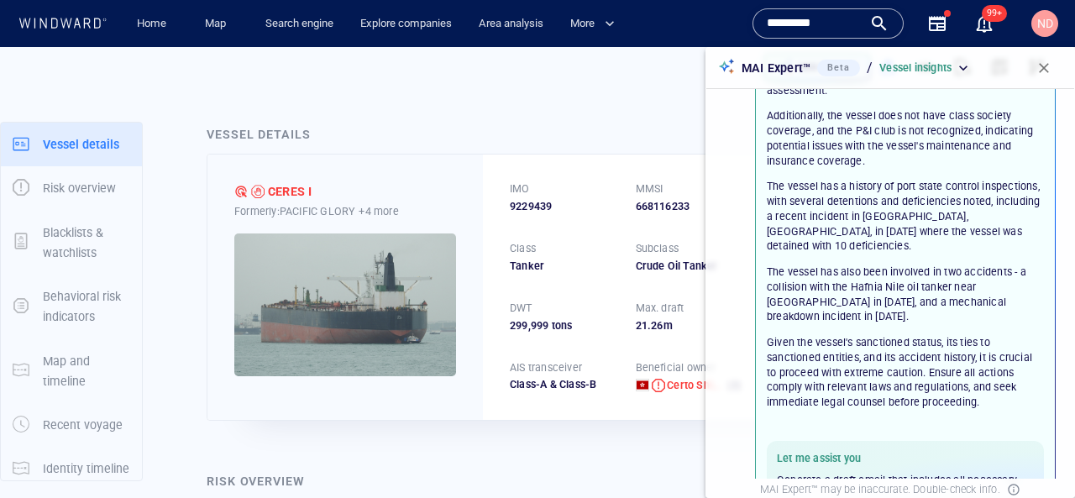
click at [892, 279] on p "The vessel has also been involved in two accidents - a collision with the Hafni…" at bounding box center [905, 294] width 277 height 60
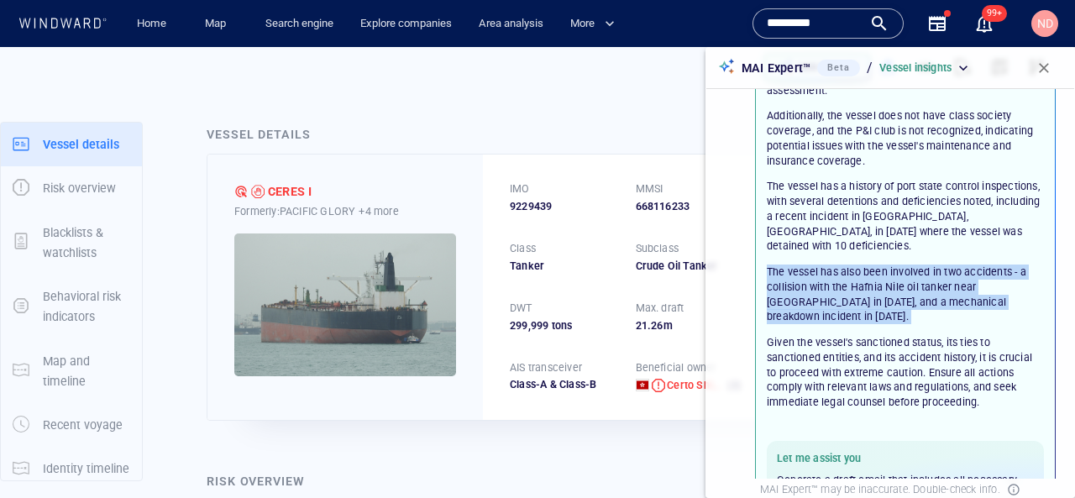
click at [892, 279] on p "The vessel has also been involved in two accidents - a collision with the Hafni…" at bounding box center [905, 294] width 277 height 60
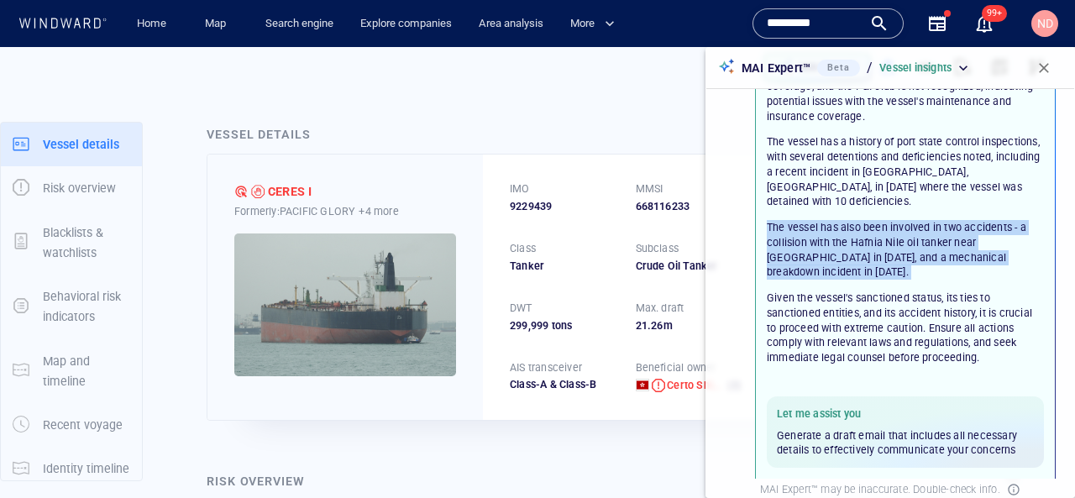
scroll to position [302, 0]
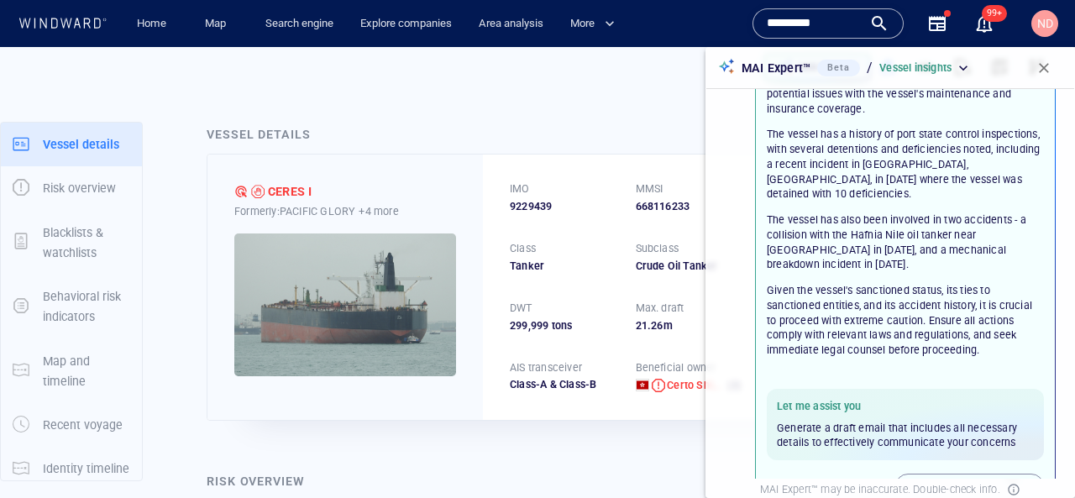
click at [876, 283] on p "Given the vessel's sanctioned status, its ties to sanctioned entities, and its …" at bounding box center [905, 320] width 277 height 75
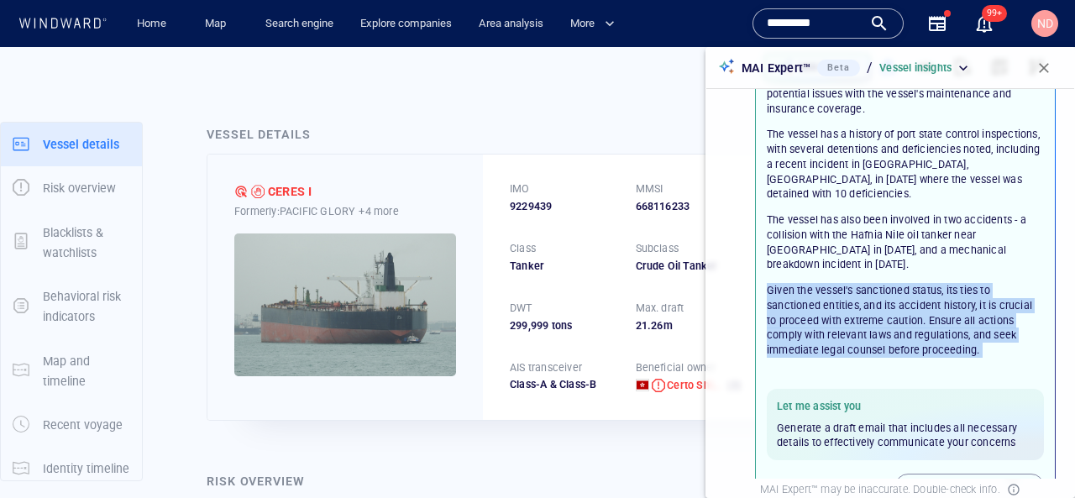
click at [875, 283] on p "Given the vessel's sanctioned status, its ties to sanctioned entities, and its …" at bounding box center [905, 320] width 277 height 75
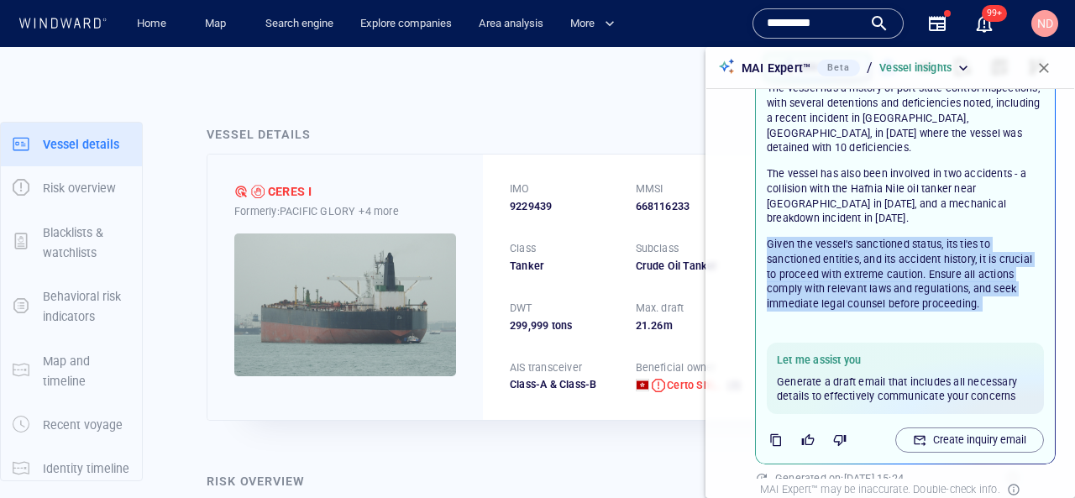
scroll to position [363, 0]
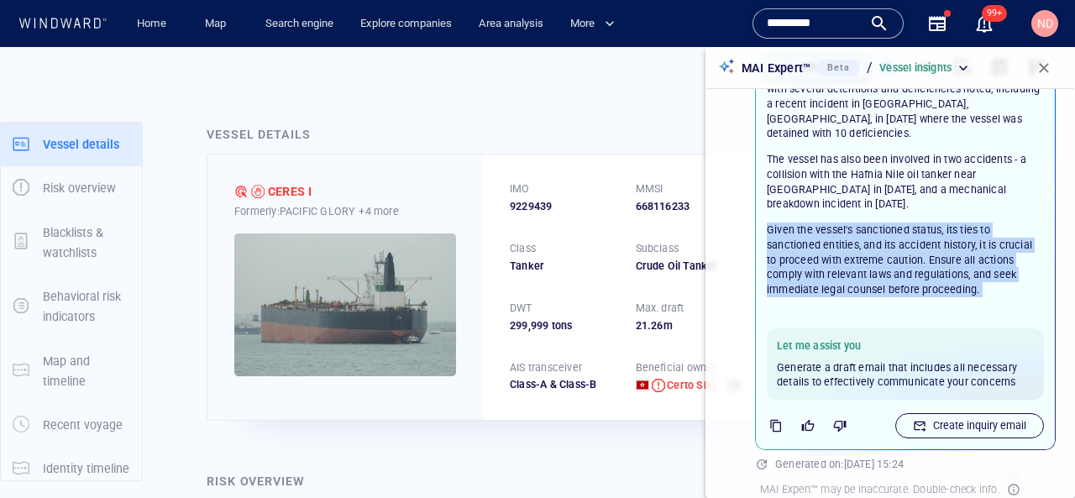
click at [938, 418] on p "Create inquiry email" at bounding box center [979, 425] width 93 height 15
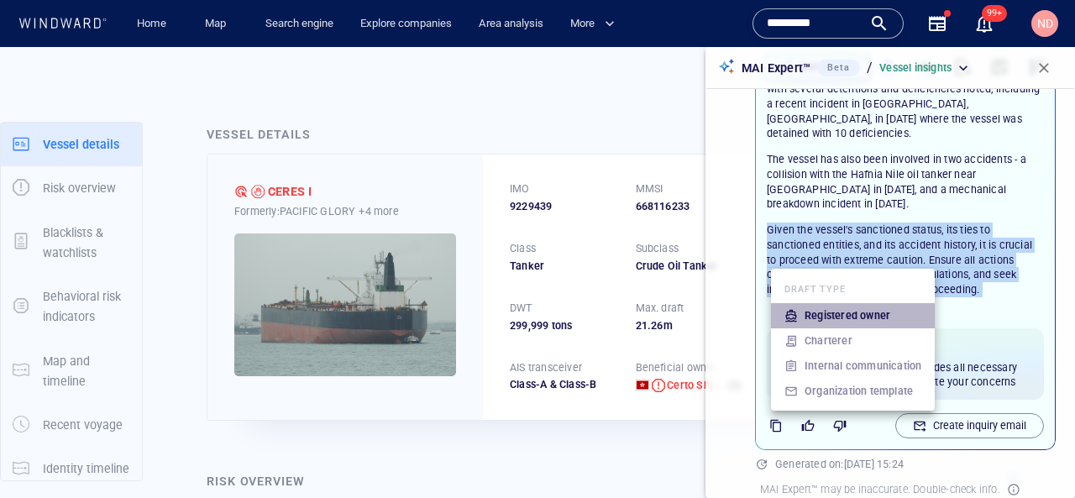
click at [892, 314] on div "Registered owner" at bounding box center [847, 316] width 92 height 22
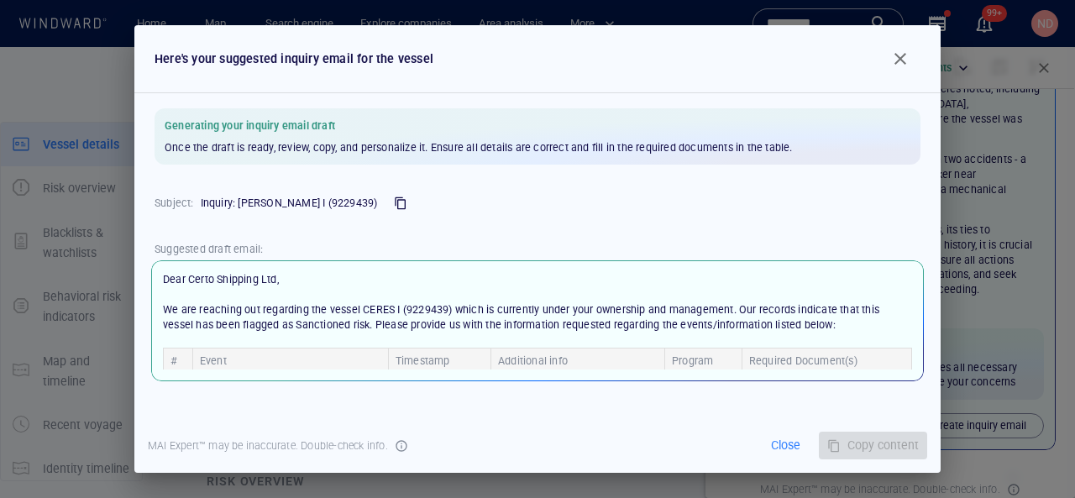
click at [186, 269] on div "Dear Certo Shipping Ltd, We are reaching out regarding the vessel CERES I (9229…" at bounding box center [537, 320] width 772 height 121
click at [214, 317] on p "Dear Certo Shipping Ltd, We are reaching out regarding the vessel CERES I (9229…" at bounding box center [537, 320] width 749 height 97
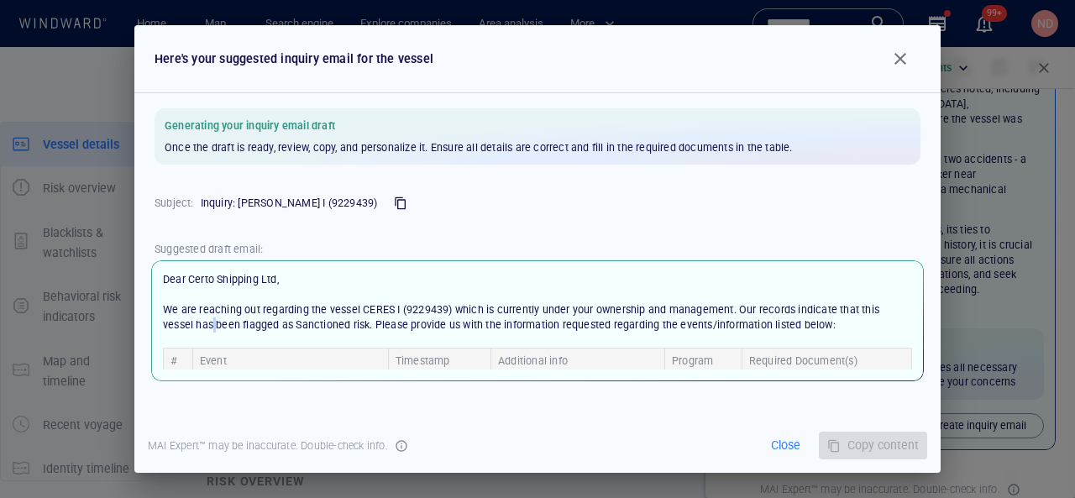
click at [214, 317] on p "Dear Certo Shipping Ltd, We are reaching out regarding the vessel CERES I (9229…" at bounding box center [537, 320] width 749 height 97
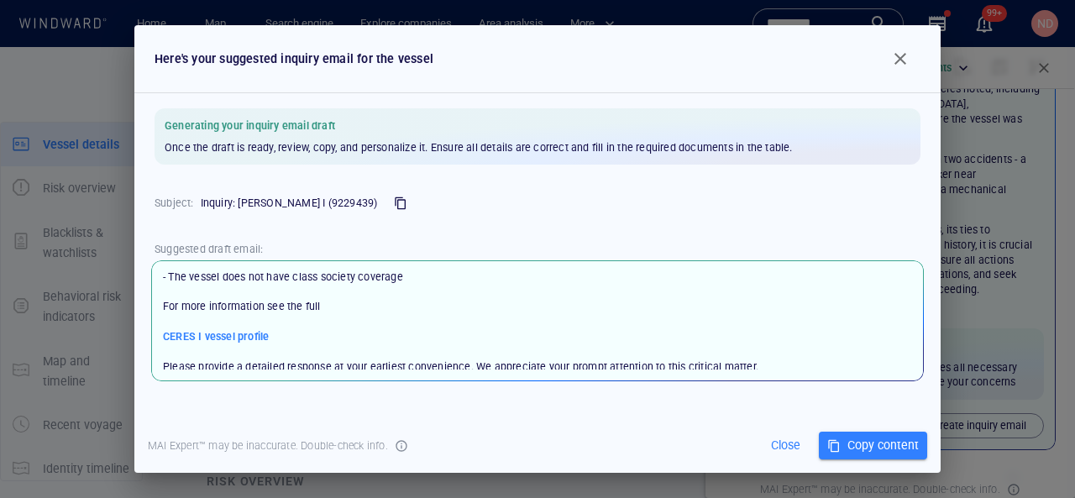
scroll to position [252, 0]
drag, startPoint x: 222, startPoint y: 289, endPoint x: 269, endPoint y: 335, distance: 65.9
click at [269, 336] on p "Dear Certo Shipping Ltd, We are reaching out regarding the vessel CERES I (9229…" at bounding box center [537, 320] width 749 height 97
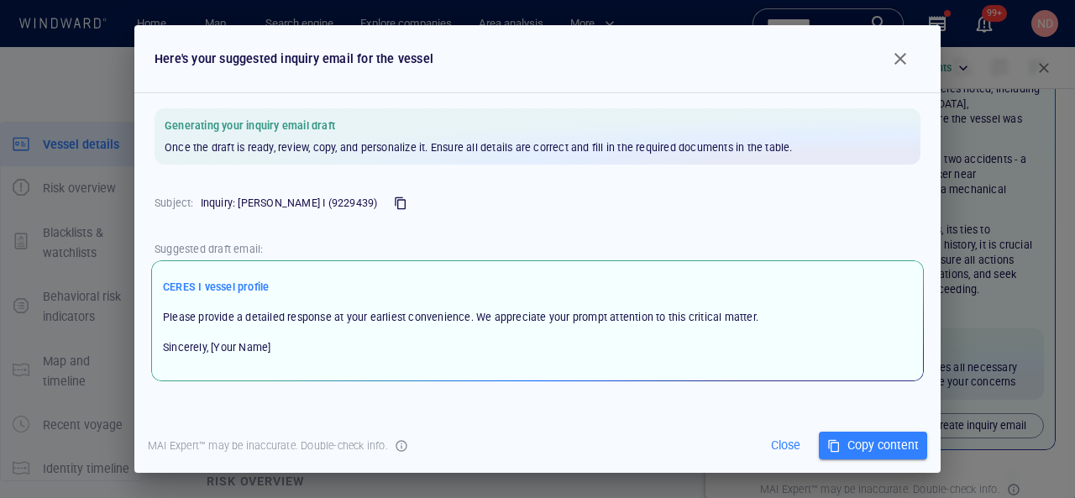
scroll to position [329, 0]
click at [272, 263] on span "For more information see the full" at bounding box center [242, 256] width 158 height 13
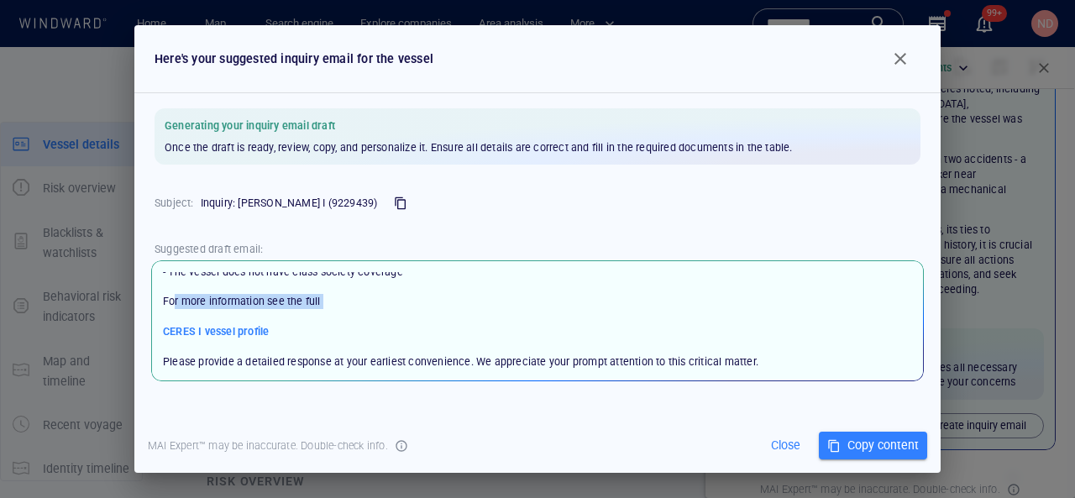
scroll to position [192, 0]
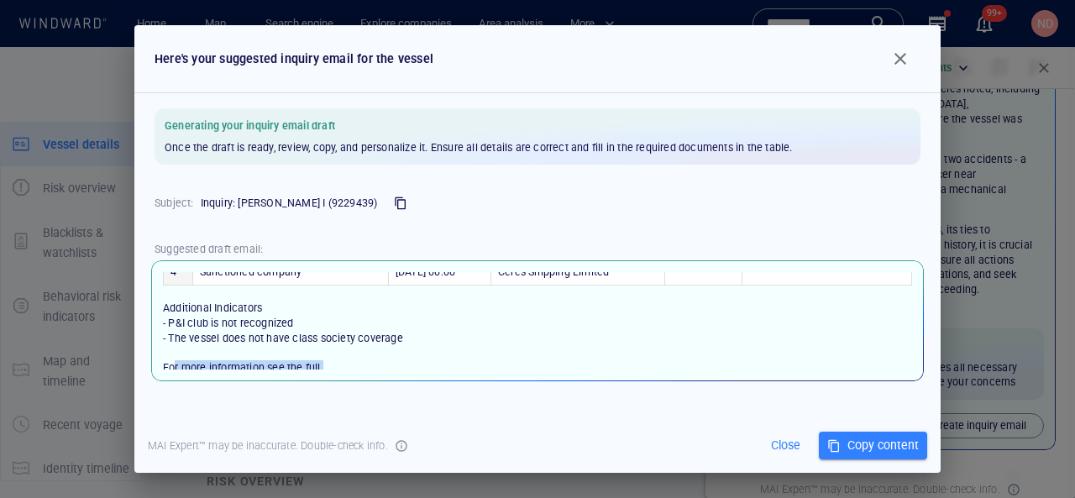
click at [890, 57] on span "button" at bounding box center [900, 59] width 20 height 20
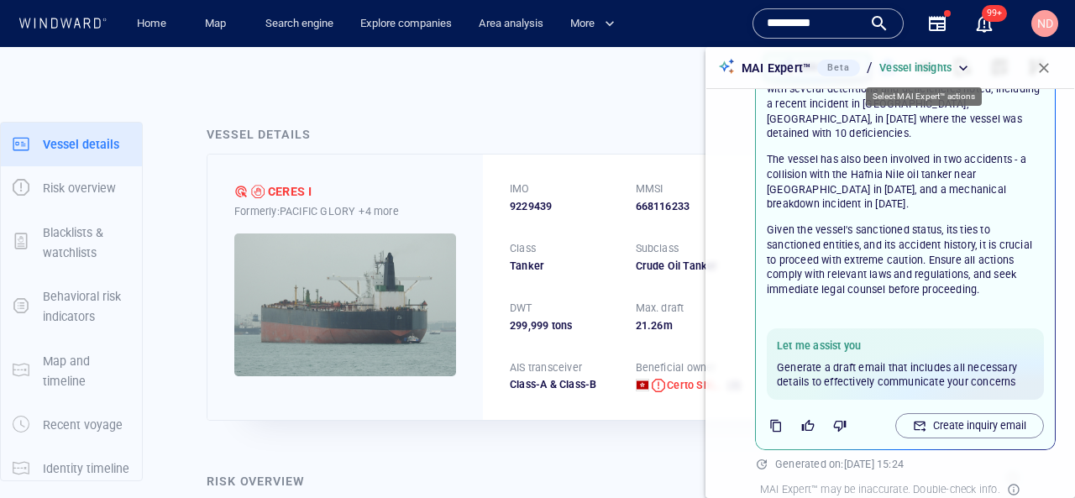
click at [951, 65] on p "Vessel insights" at bounding box center [915, 67] width 72 height 15
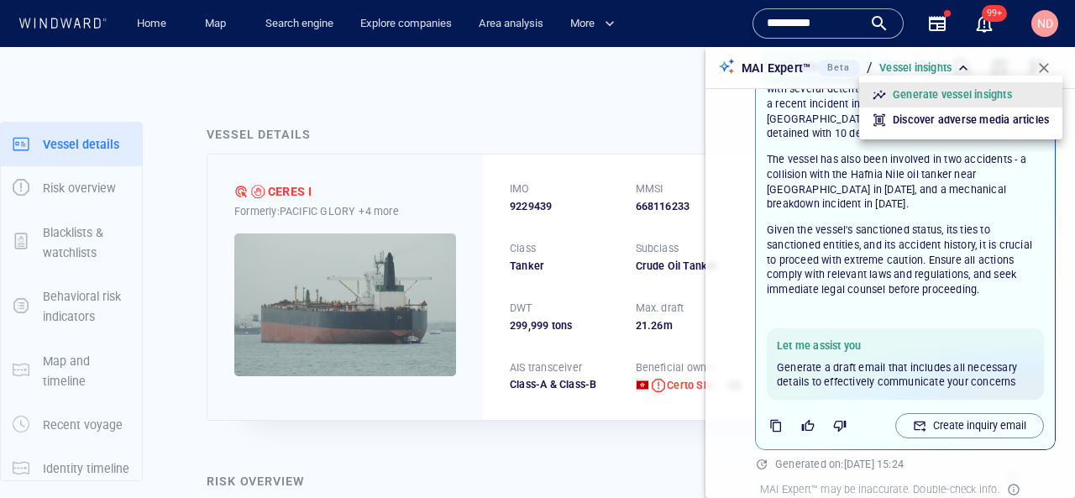
click at [960, 118] on p "Discover adverse media articles" at bounding box center [970, 120] width 156 height 15
type input "**********"
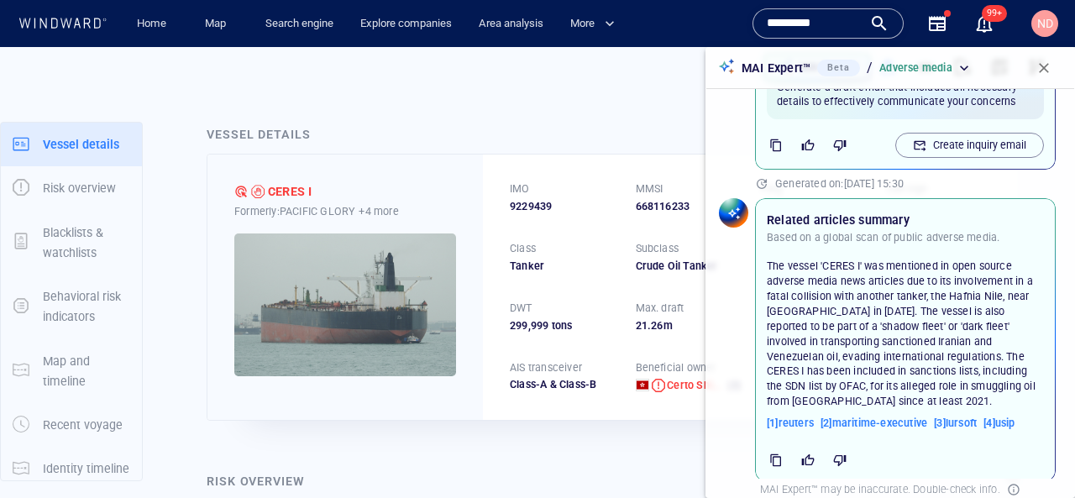
scroll to position [645, 0]
click at [809, 414] on span "[ 1 ] reuters" at bounding box center [790, 421] width 47 height 15
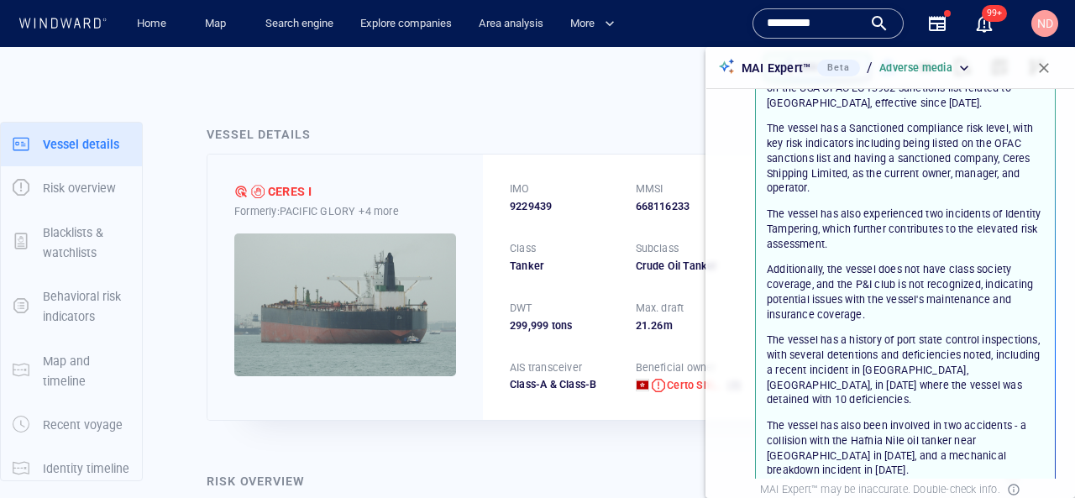
scroll to position [98, 0]
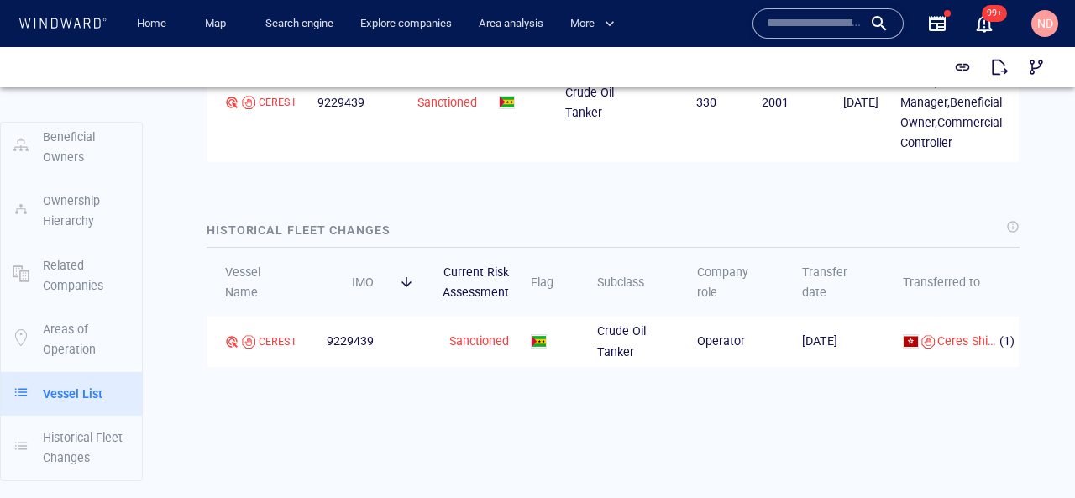
scroll to position [2222, 0]
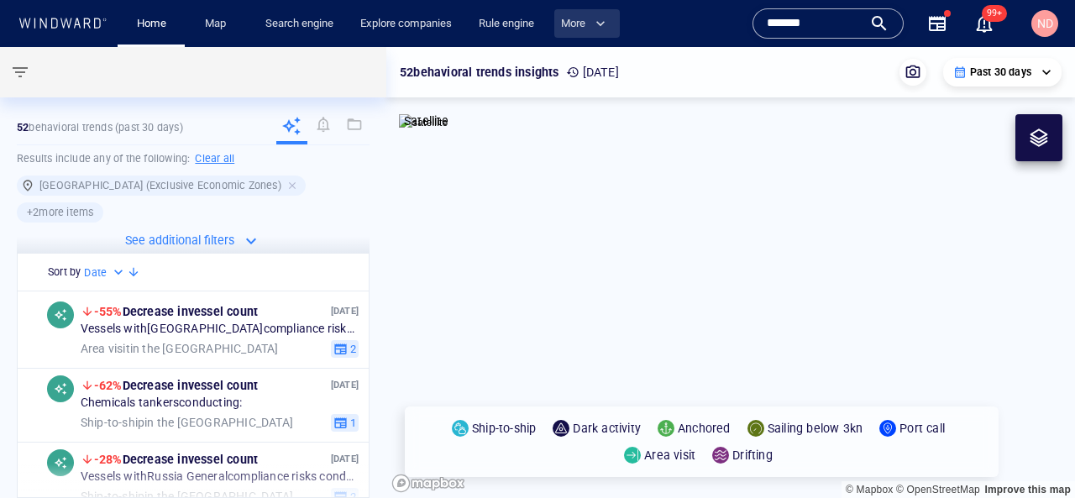
click at [584, 34] on button "More" at bounding box center [586, 23] width 65 height 29
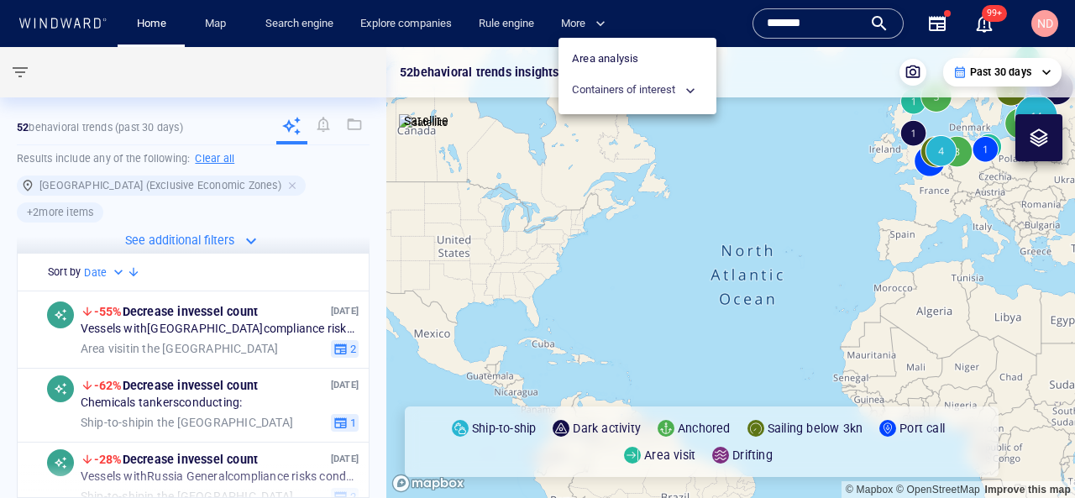
click at [615, 88] on span "Containers of interest" at bounding box center [633, 90] width 123 height 19
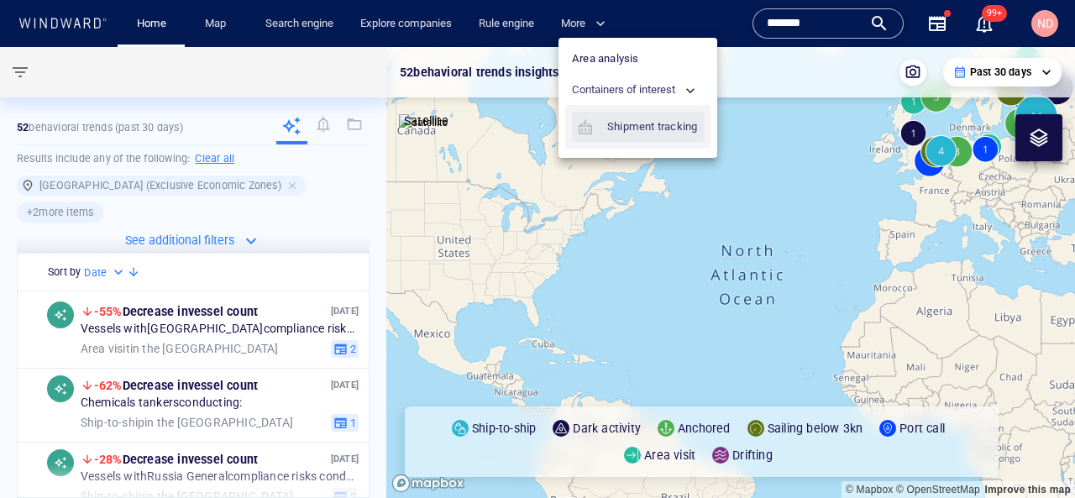
click at [622, 120] on link "Shipment tracking" at bounding box center [638, 127] width 132 height 30
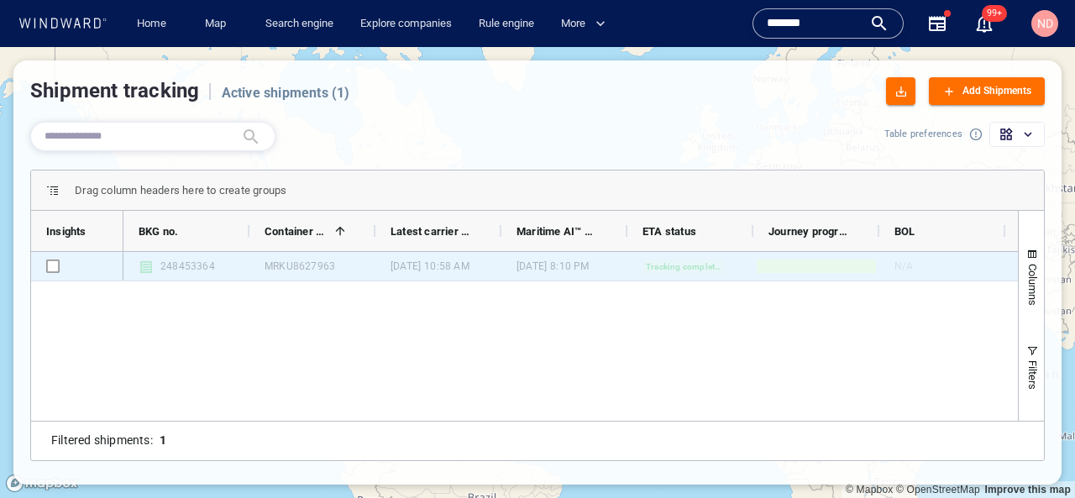
click at [207, 279] on div "248453364" at bounding box center [186, 266] width 126 height 29
click at [222, 273] on div "248453364" at bounding box center [186, 266] width 126 height 29
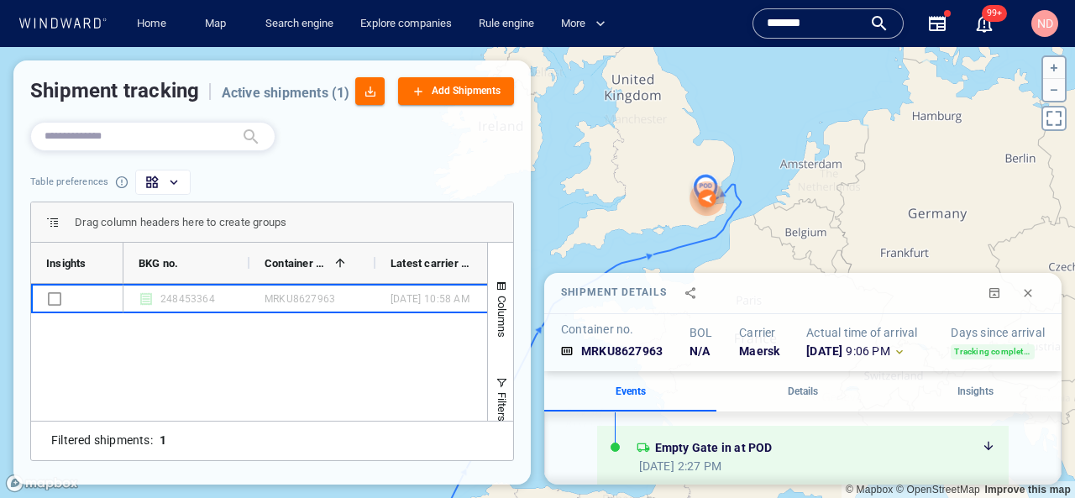
scroll to position [761, 0]
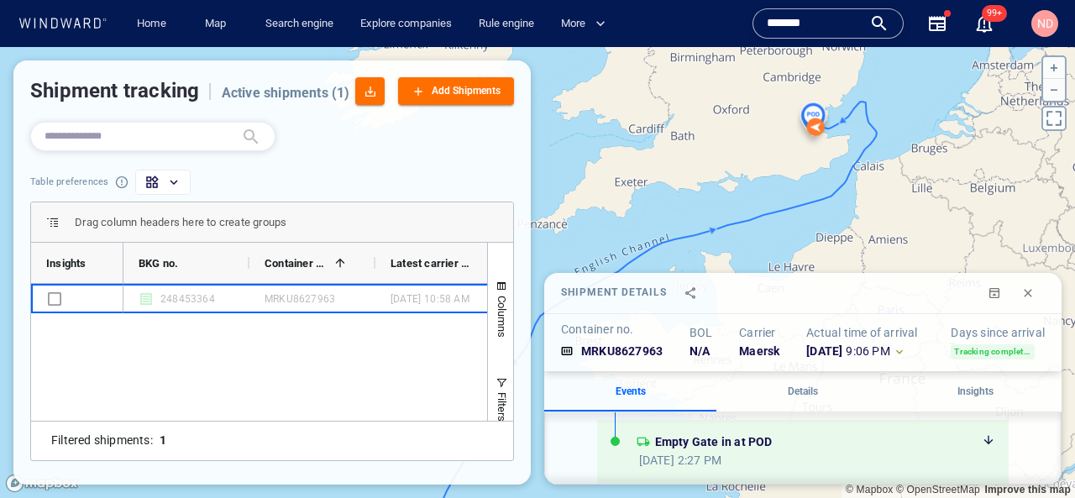
drag, startPoint x: 714, startPoint y: 181, endPoint x: 726, endPoint y: 140, distance: 42.2
click at [726, 141] on canvas "Map" at bounding box center [537, 272] width 1075 height 451
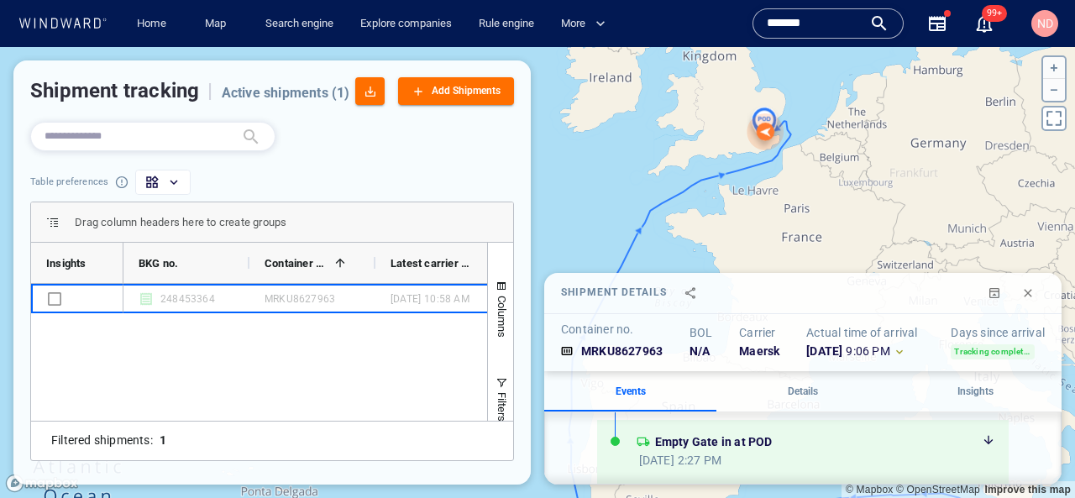
drag, startPoint x: 697, startPoint y: 258, endPoint x: 703, endPoint y: 207, distance: 50.7
click at [703, 207] on canvas "Map" at bounding box center [537, 272] width 1075 height 451
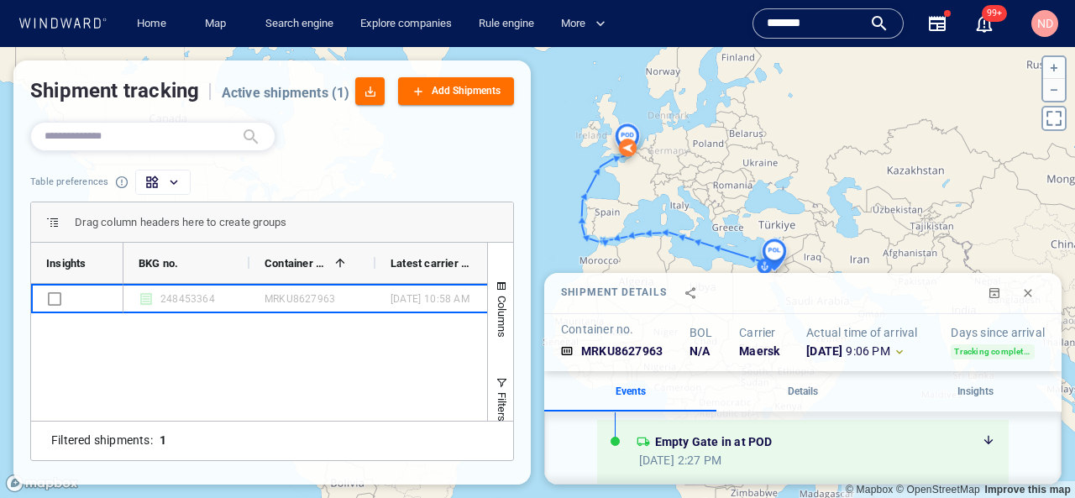
drag, startPoint x: 703, startPoint y: 207, endPoint x: 521, endPoint y: 135, distance: 195.2
click at [522, 136] on div "© Mapbox © OpenStreetMap Improve this map Shipment tracking | Active shipments …" at bounding box center [537, 272] width 1075 height 451
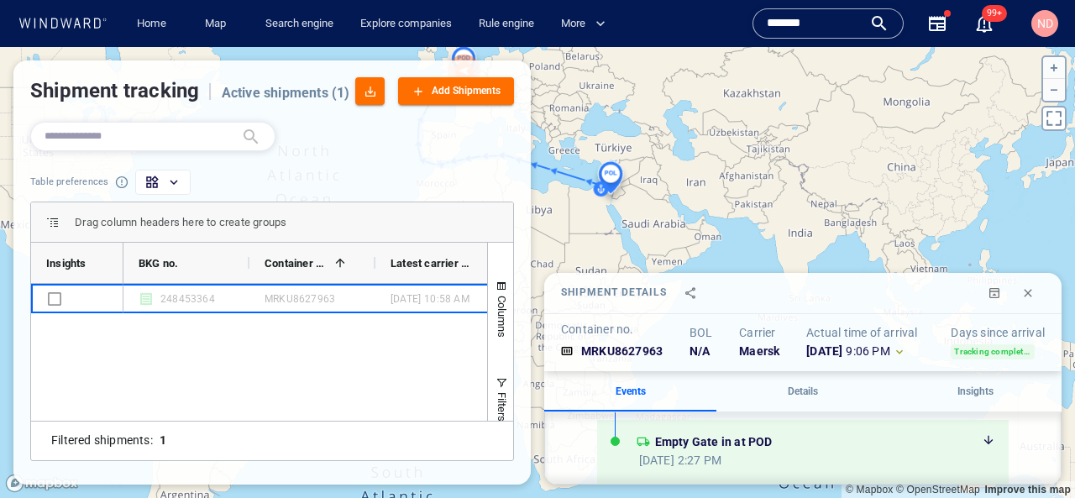
drag, startPoint x: 663, startPoint y: 229, endPoint x: 766, endPoint y: 223, distance: 102.6
click at [766, 223] on canvas "Map" at bounding box center [537, 272] width 1075 height 451
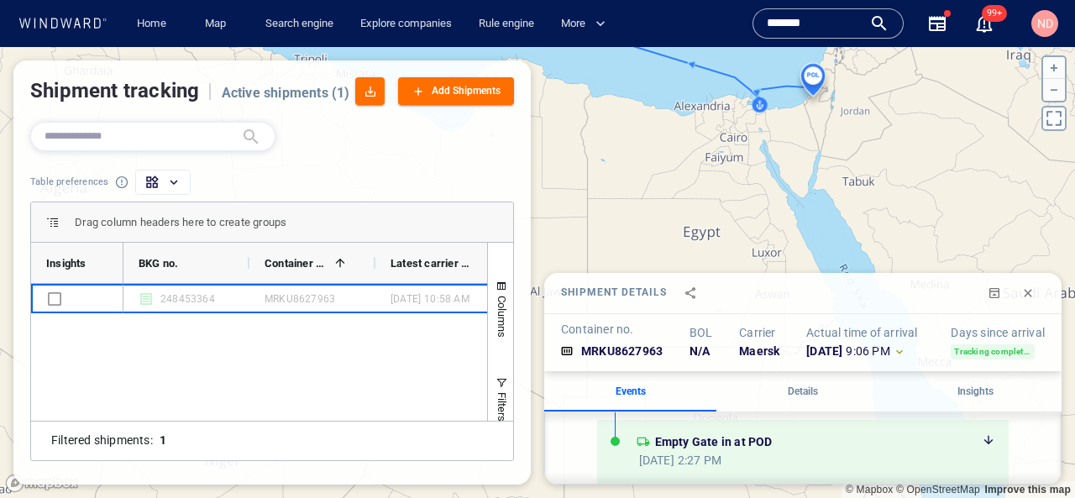
drag, startPoint x: 829, startPoint y: 138, endPoint x: 803, endPoint y: 173, distance: 43.3
click at [803, 173] on canvas "Map" at bounding box center [537, 272] width 1075 height 451
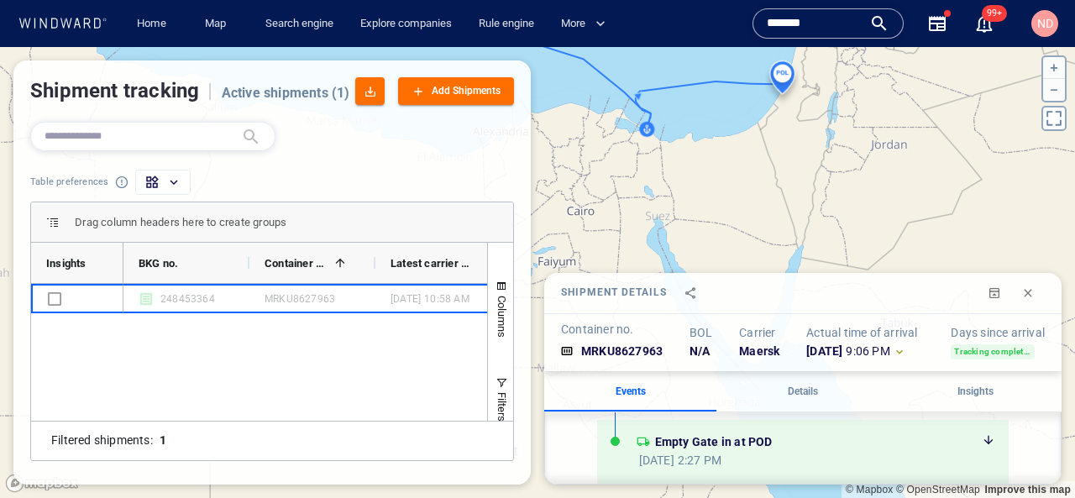
drag, startPoint x: 760, startPoint y: 145, endPoint x: 767, endPoint y: 193, distance: 48.4
click at [767, 193] on canvas "Map" at bounding box center [537, 272] width 1075 height 451
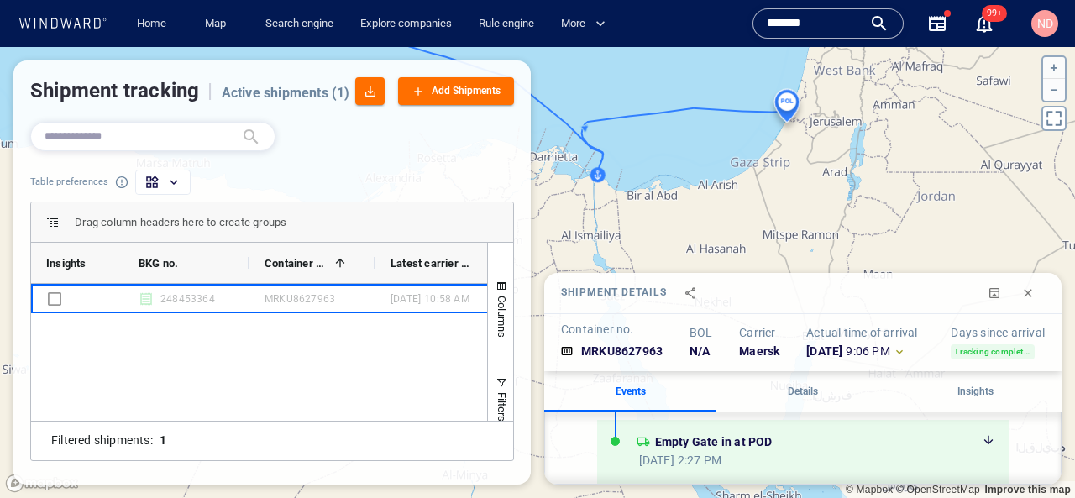
drag, startPoint x: 656, startPoint y: 165, endPoint x: 760, endPoint y: 165, distance: 104.1
click at [759, 165] on canvas "Map" at bounding box center [537, 272] width 1075 height 451
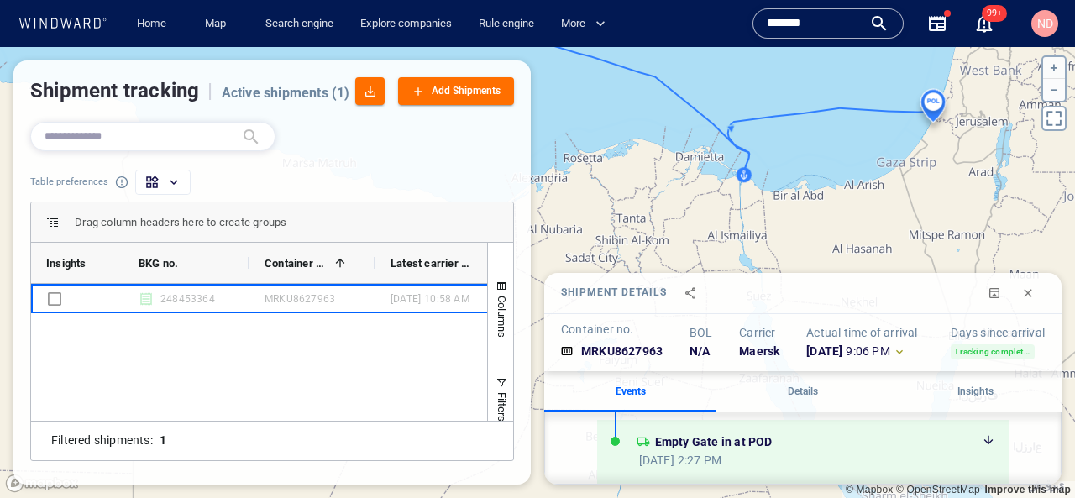
click at [745, 181] on canvas "Map" at bounding box center [537, 272] width 1075 height 451
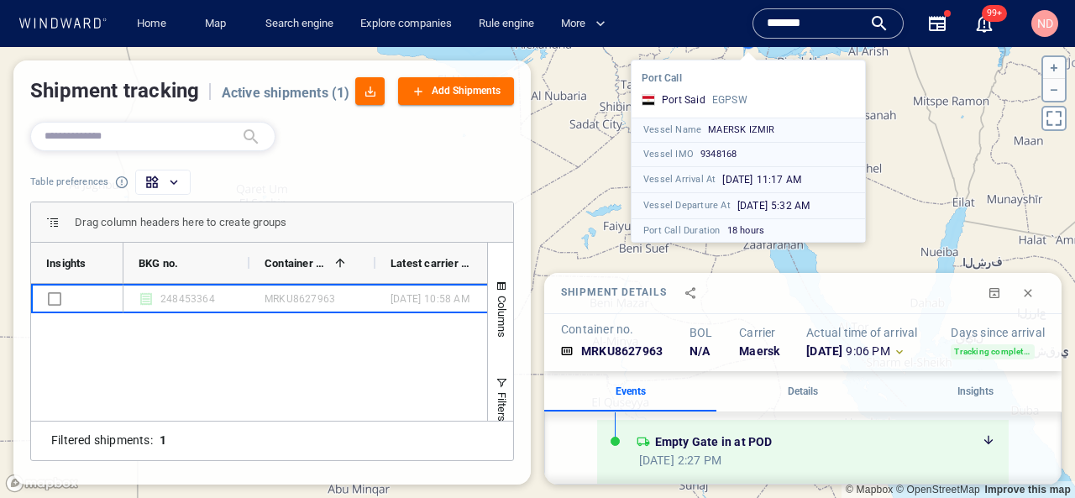
drag, startPoint x: 806, startPoint y: 169, endPoint x: 809, endPoint y: 37, distance: 131.9
click at [809, 36] on div "Home Map Search engine Explore companies Rule engine More Name N/A IMO MMSI Cal…" at bounding box center [537, 249] width 1075 height 498
drag, startPoint x: 903, startPoint y: 81, endPoint x: 903, endPoint y: 155, distance: 74.7
click at [903, 155] on canvas "Map" at bounding box center [537, 272] width 1075 height 451
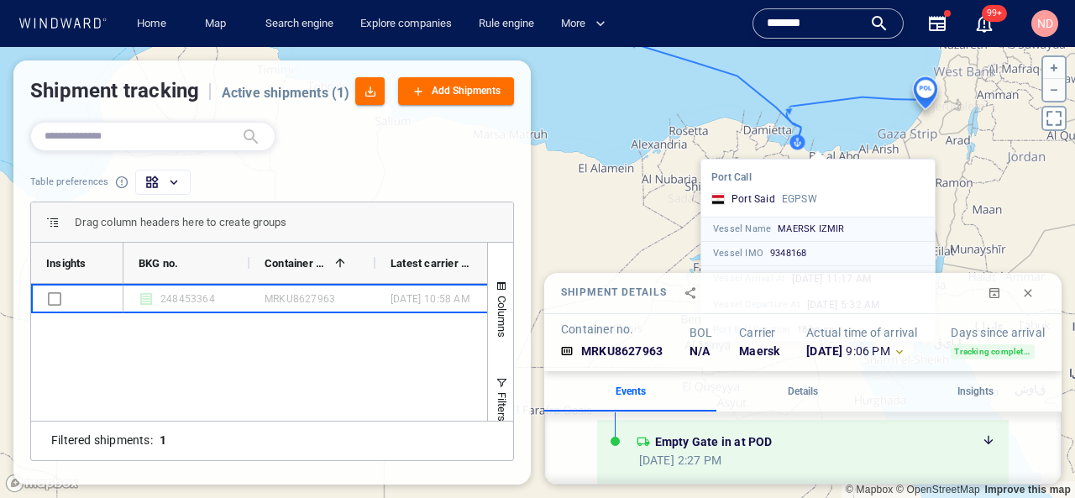
click at [926, 88] on canvas "Map" at bounding box center [537, 272] width 1075 height 451
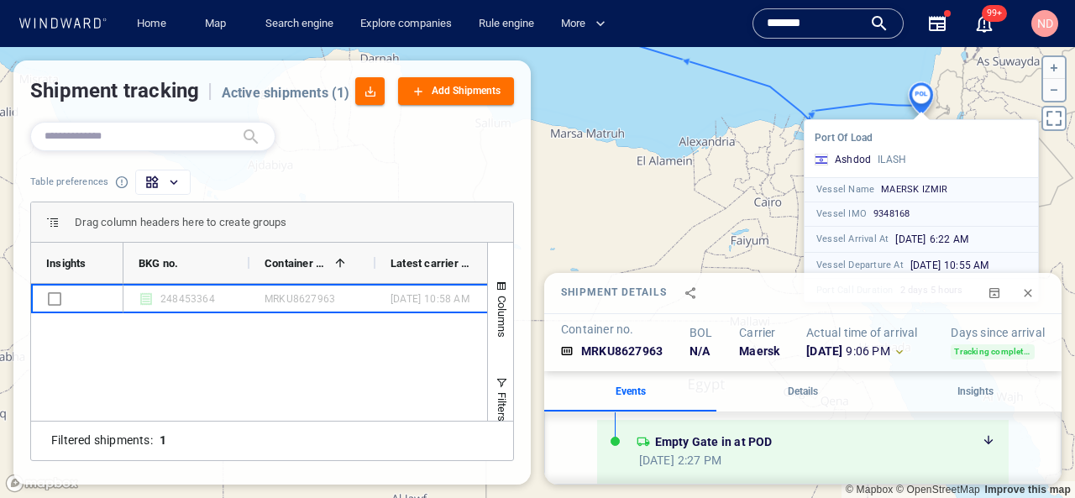
drag, startPoint x: 716, startPoint y: 144, endPoint x: 716, endPoint y: 130, distance: 14.3
click at [716, 130] on canvas "Map" at bounding box center [537, 272] width 1075 height 451
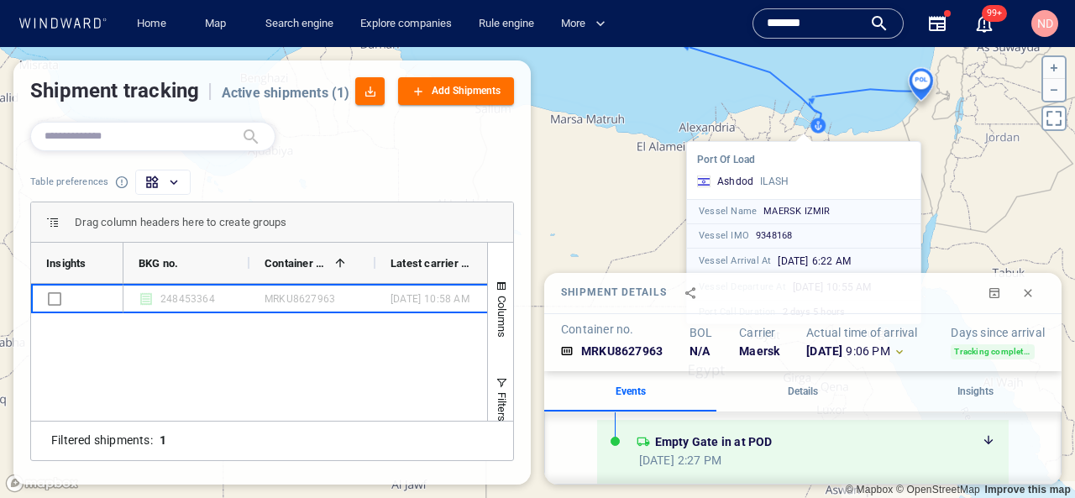
drag, startPoint x: 672, startPoint y: 127, endPoint x: 736, endPoint y: 155, distance: 70.7
click at [730, 152] on canvas "Map" at bounding box center [537, 272] width 1075 height 451
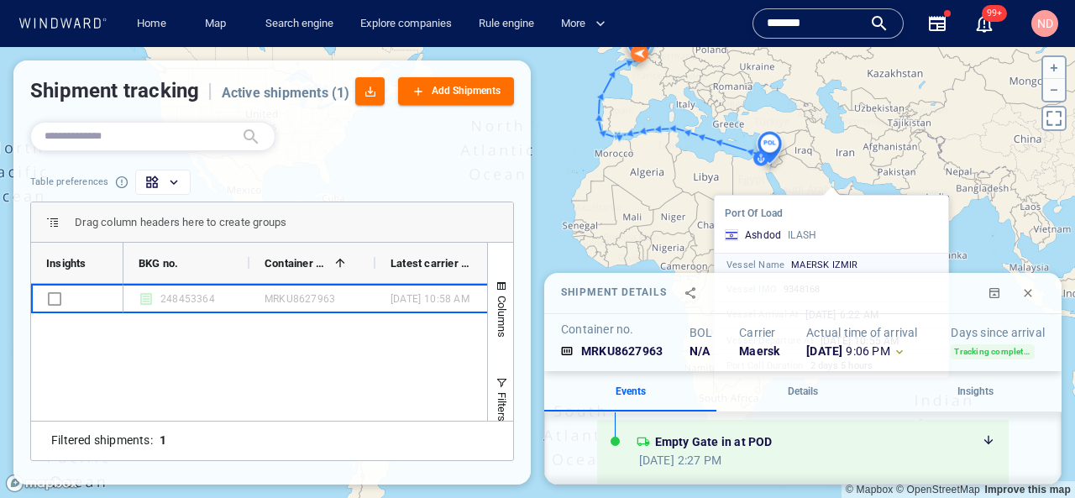
drag, startPoint x: 641, startPoint y: 153, endPoint x: 727, endPoint y: 204, distance: 100.5
click at [728, 205] on canvas "Map" at bounding box center [537, 272] width 1075 height 451
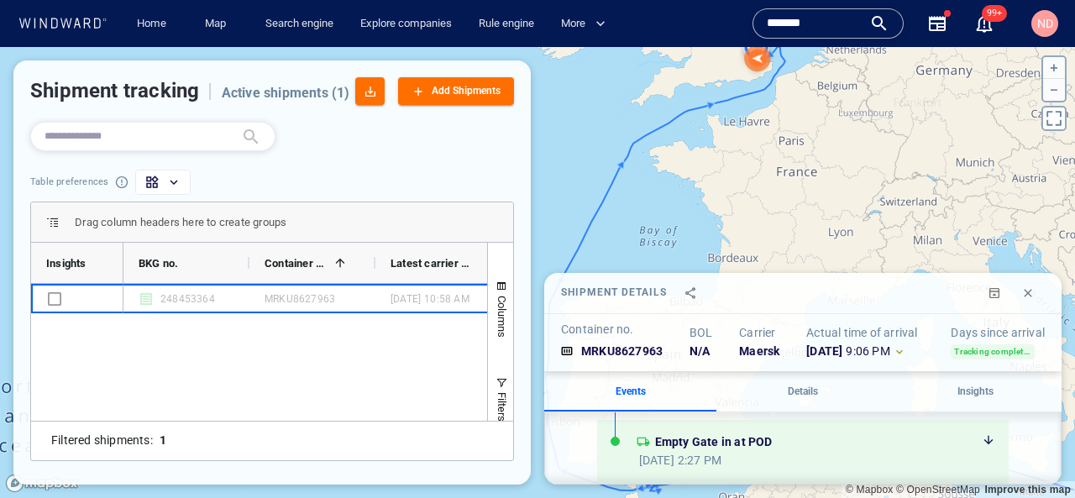
drag, startPoint x: 752, startPoint y: 101, endPoint x: 752, endPoint y: 188, distance: 87.3
click at [752, 188] on canvas "Map" at bounding box center [537, 272] width 1075 height 451
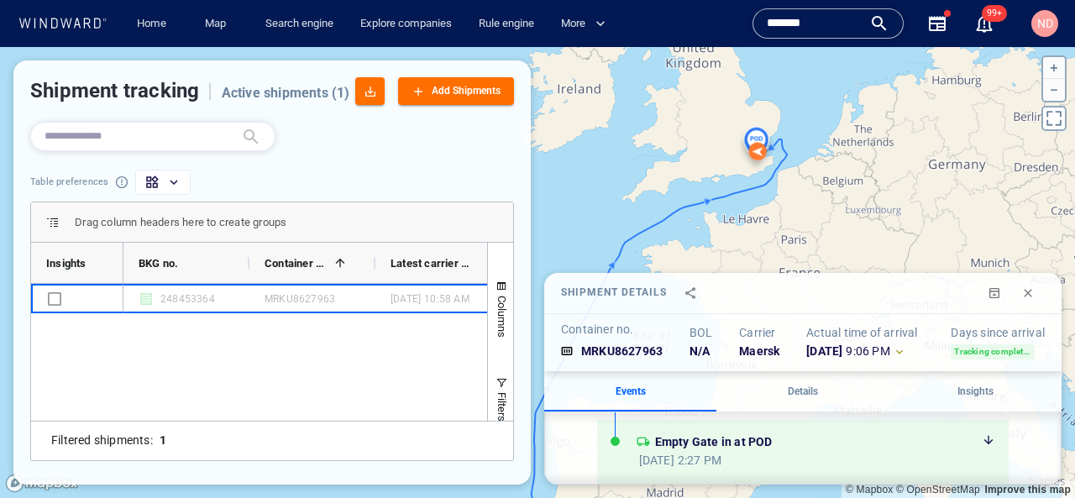
click at [756, 139] on canvas "Map" at bounding box center [537, 272] width 1075 height 451
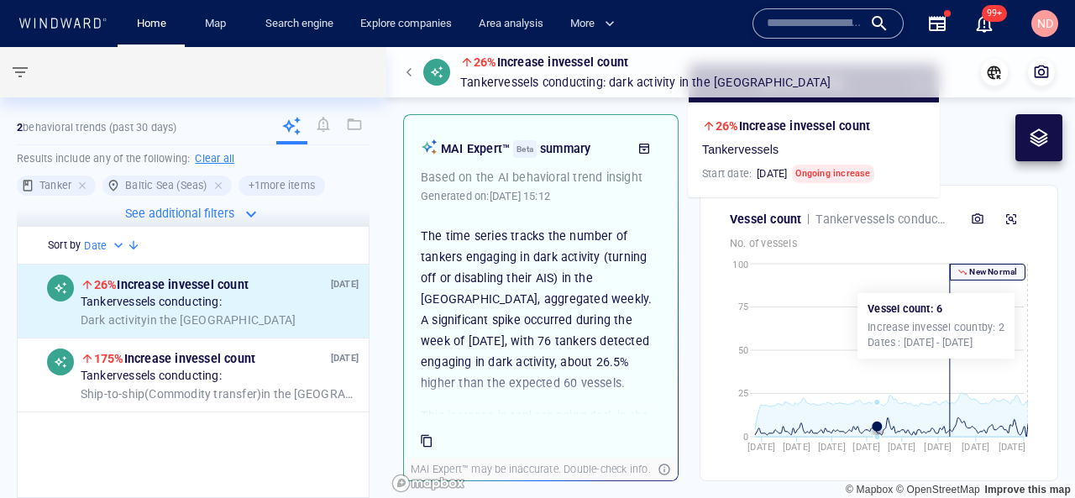
scroll to position [321, 0]
